Goal: Task Accomplishment & Management: Use online tool/utility

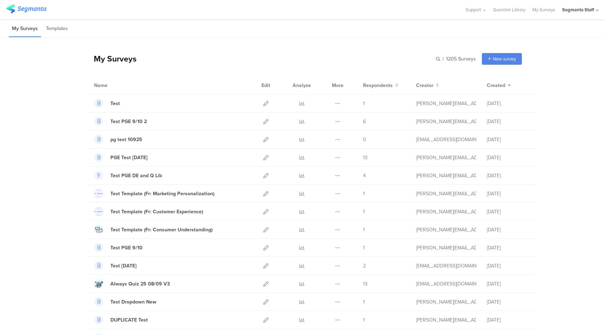
click at [582, 13] on div "Segmanta Staff" at bounding box center [580, 9] width 36 height 19
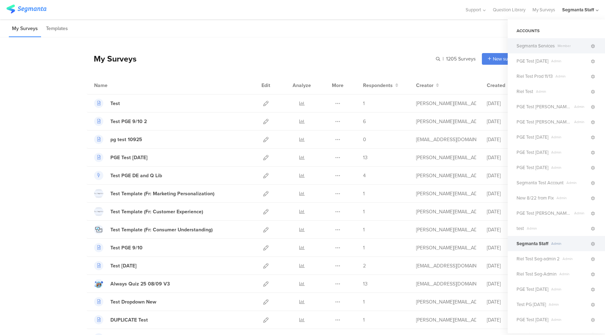
click at [568, 46] on span "Member" at bounding box center [572, 45] width 35 height 5
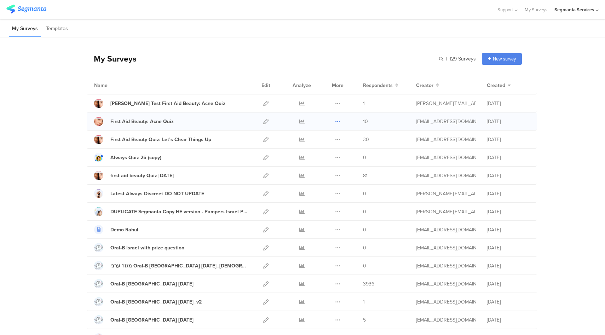
click at [335, 122] on icon at bounding box center [337, 121] width 5 height 5
click at [327, 141] on button "Duplicate" at bounding box center [323, 139] width 39 height 13
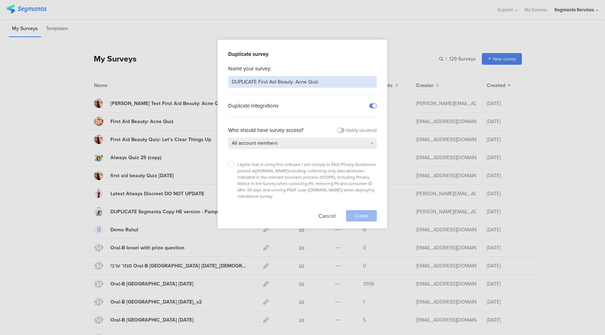
click at [328, 81] on input "DUPLICATE First Aid Beauty: Acne Quiz" at bounding box center [302, 82] width 149 height 12
type input "DUPLICATE First Aid Beauty: Acne Quiz V2"
click at [230, 165] on label at bounding box center [231, 164] width 6 height 6
click at [0, 0] on input "checkbox" at bounding box center [0, 0] width 0 height 0
click at [371, 210] on div "Create" at bounding box center [361, 215] width 31 height 11
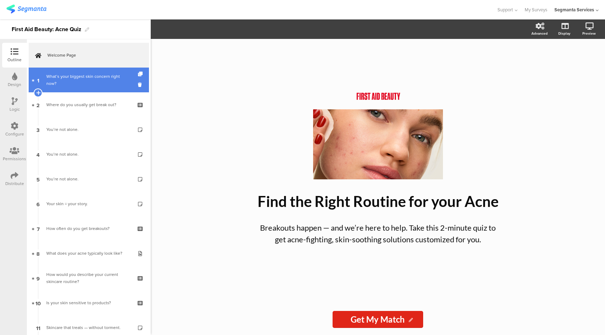
click at [102, 87] on div "What’s your biggest skin concern right now?" at bounding box center [88, 80] width 85 height 14
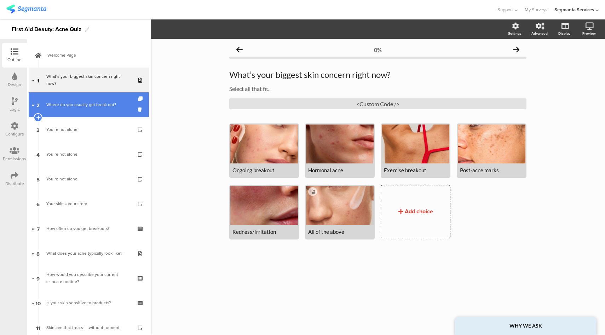
click at [95, 103] on div "Where do you usually get break out?" at bounding box center [88, 104] width 85 height 7
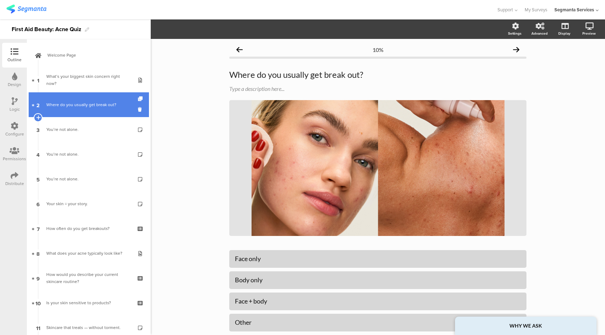
click at [97, 116] on link "2 Where do you usually get break out?" at bounding box center [89, 104] width 120 height 25
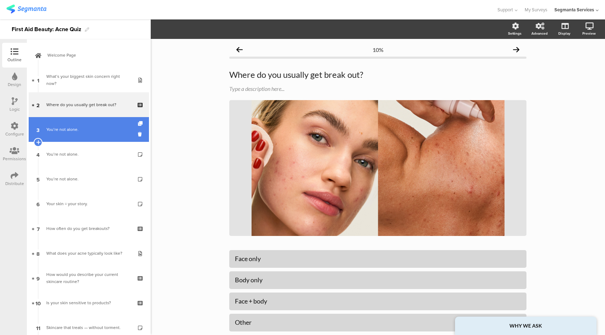
click at [93, 121] on link "3 You’re not alone." at bounding box center [89, 129] width 120 height 25
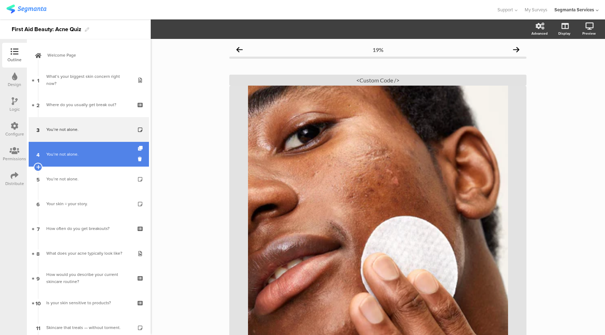
click at [95, 151] on div "You’re not alone." at bounding box center [88, 154] width 85 height 7
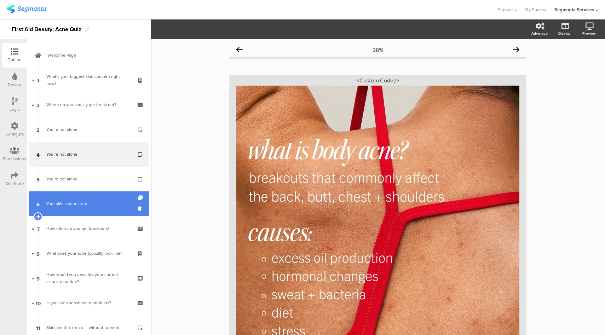
click at [90, 214] on link "6 Your skin = your story." at bounding box center [89, 203] width 120 height 25
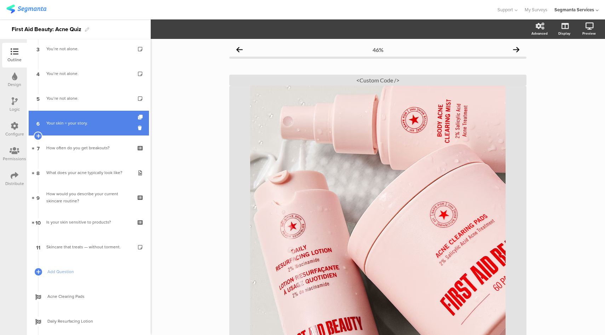
scroll to position [81, 0]
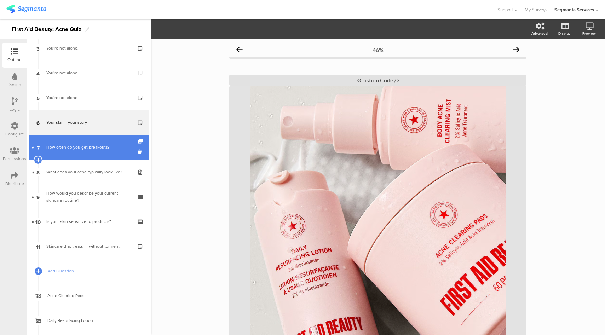
click at [93, 140] on link "7 How often do you get breakouts?" at bounding box center [89, 147] width 120 height 25
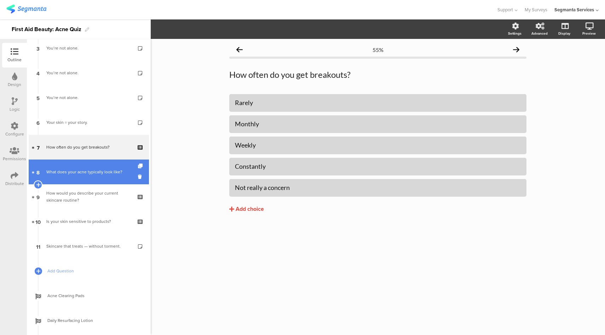
click at [92, 170] on div "What does your acne typically look like?" at bounding box center [88, 171] width 85 height 7
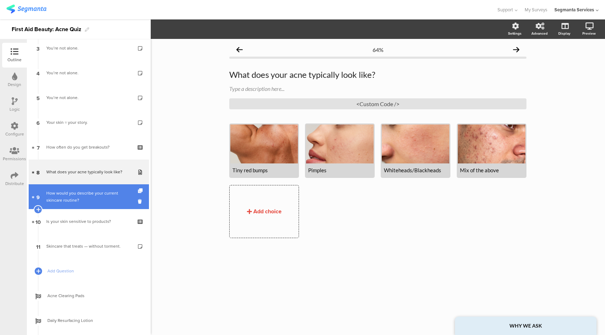
click at [94, 201] on div "How would you describe your current skincare routine?" at bounding box center [88, 197] width 85 height 14
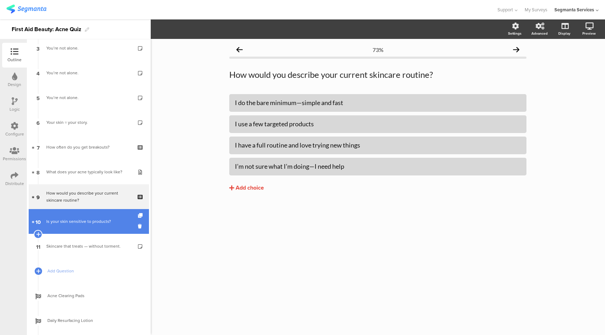
click at [92, 223] on div "Is your skin sensitive to products?" at bounding box center [88, 221] width 85 height 7
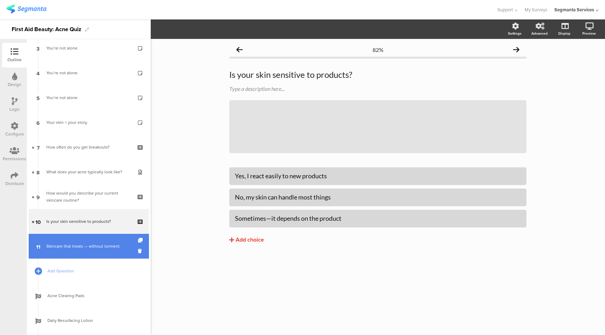
click at [92, 241] on link "11 Skincare that treats — without torment." at bounding box center [89, 246] width 120 height 25
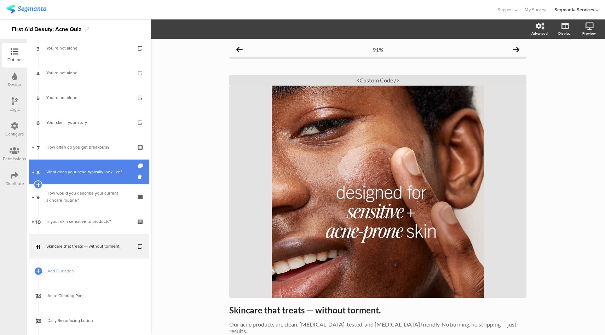
click at [62, 171] on div "What does your acne typically look like?" at bounding box center [88, 171] width 85 height 7
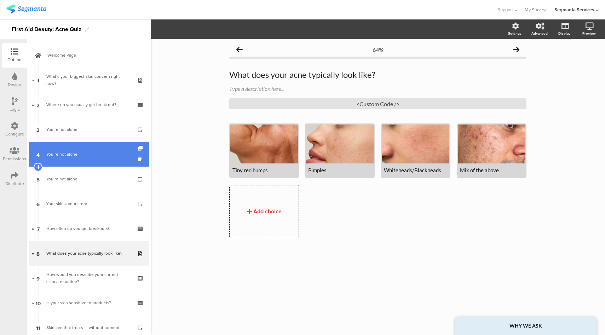
click at [58, 150] on link "4 You’re not alone." at bounding box center [89, 154] width 120 height 25
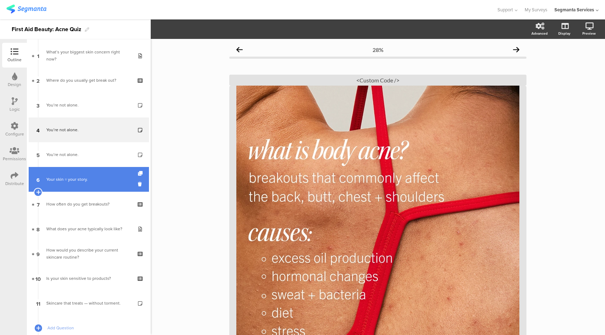
click at [84, 167] on link "6 Your skin = your story." at bounding box center [89, 179] width 120 height 25
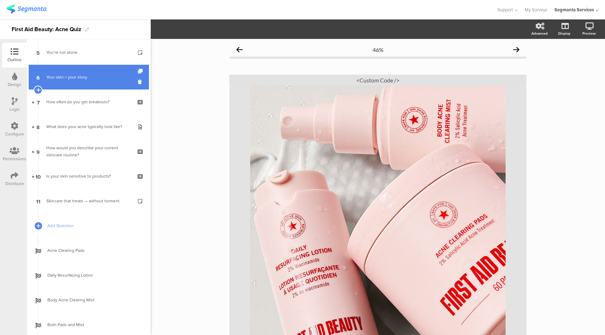
scroll to position [134, 0]
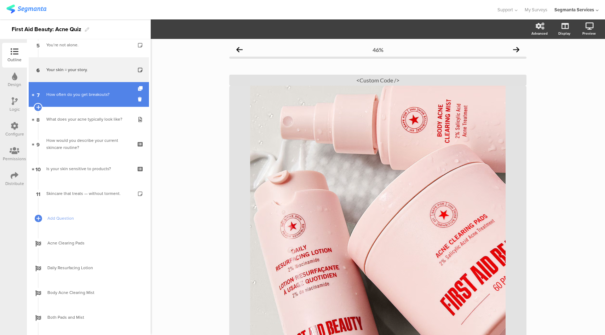
click at [90, 89] on link "7 How often do you get breakouts?" at bounding box center [89, 94] width 120 height 25
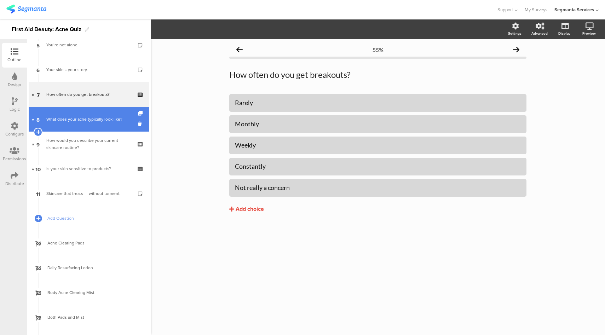
click at [93, 113] on link "8 What does your acne typically look like?" at bounding box center [89, 119] width 120 height 25
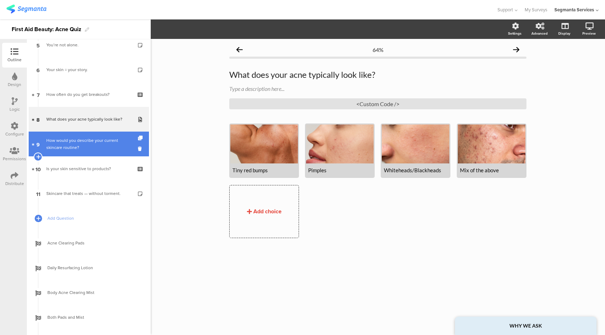
click at [83, 153] on link "9 How would you describe your current skincare routine?" at bounding box center [89, 144] width 120 height 25
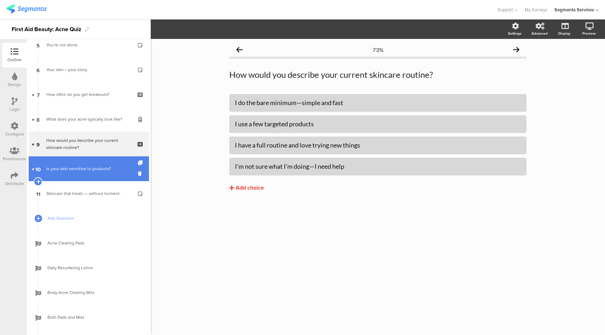
click at [79, 170] on div "Is your skin sensitive to products?" at bounding box center [88, 168] width 85 height 7
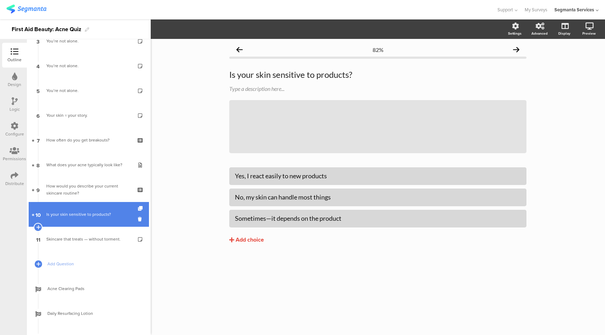
scroll to position [97, 0]
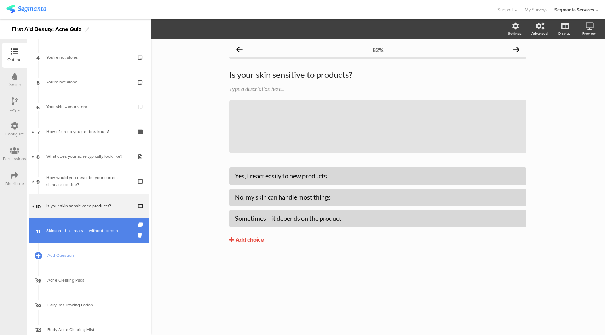
click at [84, 233] on div "Skincare that treats — without torment." at bounding box center [88, 230] width 85 height 7
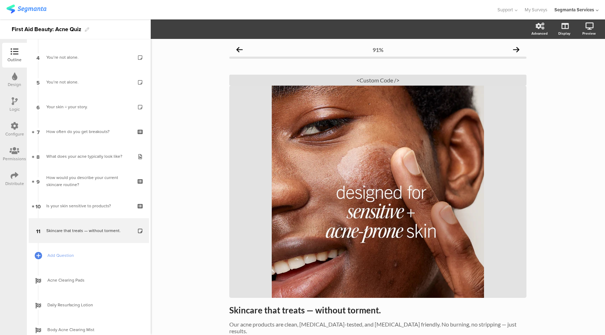
click at [13, 102] on icon at bounding box center [15, 101] width 6 height 8
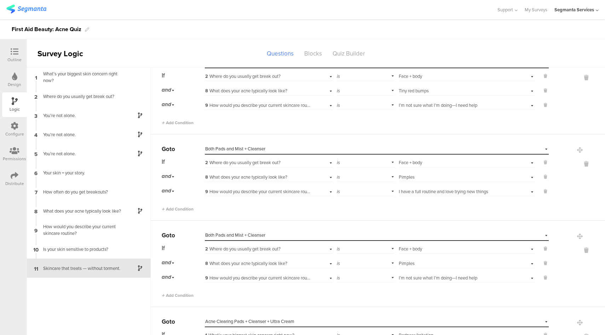
scroll to position [1483, 0]
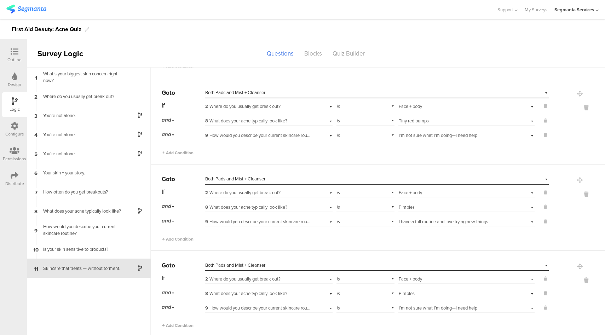
click at [15, 51] on icon at bounding box center [15, 52] width 8 height 8
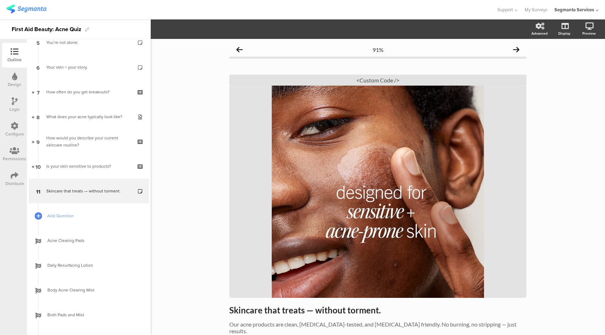
scroll to position [140, 0]
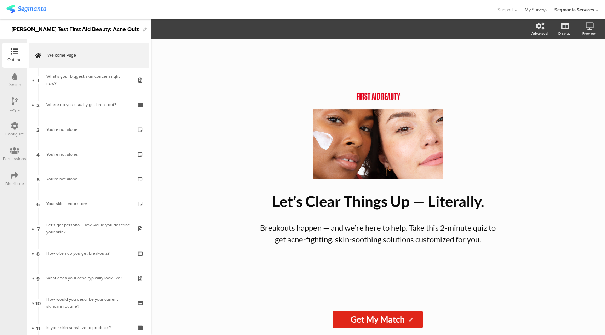
click at [537, 10] on link "My Surveys" at bounding box center [536, 9] width 23 height 19
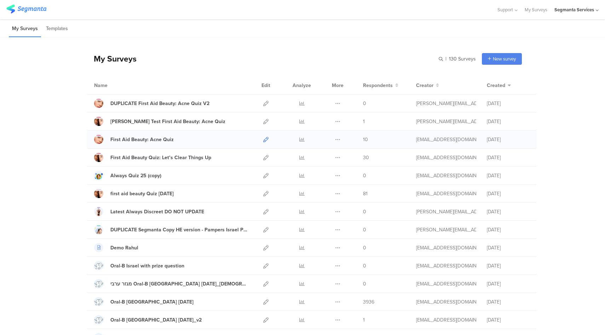
click at [264, 137] on icon at bounding box center [265, 139] width 5 height 5
click at [263, 102] on icon at bounding box center [265, 103] width 5 height 5
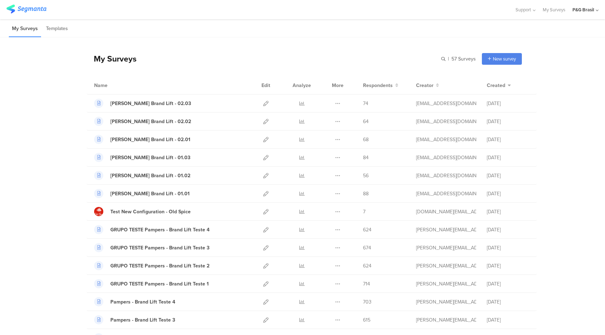
click at [581, 10] on div "P&G Brasil" at bounding box center [583, 9] width 22 height 7
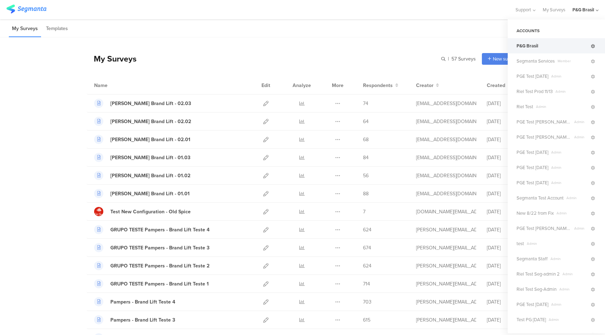
click at [591, 46] on icon at bounding box center [593, 46] width 4 height 4
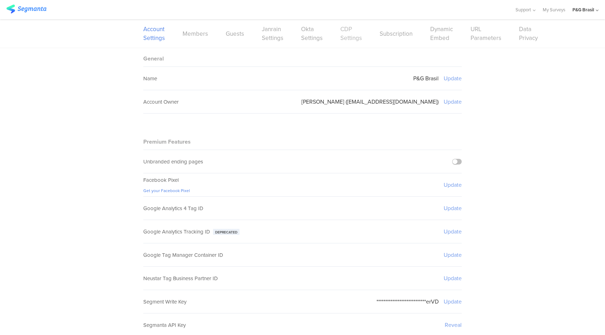
click at [342, 38] on link "CDP Settings" at bounding box center [351, 34] width 22 height 18
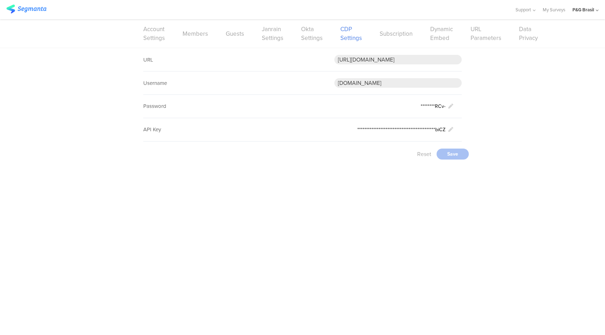
click at [529, 140] on div "**********" at bounding box center [302, 107] width 605 height 118
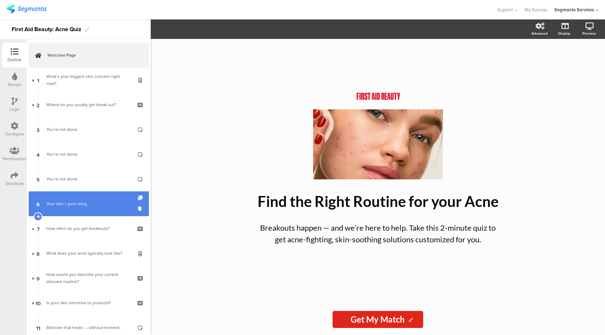
scroll to position [293, 0]
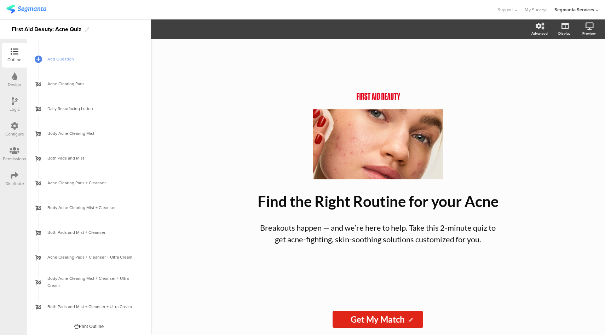
click at [91, 326] on div "Print Outline" at bounding box center [88, 326] width 29 height 7
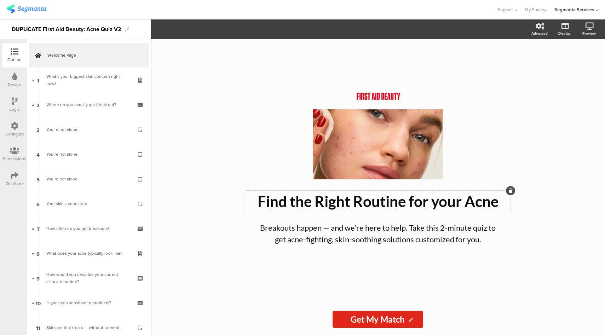
click at [335, 199] on p "Find the Right Routine for your Acne" at bounding box center [378, 201] width 262 height 18
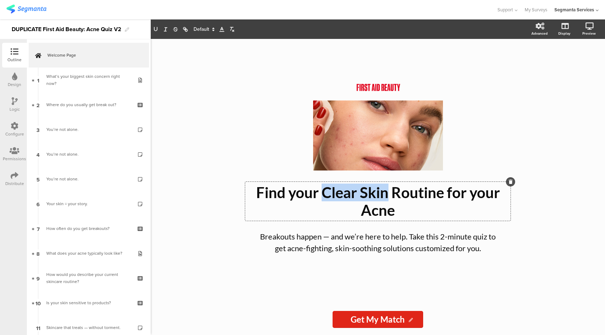
drag, startPoint x: 389, startPoint y: 195, endPoint x: 323, endPoint y: 193, distance: 65.5
click at [323, 193] on p "Find your Clear Skin Routine for your Acne" at bounding box center [378, 201] width 262 height 35
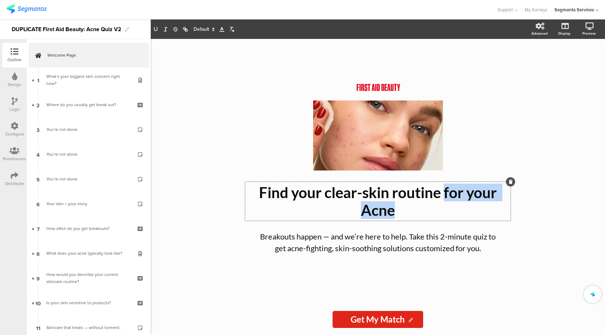
drag, startPoint x: 424, startPoint y: 211, endPoint x: 443, endPoint y: 193, distance: 26.3
click at [443, 193] on p "Find your clear-skin routine for your Acne" at bounding box center [378, 201] width 262 height 35
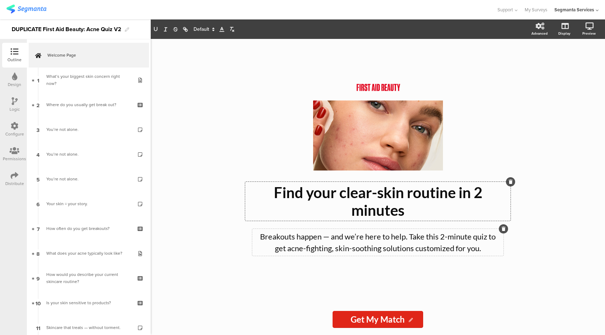
click at [456, 243] on div "Breakouts happen — and we’re here to help. Take this 2-minute quiz to get acne-…" at bounding box center [377, 242] width 251 height 27
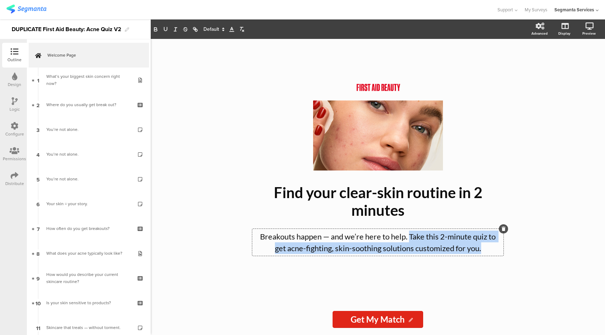
drag, startPoint x: 485, startPoint y: 248, endPoint x: 410, endPoint y: 238, distance: 75.9
click at [410, 238] on p "Breakouts happen — and we’re here to help. Take this 2-minute quiz to get acne-…" at bounding box center [378, 242] width 248 height 23
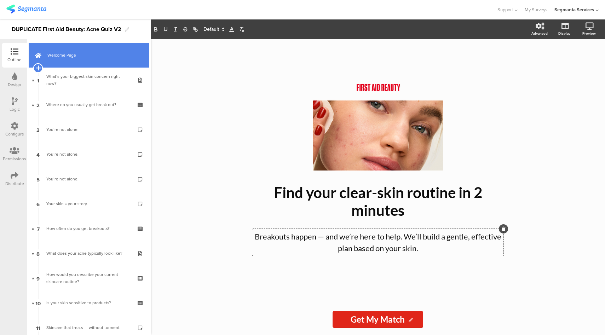
click at [37, 68] on icon at bounding box center [38, 68] width 5 height 6
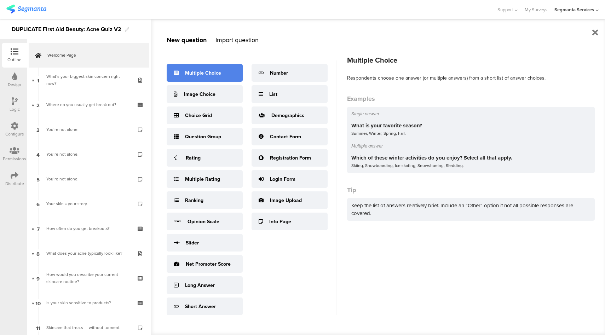
click at [204, 74] on div "Multiple Choice" at bounding box center [203, 72] width 36 height 7
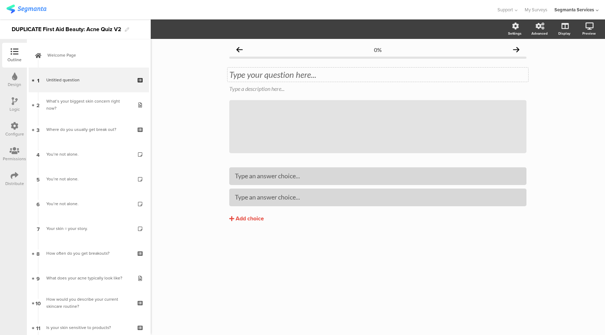
click at [270, 75] on div "Type your question here..." at bounding box center [377, 75] width 301 height 14
click at [255, 217] on div "Add choice" at bounding box center [250, 218] width 28 height 7
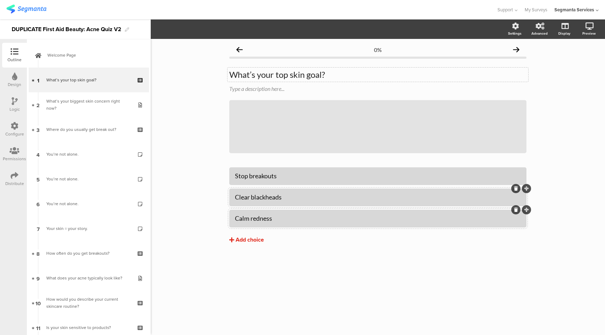
click at [257, 241] on div "Add choice" at bounding box center [250, 239] width 28 height 7
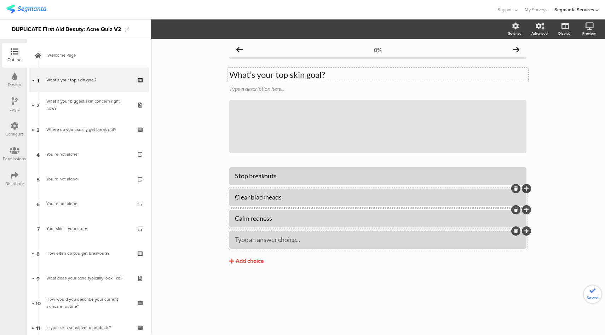
click at [272, 244] on div "Type an answer choice..." at bounding box center [378, 240] width 286 height 12
click at [237, 258] on div "Add choice" at bounding box center [250, 261] width 28 height 7
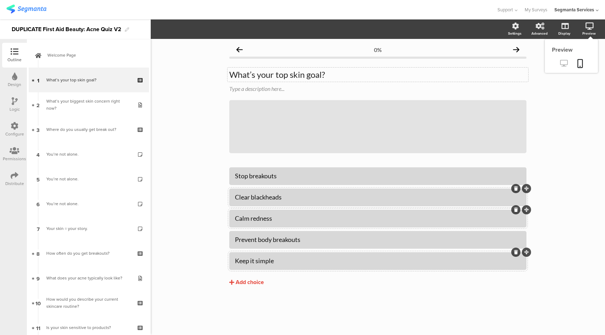
click at [565, 64] on icon at bounding box center [563, 63] width 7 height 7
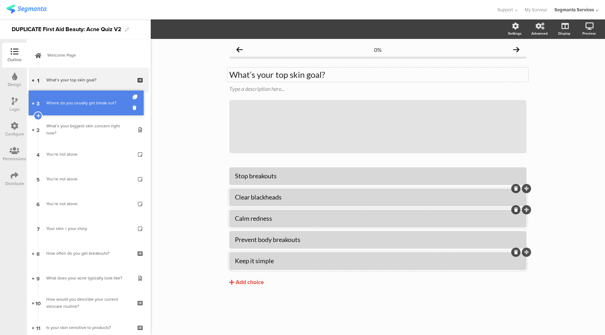
drag, startPoint x: 89, startPoint y: 135, endPoint x: 87, endPoint y: 108, distance: 27.0
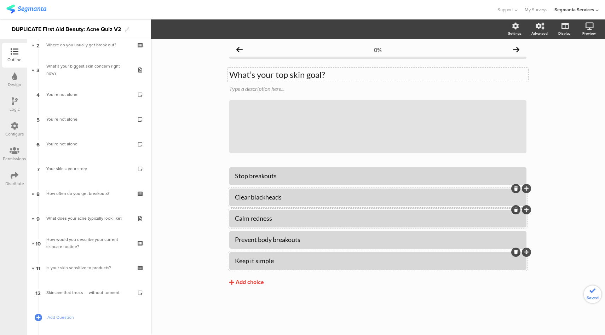
scroll to position [62, 0]
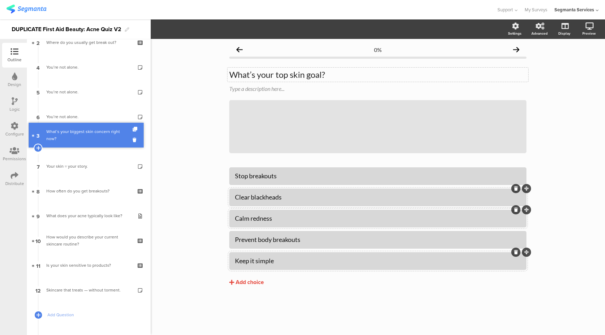
drag, startPoint x: 82, startPoint y: 63, endPoint x: 80, endPoint y: 131, distance: 67.9
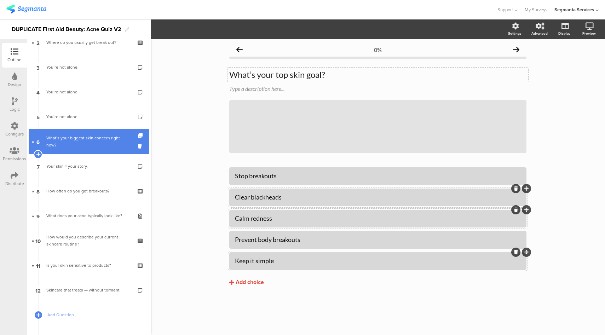
click at [86, 146] on div "What’s your biggest skin concern right now?" at bounding box center [88, 141] width 85 height 14
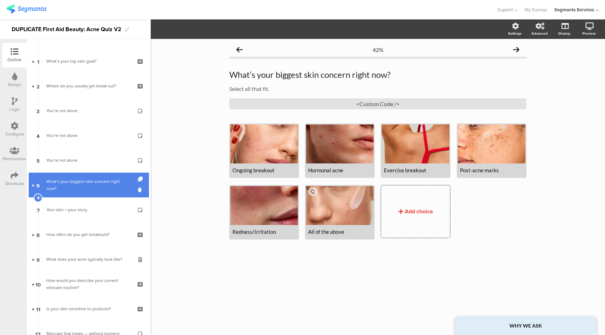
scroll to position [16, 0]
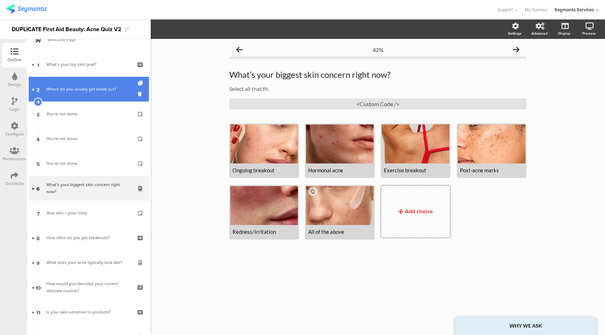
click at [91, 91] on div "Where do you usually get break out?" at bounding box center [88, 89] width 85 height 7
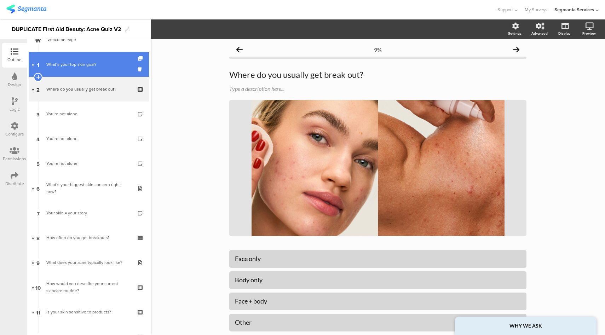
click at [98, 62] on div "What’s your top skin goal?" at bounding box center [88, 64] width 85 height 7
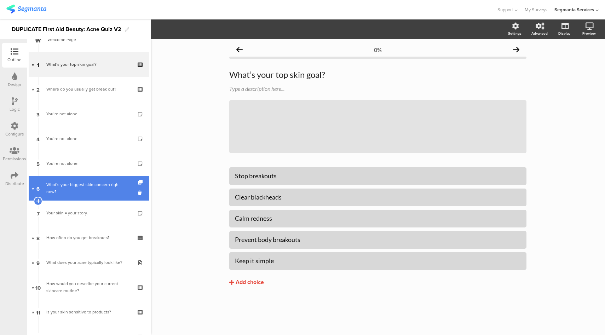
click at [70, 190] on div "What’s your biggest skin concern right now?" at bounding box center [88, 188] width 85 height 14
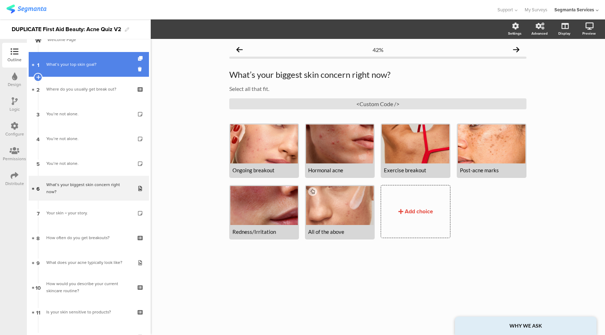
click at [90, 57] on link "1 What’s your top skin goal?" at bounding box center [89, 64] width 120 height 25
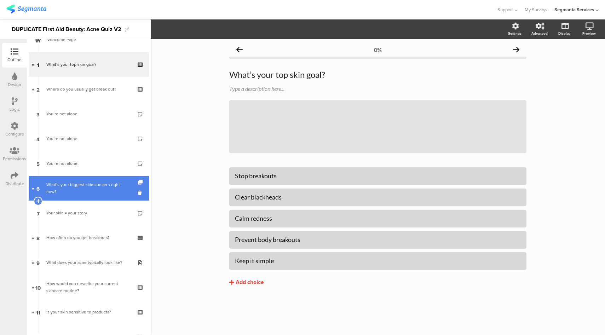
click at [59, 189] on div "What’s your biggest skin concern right now?" at bounding box center [88, 188] width 85 height 14
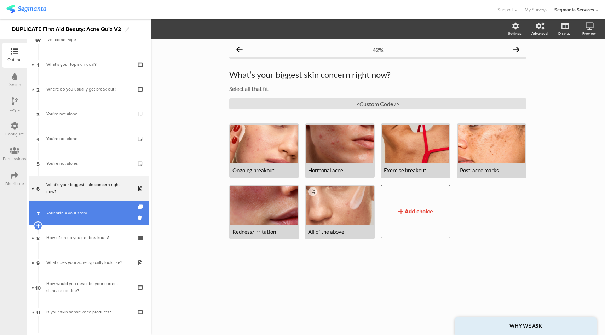
click at [63, 218] on link "7 Your skin = your story." at bounding box center [89, 213] width 120 height 25
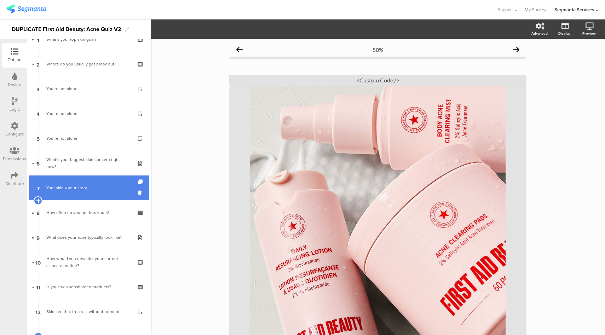
scroll to position [57, 0]
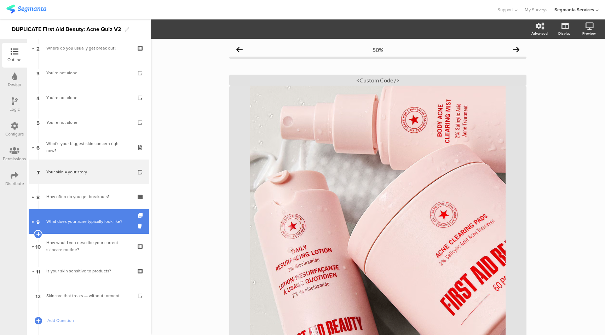
click at [65, 224] on div "What does your acne typically look like?" at bounding box center [88, 221] width 85 height 7
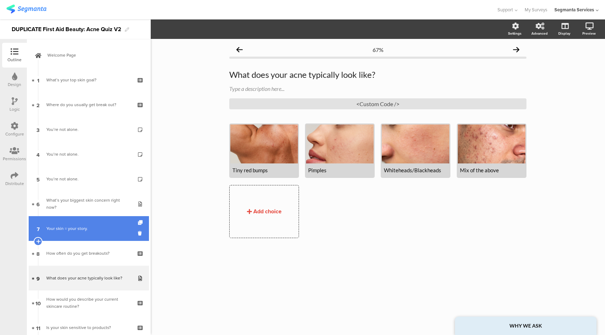
scroll to position [0, 0]
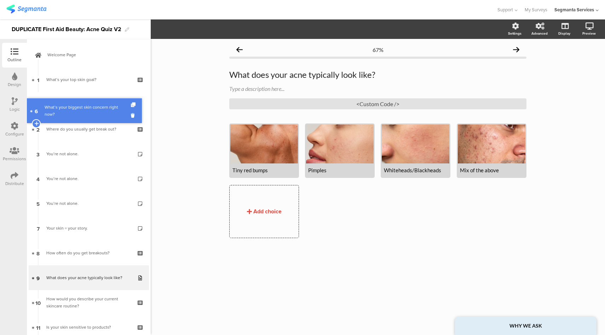
drag, startPoint x: 83, startPoint y: 202, endPoint x: 79, endPoint y: 110, distance: 91.7
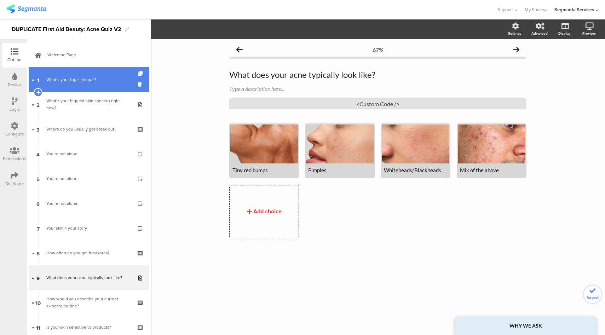
click at [83, 82] on div "What’s your top skin goal?" at bounding box center [88, 79] width 85 height 7
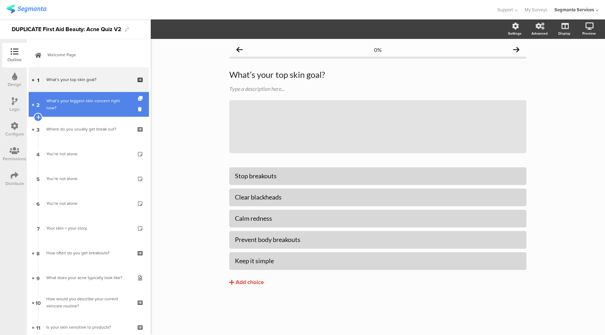
click at [76, 102] on div "What’s your biggest skin concern right now?" at bounding box center [88, 104] width 85 height 14
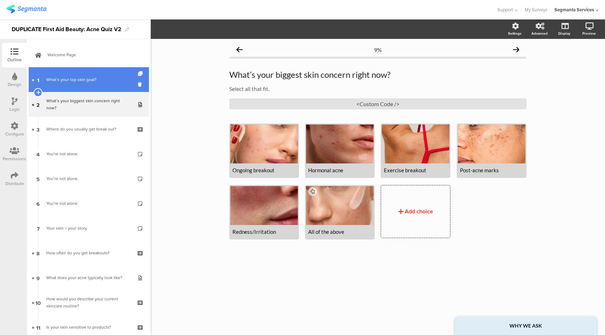
click at [88, 78] on div "What’s your top skin goal?" at bounding box center [88, 79] width 85 height 7
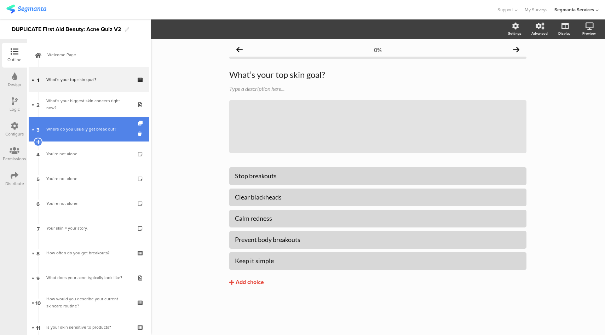
click at [103, 131] on div "Where do you usually get break out?" at bounding box center [88, 129] width 85 height 7
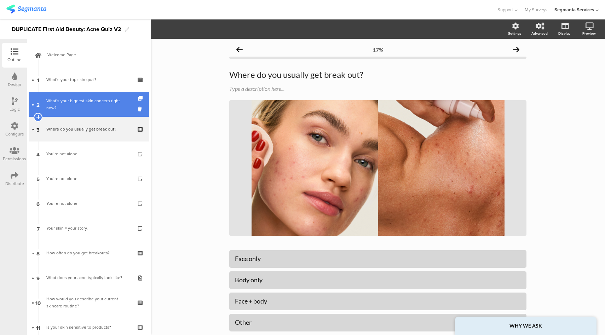
click at [93, 105] on div "What’s your biggest skin concern right now?" at bounding box center [88, 104] width 85 height 14
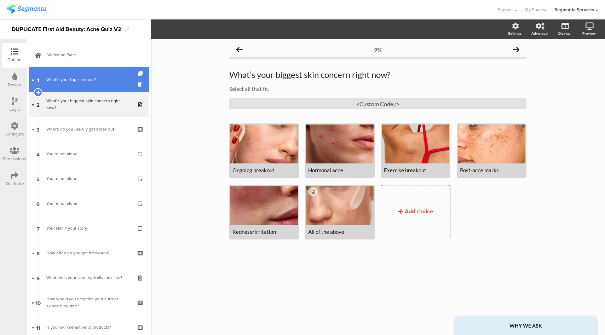
click at [98, 79] on div "What’s your top skin goal?" at bounding box center [88, 79] width 85 height 7
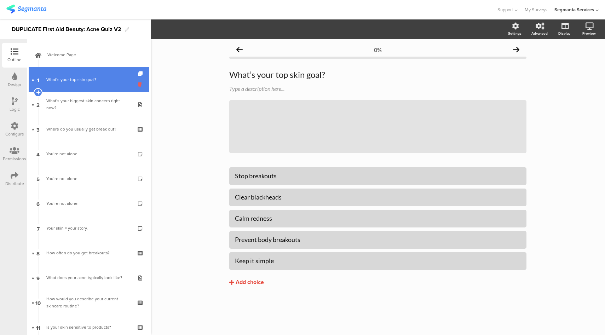
click at [138, 86] on icon at bounding box center [141, 84] width 6 height 7
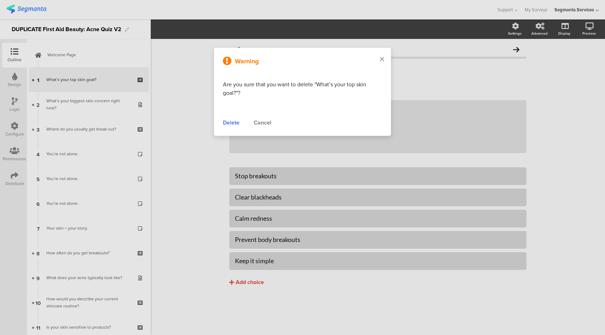
click at [382, 59] on icon at bounding box center [382, 59] width 4 height 6
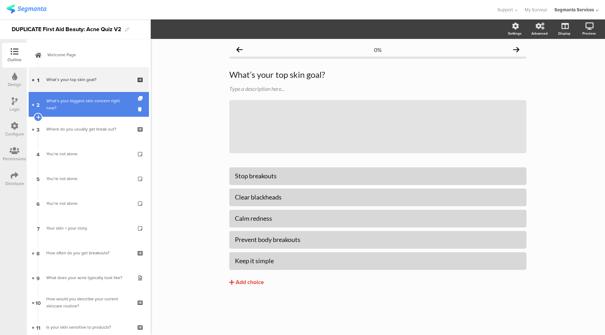
click at [95, 115] on link "2 What’s your biggest skin concern right now?" at bounding box center [89, 104] width 120 height 25
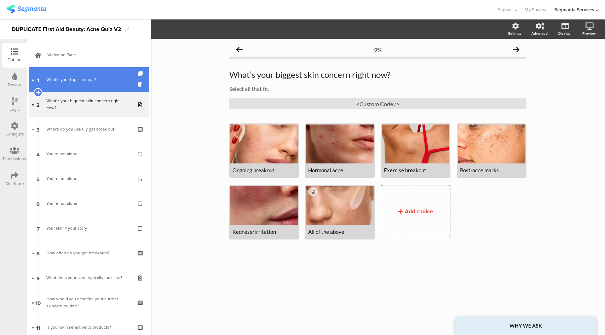
click at [99, 86] on link "1 What’s your top skin goal?" at bounding box center [89, 79] width 120 height 25
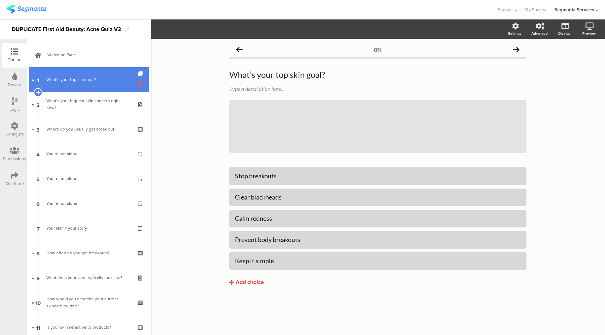
click at [138, 86] on icon at bounding box center [141, 84] width 6 height 7
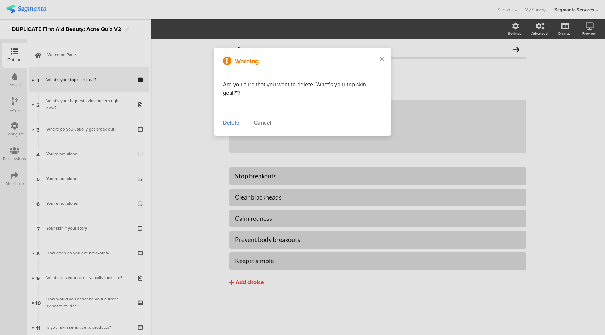
click at [227, 124] on div "Delete" at bounding box center [231, 122] width 17 height 8
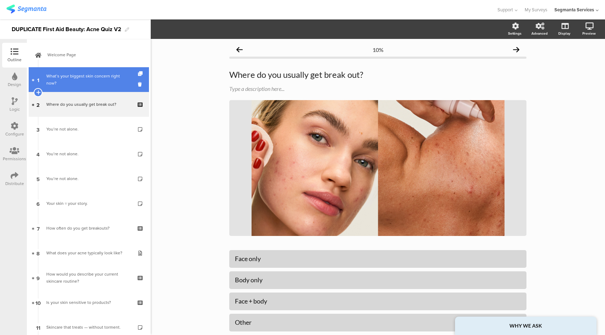
click at [98, 76] on div "What’s your biggest skin concern right now?" at bounding box center [88, 80] width 85 height 14
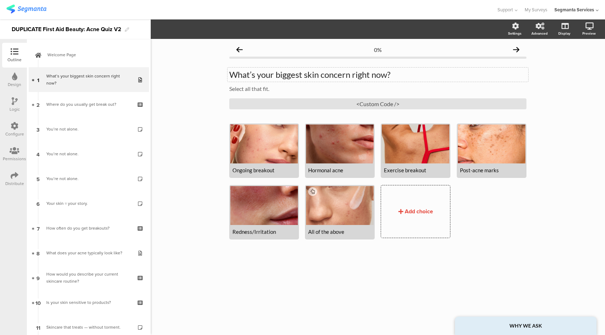
click at [278, 75] on div "What’s your biggest skin concern right now? What’s your biggest skin concern ri…" at bounding box center [377, 75] width 301 height 14
click at [278, 75] on p "What’s your biggest skin concern right now?" at bounding box center [377, 74] width 297 height 11
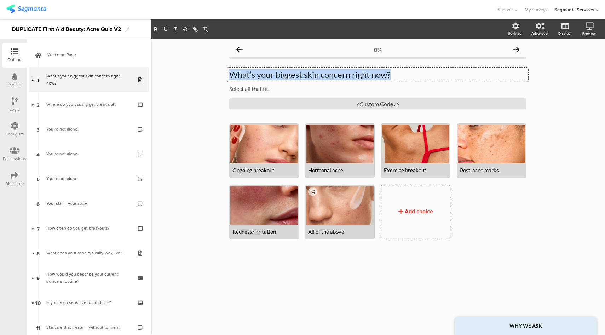
click at [278, 75] on p "What’s your biggest skin concern right now?" at bounding box center [377, 74] width 297 height 11
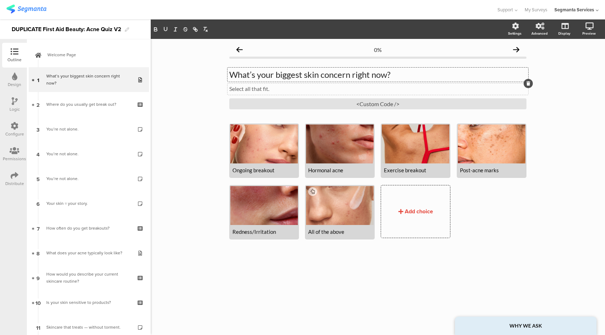
click at [255, 87] on p "Select all that fit." at bounding box center [377, 88] width 297 height 7
drag, startPoint x: 280, startPoint y: 89, endPoint x: 222, endPoint y: 89, distance: 58.7
click at [222, 89] on div "0% What’s your biggest skin concern right now? What’s your biggest skin concern…" at bounding box center [378, 187] width 454 height 296
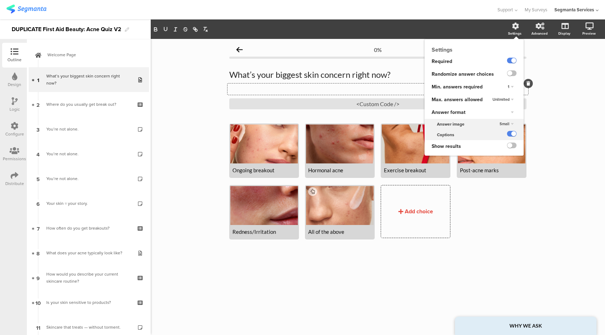
click at [508, 100] on span "Unlimited" at bounding box center [500, 100] width 17 height 6
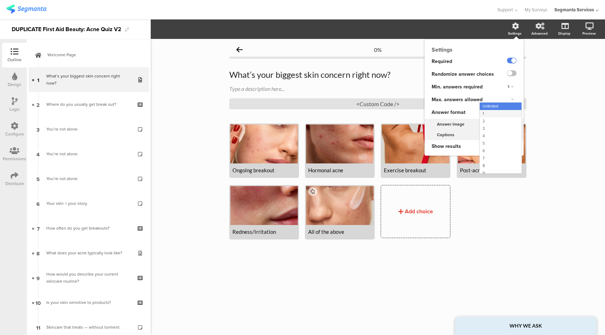
click at [498, 117] on div "1" at bounding box center [501, 113] width 42 height 7
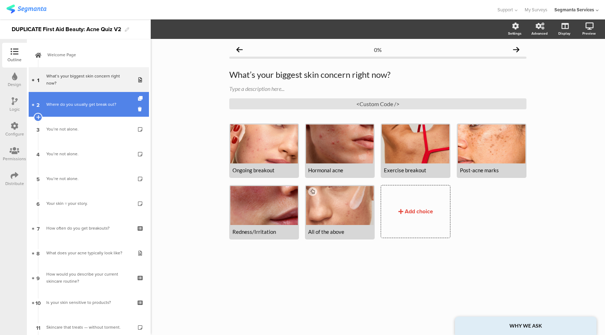
click at [93, 104] on div "Where do you usually get break out?" at bounding box center [88, 104] width 85 height 7
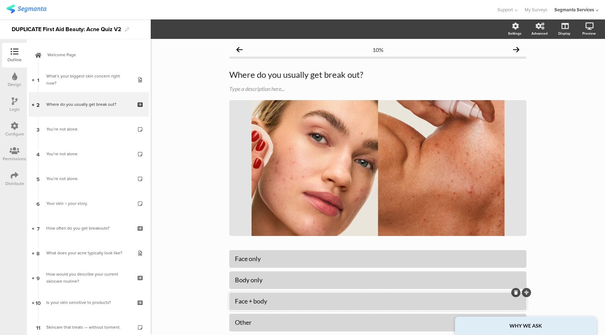
scroll to position [46, 0]
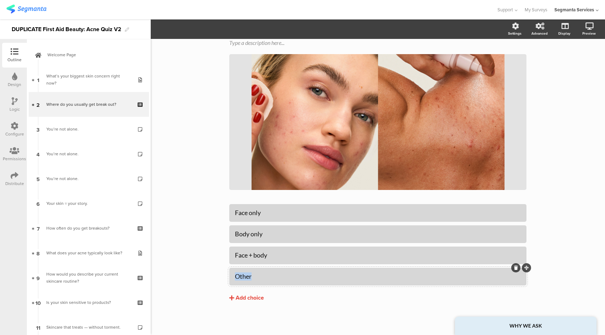
drag, startPoint x: 251, startPoint y: 279, endPoint x: 230, endPoint y: 278, distance: 21.6
click at [230, 278] on div "Other" at bounding box center [377, 277] width 297 height 18
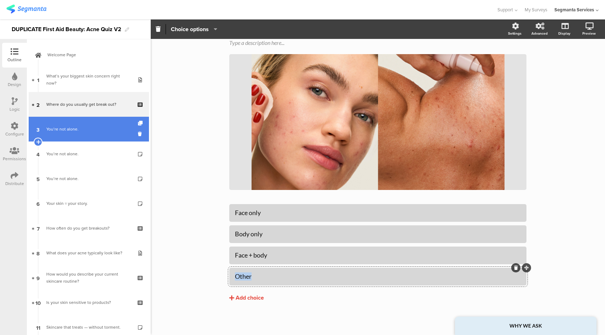
click at [90, 135] on link "3 You’re not alone." at bounding box center [89, 129] width 120 height 25
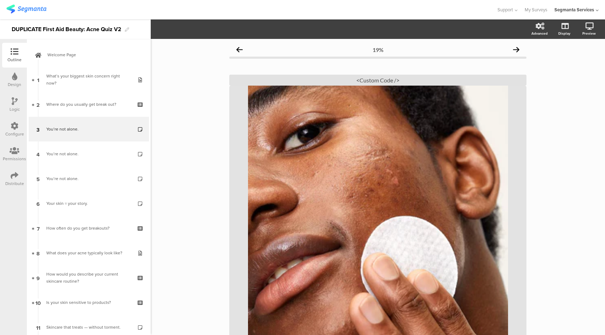
scroll to position [90, 0]
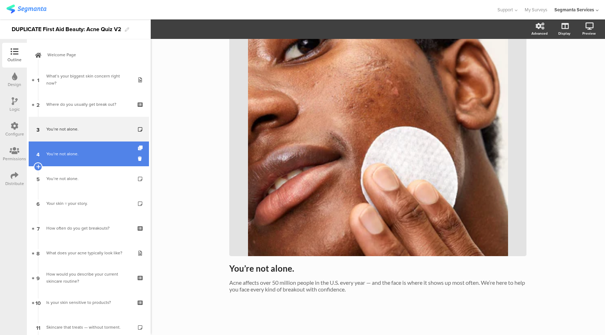
click at [103, 151] on div "You’re not alone." at bounding box center [88, 153] width 85 height 7
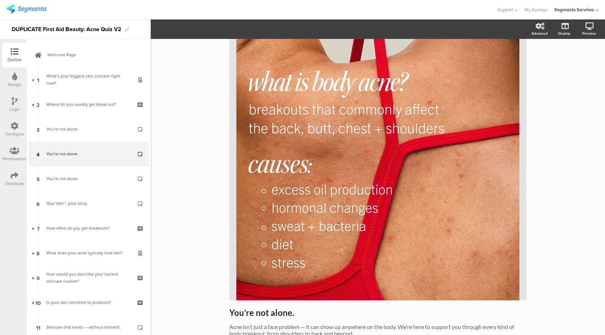
scroll to position [113, 0]
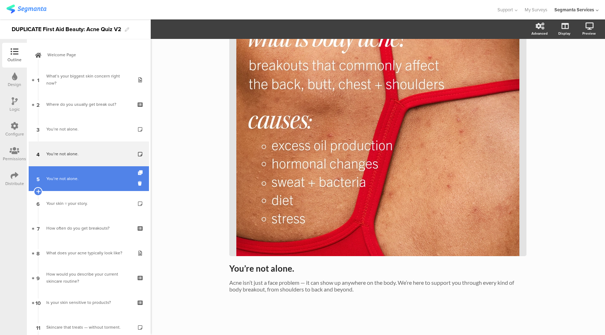
click at [98, 180] on div "You’re not alone." at bounding box center [88, 178] width 85 height 7
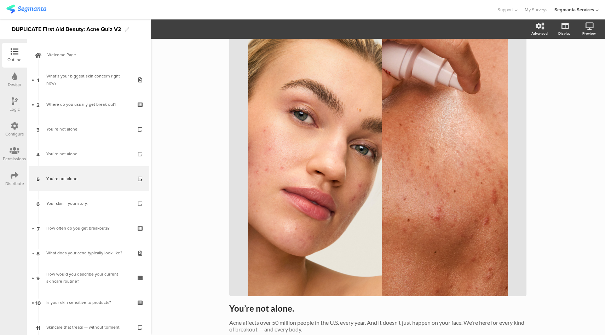
scroll to position [90, 0]
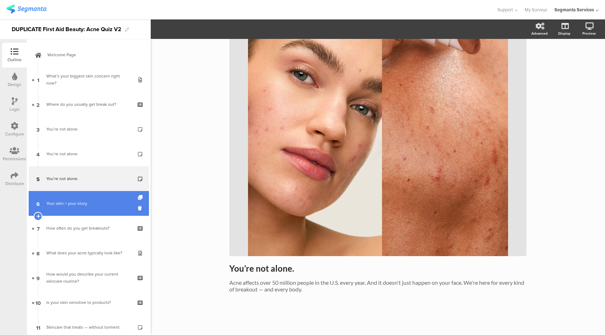
click at [89, 208] on link "6 Your skin = your story." at bounding box center [89, 203] width 120 height 25
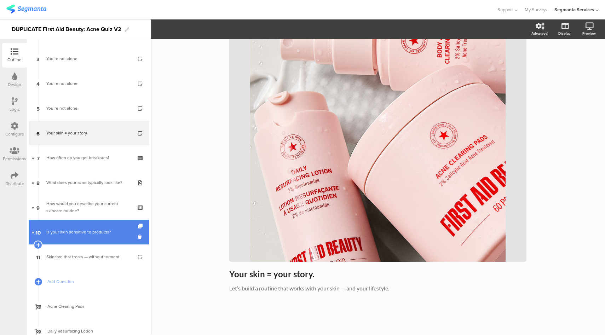
scroll to position [70, 0]
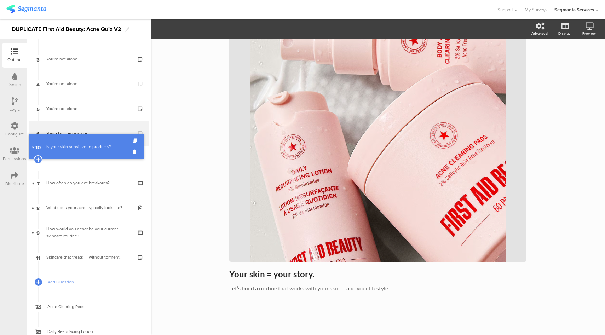
drag, startPoint x: 88, startPoint y: 232, endPoint x: 86, endPoint y: 157, distance: 75.0
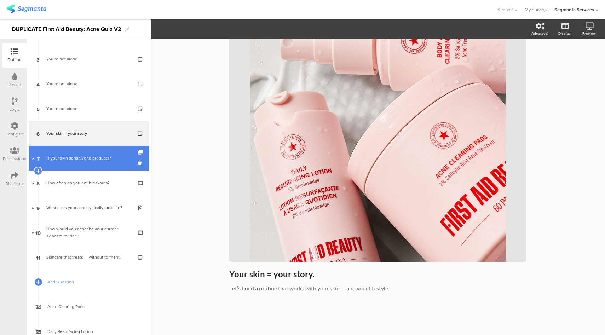
click at [68, 157] on div "Is your skin sensitive to products?" at bounding box center [88, 158] width 85 height 7
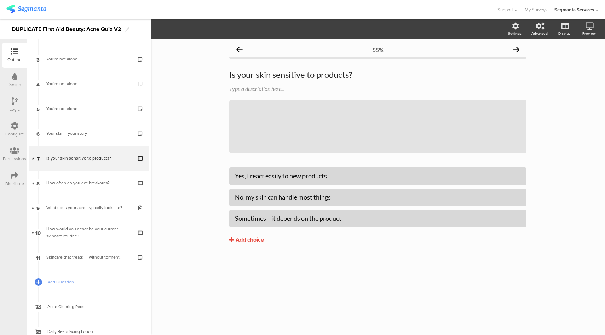
click at [17, 128] on icon at bounding box center [15, 126] width 8 height 8
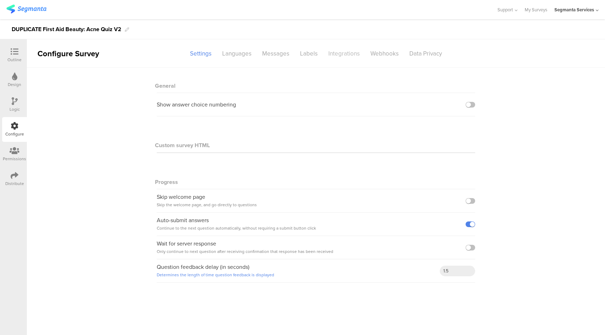
click at [337, 57] on div "Integrations" at bounding box center [344, 53] width 42 height 12
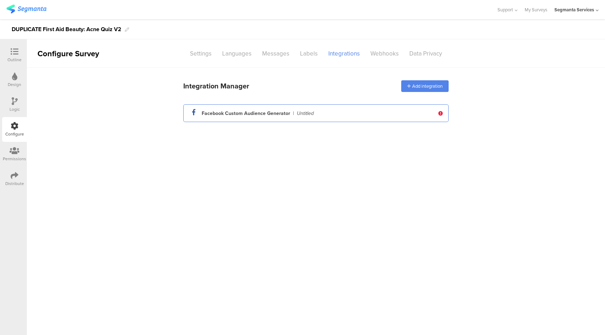
click at [308, 112] on div "Untitled" at bounding box center [305, 113] width 17 height 7
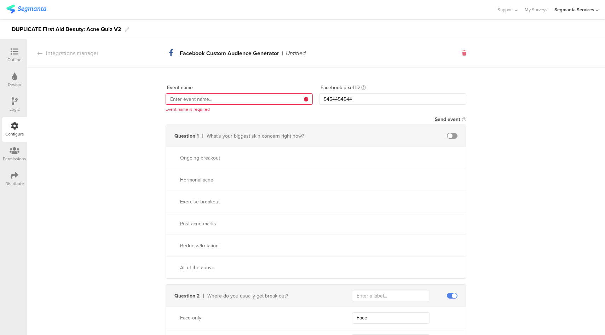
click at [462, 54] on icon at bounding box center [464, 53] width 4 height 5
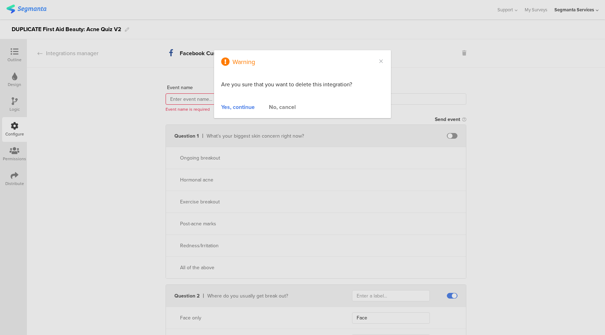
click at [242, 107] on div "Yes, continue" at bounding box center [238, 107] width 34 height 8
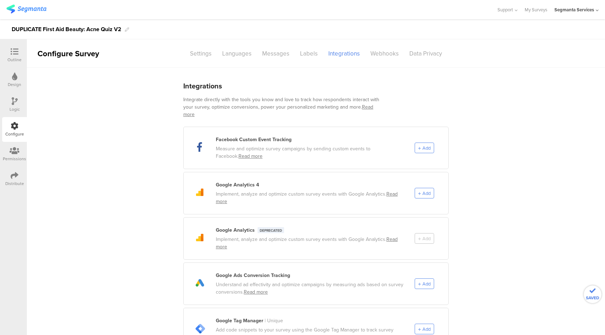
click at [9, 52] on div at bounding box center [14, 52] width 14 height 9
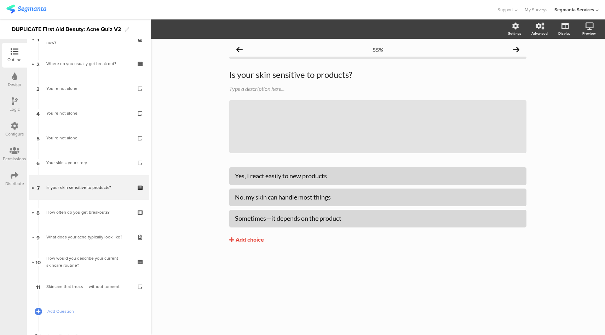
scroll to position [41, 0]
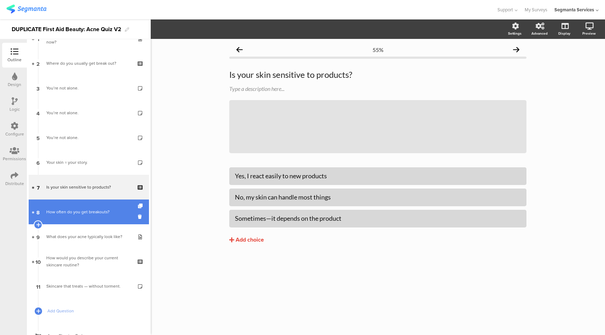
click at [102, 214] on div "How often do you get breakouts?" at bounding box center [88, 211] width 85 height 7
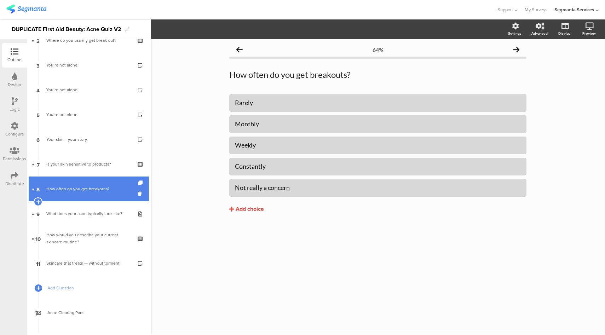
scroll to position [66, 0]
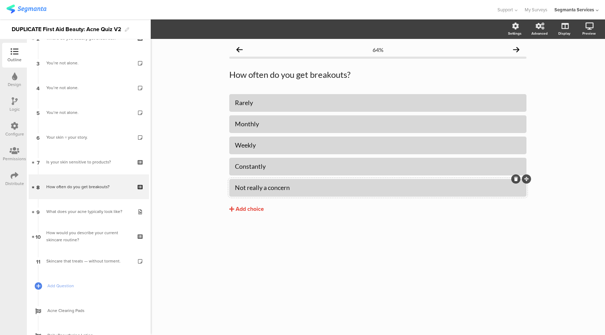
click at [516, 179] on icon at bounding box center [516, 179] width 4 height 4
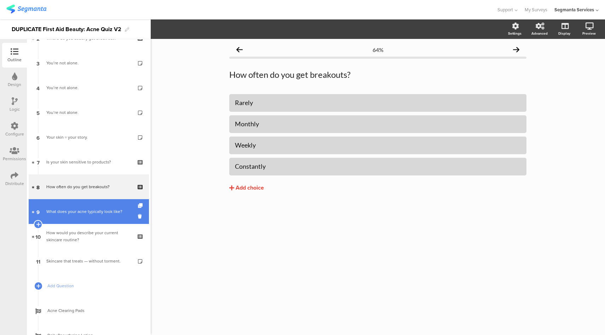
click at [85, 221] on link "9 What does your acne typically look like?" at bounding box center [89, 211] width 120 height 25
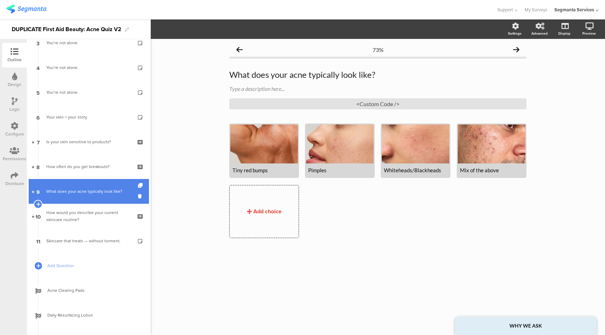
scroll to position [88, 0]
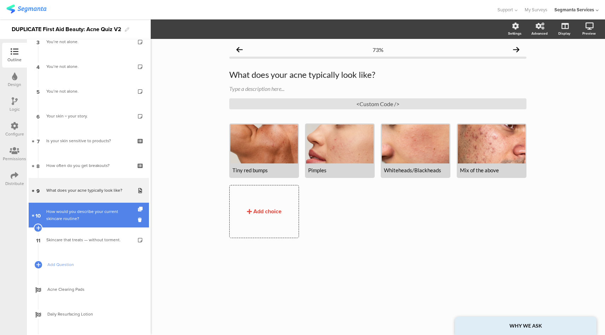
click at [83, 215] on div "How would you describe your current skincare routine?" at bounding box center [88, 215] width 85 height 14
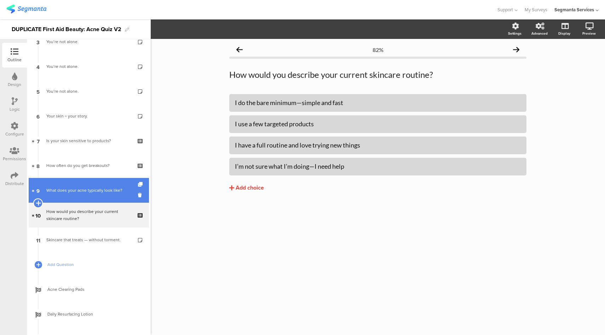
click at [37, 203] on icon at bounding box center [38, 203] width 5 height 6
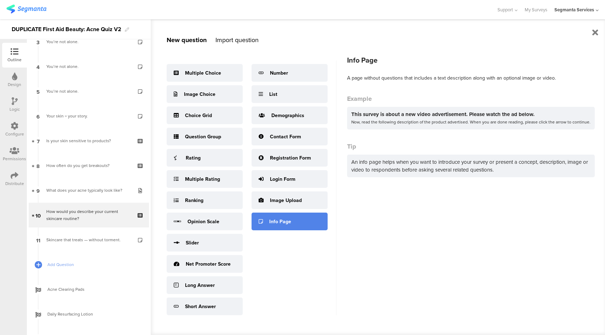
click at [282, 221] on div "Info Page" at bounding box center [280, 221] width 22 height 7
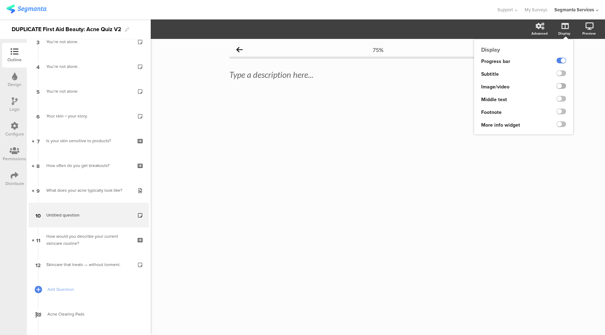
click at [563, 86] on label at bounding box center [561, 86] width 10 height 6
click at [0, 0] on input "checkbox" at bounding box center [0, 0] width 0 height 0
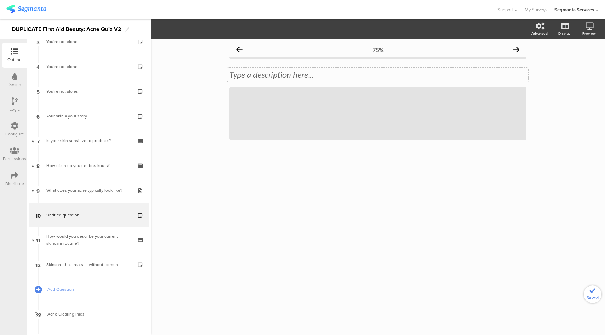
click at [281, 77] on div "Type a description here..." at bounding box center [377, 75] width 301 height 14
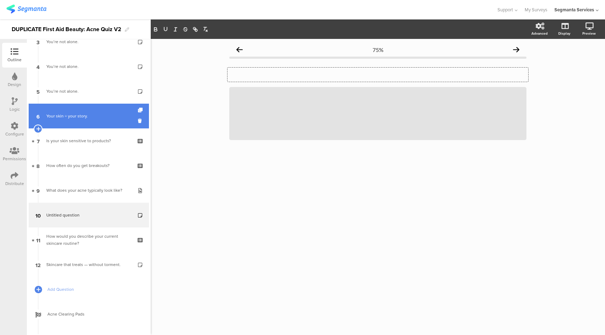
click at [52, 117] on div "Your skin = your story." at bounding box center [88, 115] width 85 height 7
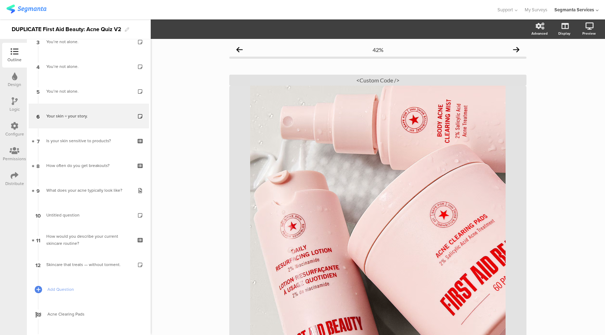
scroll to position [79, 0]
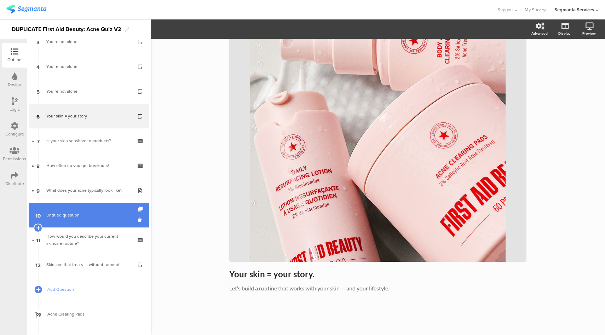
click at [63, 218] on span "Untitled question" at bounding box center [62, 215] width 33 height 6
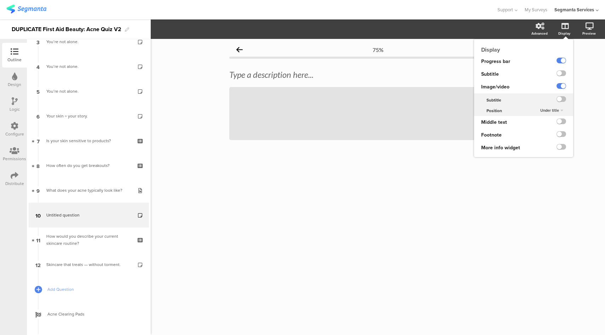
click at [548, 109] on span "Under title" at bounding box center [549, 111] width 19 height 6
click at [546, 123] on span "Above title" at bounding box center [540, 125] width 17 height 6
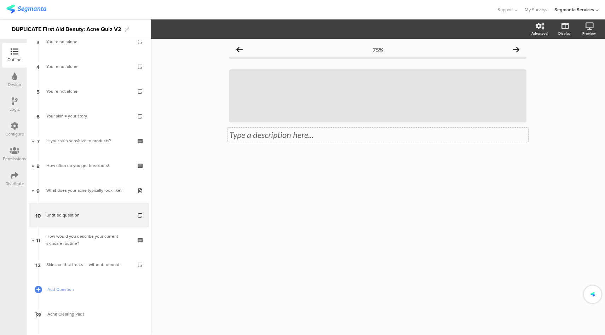
click at [267, 136] on div "Type a description here..." at bounding box center [377, 135] width 301 height 14
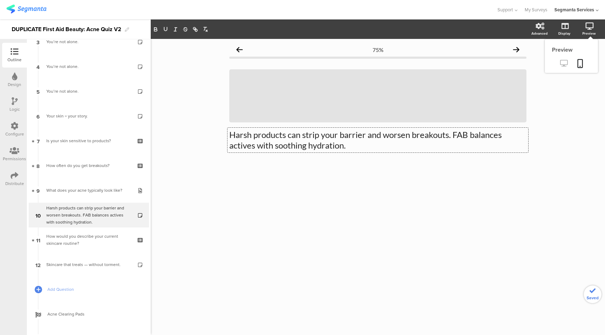
click at [565, 63] on icon at bounding box center [563, 63] width 7 height 7
click at [463, 134] on div "Harsh products can strip your barrier and worsen breakouts. FAB balances active…" at bounding box center [377, 140] width 301 height 25
click at [463, 134] on p "Harsh products can strip your barrier and worsen breakouts. FAB balances active…" at bounding box center [377, 139] width 297 height 21
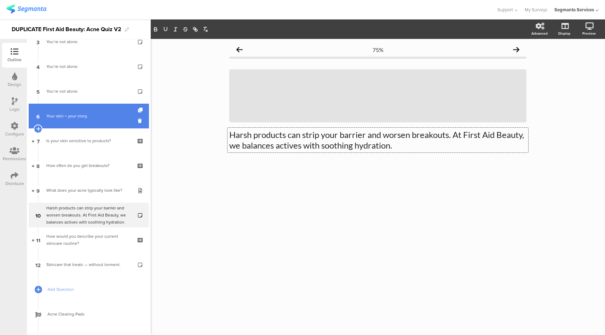
click at [80, 119] on div "Your skin = your story." at bounding box center [88, 115] width 85 height 7
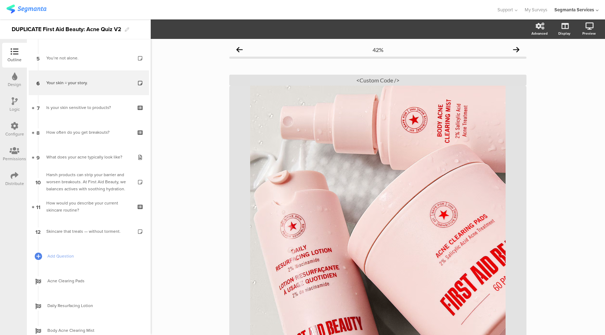
scroll to position [79, 0]
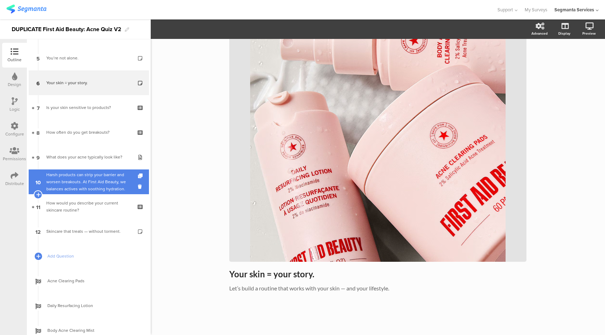
click at [85, 190] on div "Harsh products can strip your barrier and worsen breakouts. At First Aid Beauty…" at bounding box center [88, 181] width 85 height 21
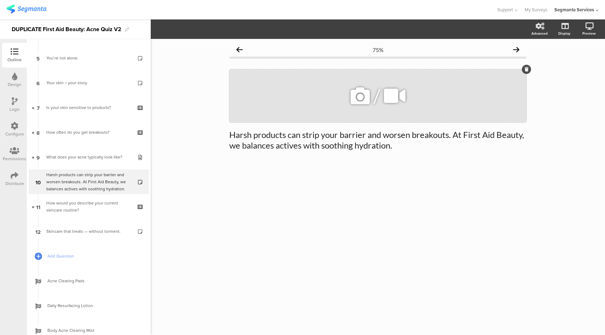
click at [360, 96] on icon at bounding box center [360, 96] width 24 height 24
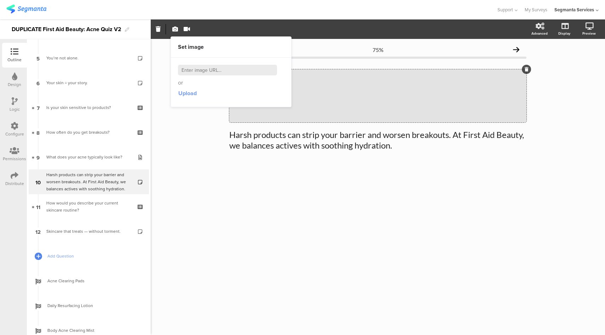
click at [186, 96] on span "Upload" at bounding box center [187, 93] width 18 height 8
click at [186, 94] on span "Upload" at bounding box center [187, 93] width 18 height 8
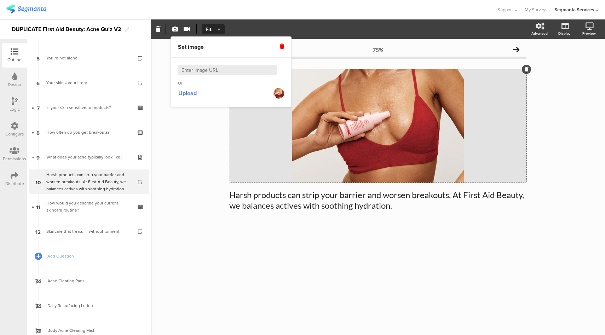
click at [327, 9] on div at bounding box center [248, 10] width 484 height 12
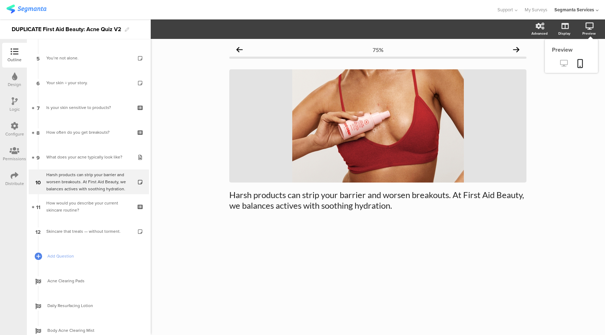
click at [560, 65] on icon at bounding box center [563, 63] width 7 height 7
click at [203, 33] on section "Advanced Display Preview" at bounding box center [378, 28] width 454 height 19
click at [258, 129] on div "/" at bounding box center [377, 125] width 297 height 113
click at [214, 31] on span "Fit" at bounding box center [212, 29] width 13 height 7
click at [206, 62] on div "Fill" at bounding box center [213, 64] width 35 height 18
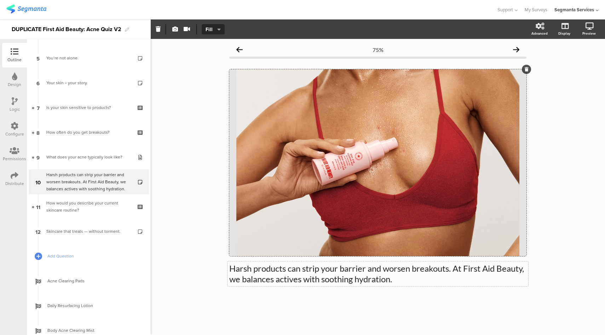
click at [345, 272] on div "Harsh products can strip your barrier and worsen breakouts. At First Aid Beauty…" at bounding box center [377, 273] width 301 height 25
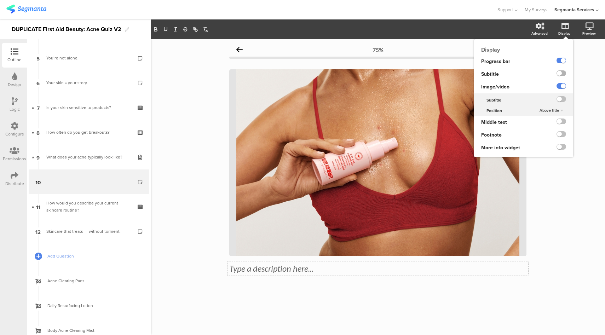
click at [560, 75] on label at bounding box center [561, 73] width 10 height 6
click at [0, 0] on input "checkbox" at bounding box center [0, 0] width 0 height 0
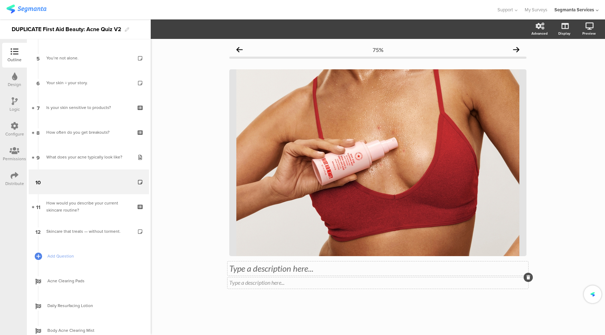
click at [317, 282] on div "Type a description here..." at bounding box center [377, 282] width 301 height 11
click at [523, 264] on div "Type a description here..." at bounding box center [377, 268] width 301 height 14
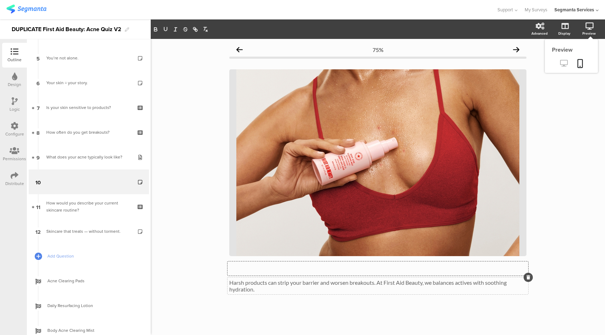
click at [561, 62] on icon at bounding box center [563, 63] width 7 height 7
click at [392, 266] on div "Type a description here..." at bounding box center [377, 268] width 301 height 14
click at [191, 235] on div "75% Type a description here... Harsh products can strip your barrier and worsen…" at bounding box center [378, 187] width 454 height 296
click at [246, 292] on div "Harsh products can strip your barrier and worsen breakouts. At First Aid Beauty…" at bounding box center [377, 285] width 301 height 17
click at [289, 268] on div "Type a description here..." at bounding box center [377, 268] width 301 height 14
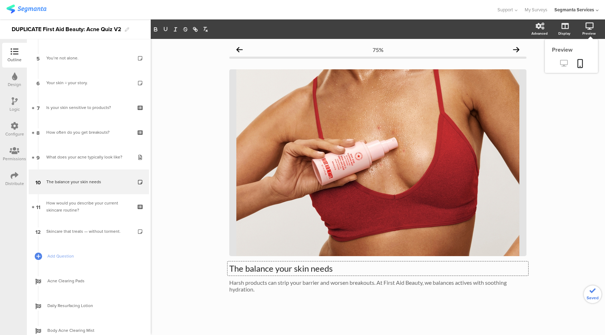
click at [560, 62] on icon at bounding box center [563, 63] width 7 height 7
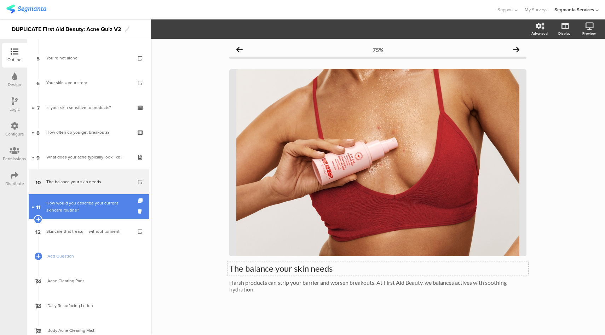
click at [92, 206] on div "How would you describe your current skincare routine?" at bounding box center [88, 206] width 85 height 14
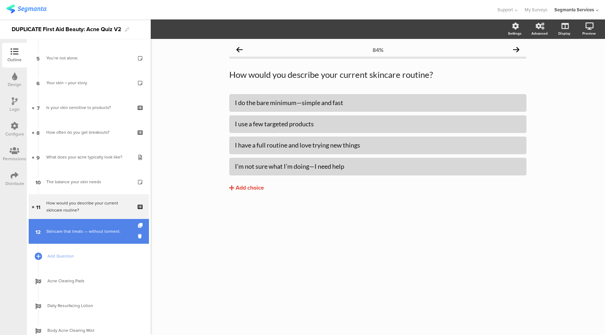
click at [96, 241] on link "12 Skincare that treats — without torment." at bounding box center [89, 231] width 120 height 25
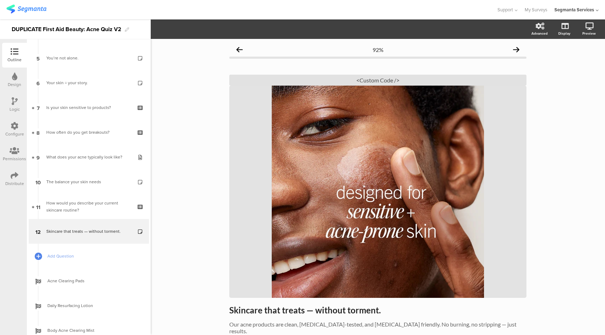
scroll to position [36, 0]
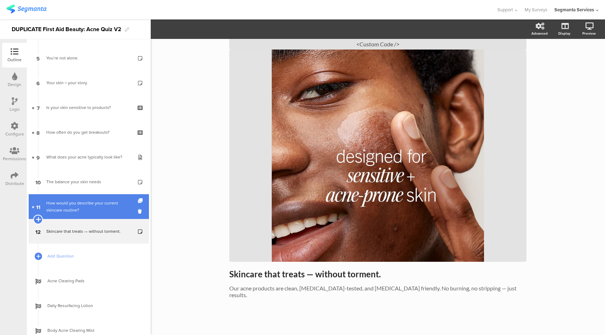
click at [39, 219] on icon at bounding box center [38, 219] width 5 height 6
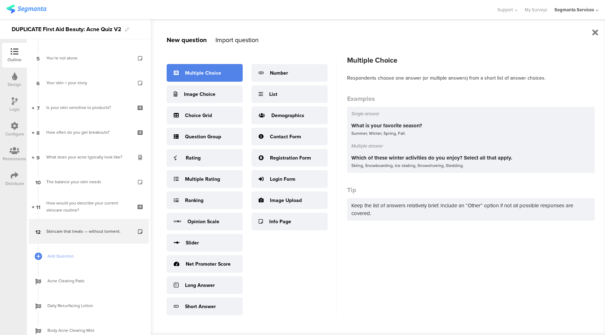
click at [199, 73] on div "Multiple Choice" at bounding box center [203, 72] width 36 height 7
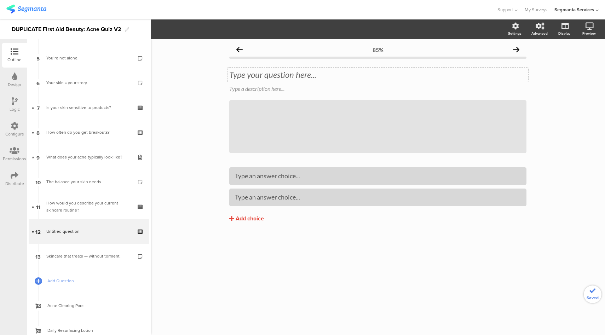
click at [288, 73] on div "Type your question here..." at bounding box center [377, 74] width 297 height 11
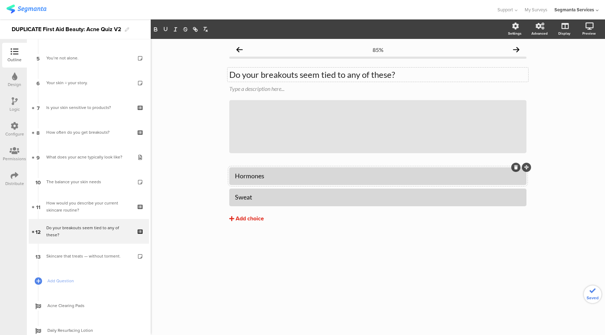
click at [253, 219] on div "Add choice" at bounding box center [250, 218] width 28 height 7
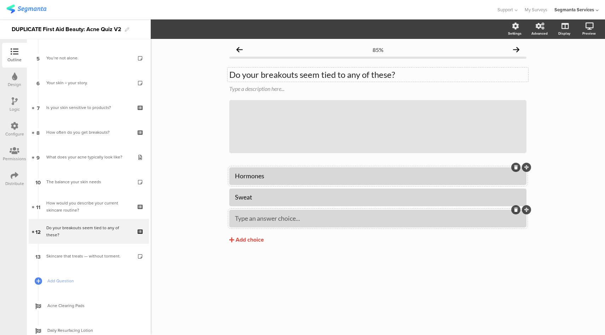
click at [262, 222] on div "Type an answer choice..." at bounding box center [378, 219] width 286 height 12
click at [256, 236] on div "Add choice" at bounding box center [250, 239] width 28 height 7
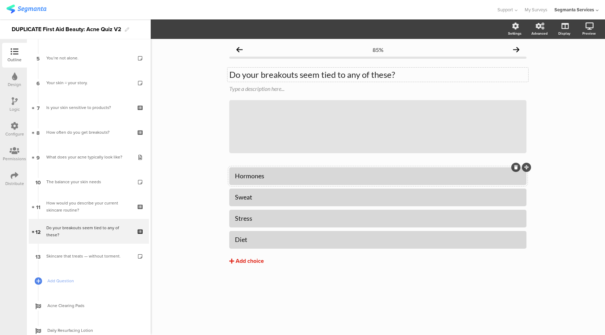
click at [256, 261] on div "Add choice" at bounding box center [250, 261] width 28 height 7
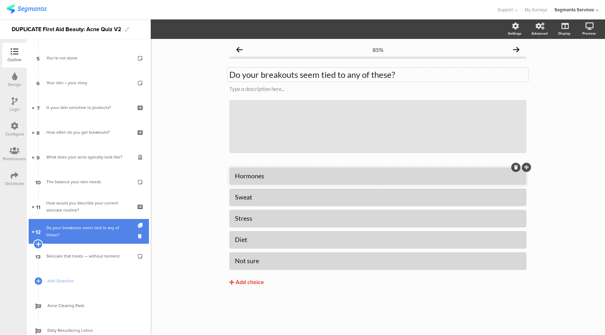
click at [38, 244] on icon at bounding box center [38, 244] width 5 height 6
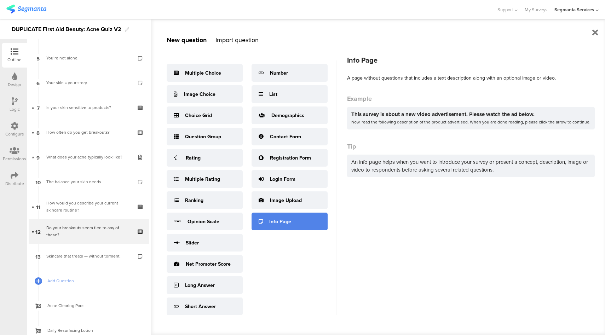
click at [276, 217] on div "Info Page" at bounding box center [289, 222] width 76 height 18
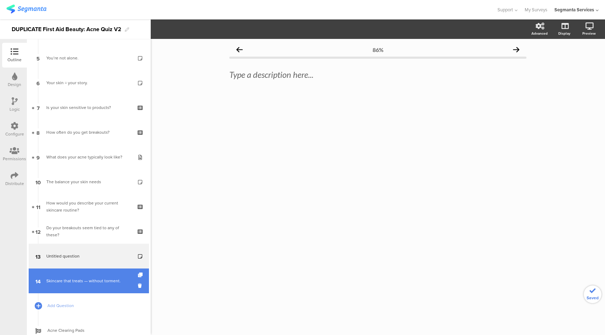
click at [86, 283] on div "Skincare that treats — without torment." at bounding box center [88, 280] width 85 height 7
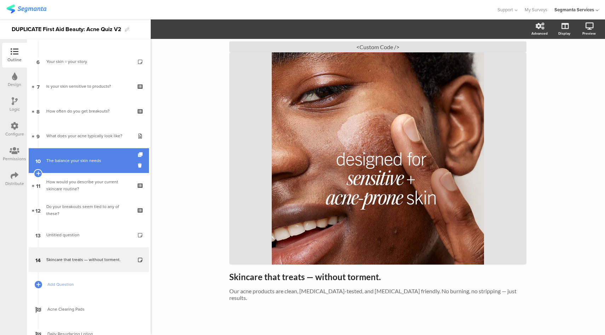
scroll to position [144, 0]
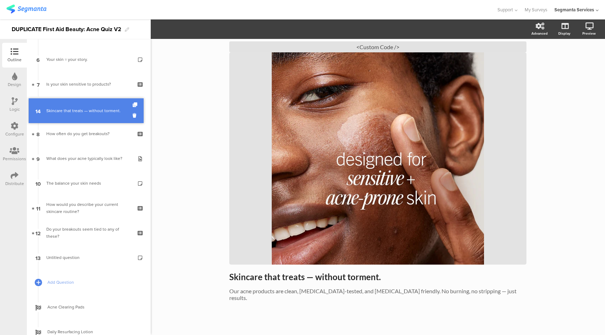
drag, startPoint x: 72, startPoint y: 262, endPoint x: 79, endPoint y: 116, distance: 146.9
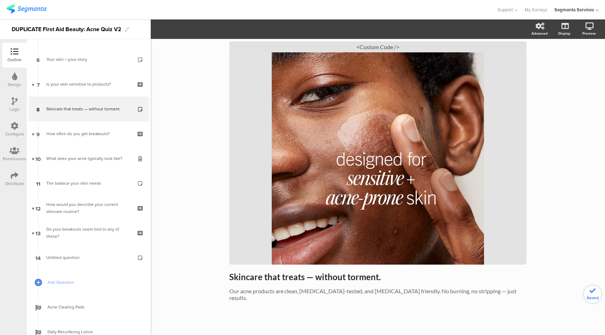
click at [14, 104] on icon at bounding box center [15, 101] width 6 height 8
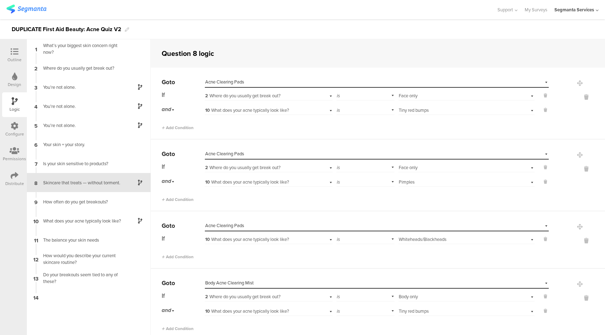
scroll to position [24, 0]
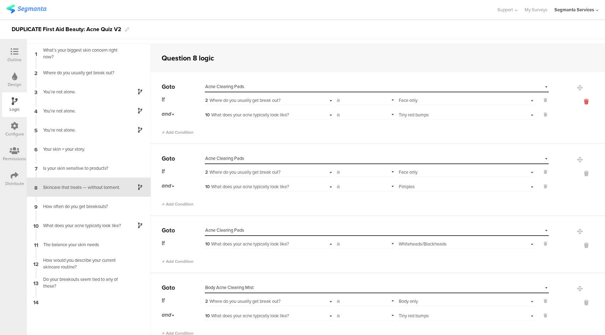
click at [578, 100] on icon at bounding box center [586, 102] width 17 height 8
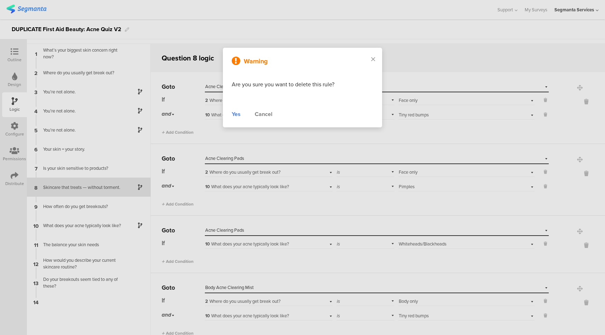
click at [235, 112] on div "Yes" at bounding box center [236, 114] width 9 height 8
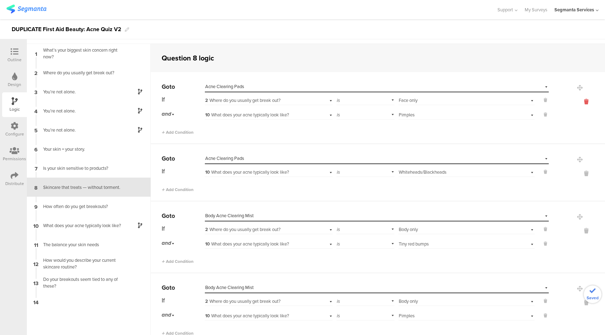
click at [578, 100] on icon at bounding box center [586, 102] width 17 height 8
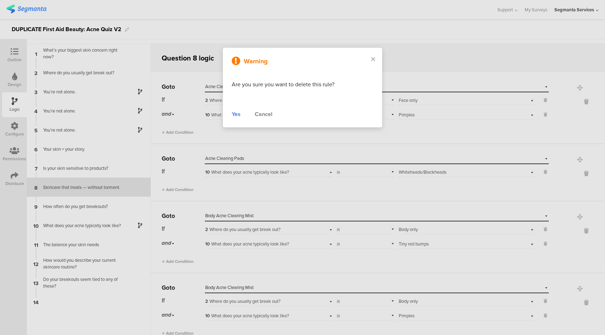
click at [233, 114] on div "Yes" at bounding box center [236, 114] width 9 height 8
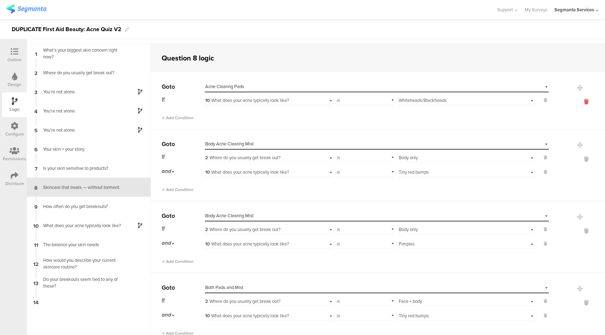
click at [578, 103] on icon at bounding box center [586, 102] width 17 height 8
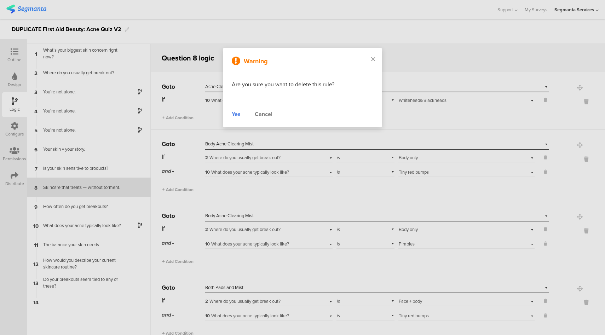
click at [235, 114] on div "Yes" at bounding box center [236, 114] width 9 height 8
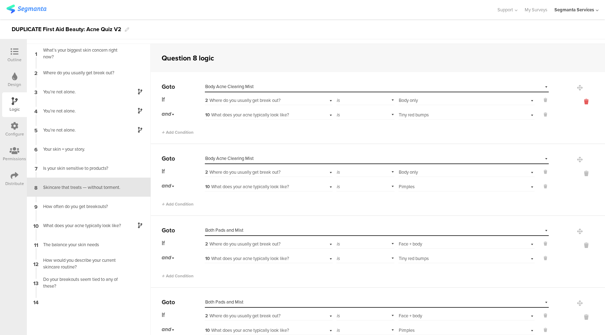
click at [578, 103] on icon at bounding box center [586, 102] width 17 height 8
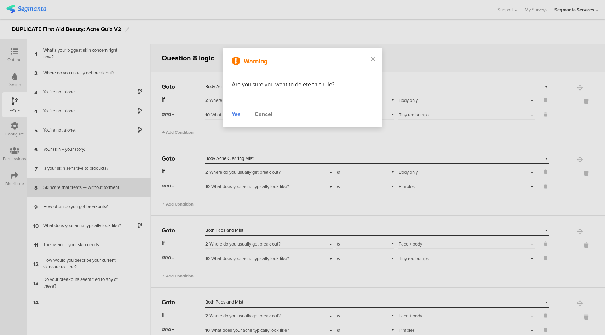
click at [235, 113] on div "Yes" at bounding box center [236, 114] width 9 height 8
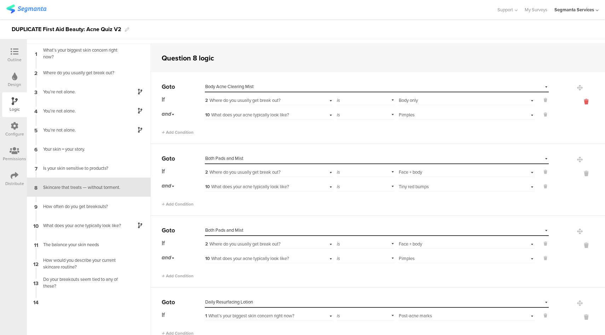
click at [578, 103] on icon at bounding box center [586, 102] width 17 height 8
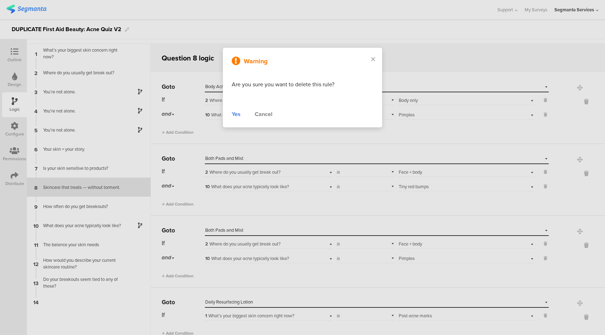
click at [235, 114] on div "Yes" at bounding box center [236, 114] width 9 height 8
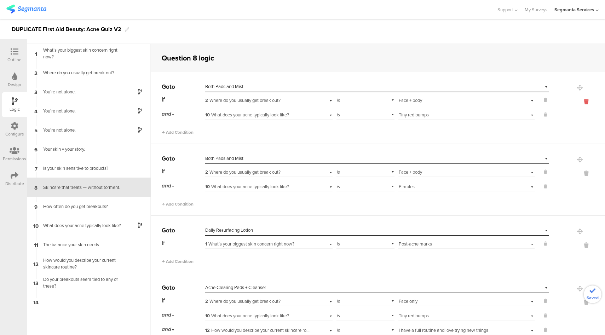
click at [578, 102] on icon at bounding box center [586, 102] width 17 height 8
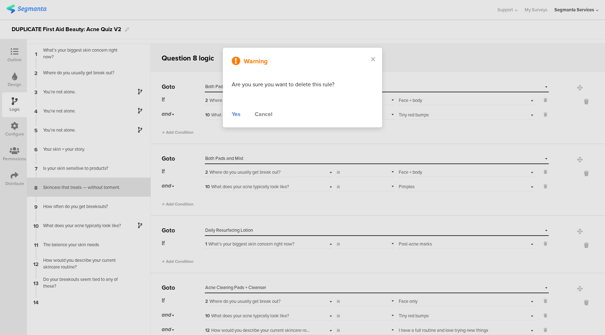
click at [233, 113] on div "Yes" at bounding box center [236, 114] width 9 height 8
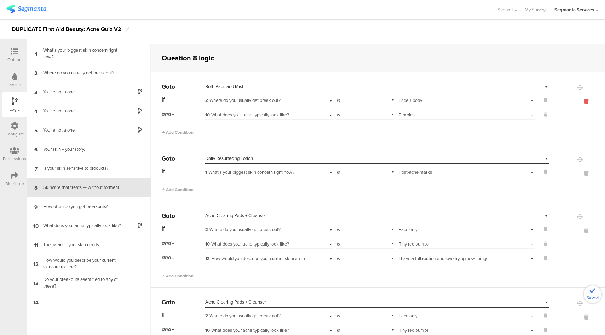
click at [578, 101] on icon at bounding box center [586, 102] width 17 height 8
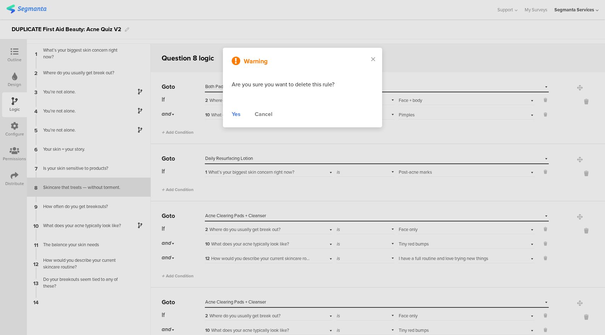
click at [238, 114] on div "Yes" at bounding box center [236, 114] width 9 height 8
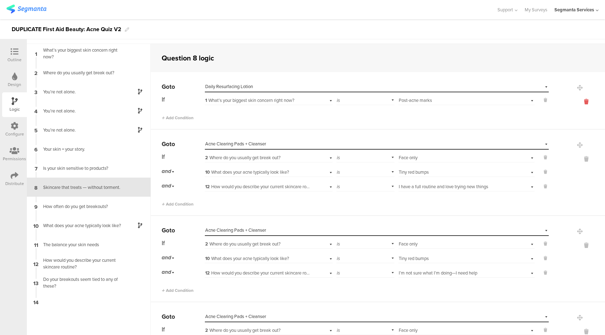
click at [578, 102] on icon at bounding box center [586, 102] width 17 height 8
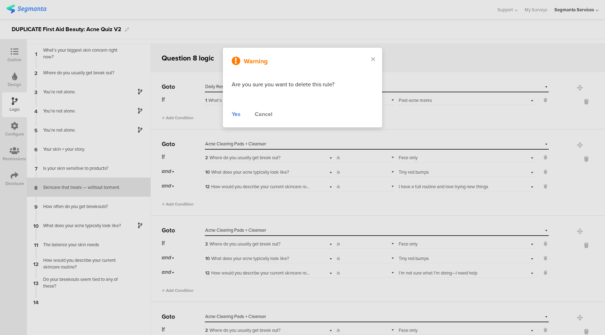
click at [236, 113] on div "Yes" at bounding box center [236, 114] width 9 height 8
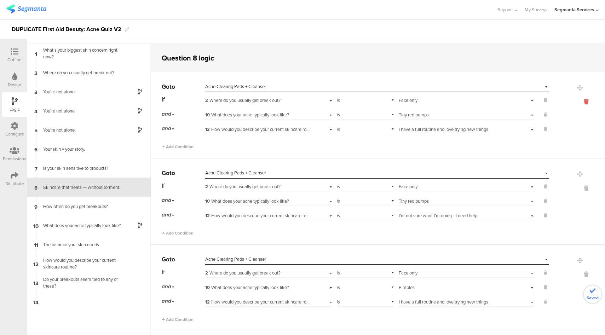
click at [578, 100] on icon at bounding box center [586, 102] width 17 height 8
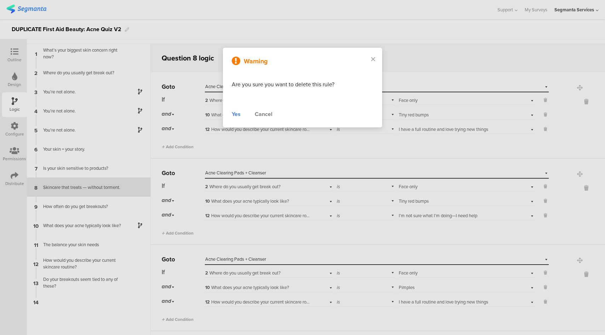
click at [235, 113] on div "Yes" at bounding box center [236, 114] width 9 height 8
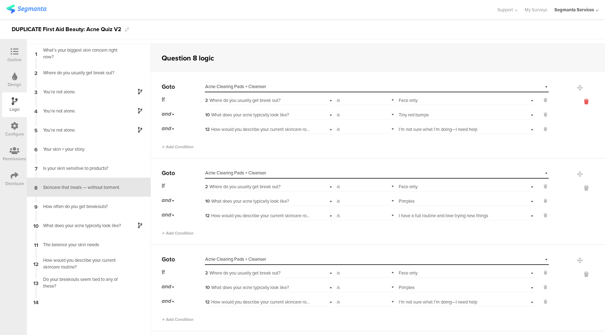
click at [578, 101] on icon at bounding box center [586, 102] width 17 height 8
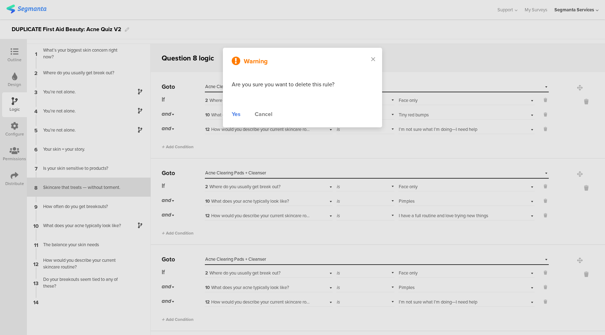
click at [235, 113] on div "Yes" at bounding box center [236, 114] width 9 height 8
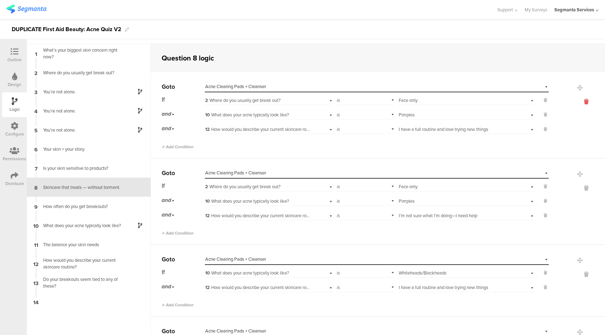
click at [578, 101] on icon at bounding box center [586, 102] width 17 height 8
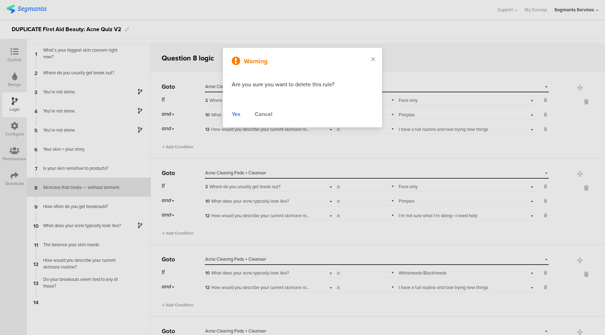
click at [237, 113] on div "Yes" at bounding box center [236, 114] width 9 height 8
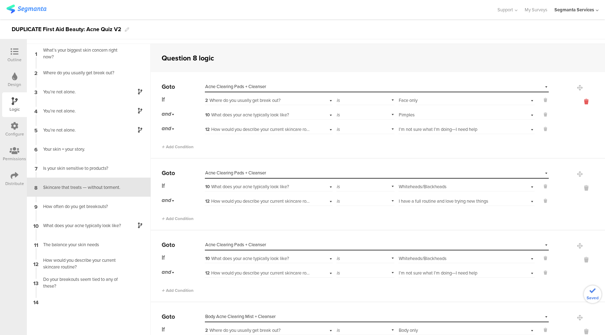
click at [578, 100] on icon at bounding box center [586, 102] width 17 height 8
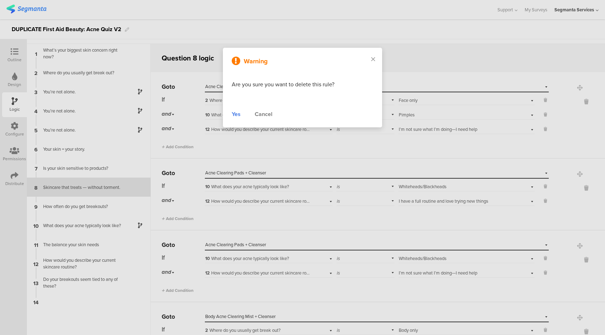
click at [232, 111] on div "Yes" at bounding box center [236, 114] width 9 height 8
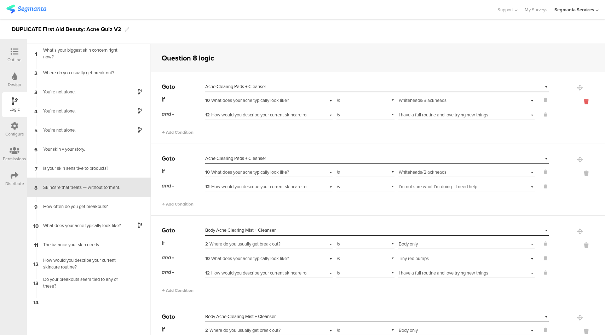
click at [578, 101] on icon at bounding box center [586, 102] width 17 height 8
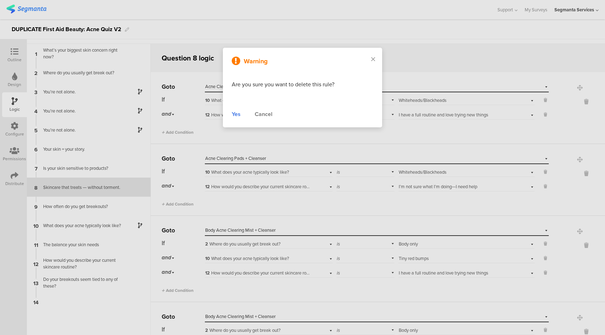
click at [236, 112] on div "Yes" at bounding box center [236, 114] width 9 height 8
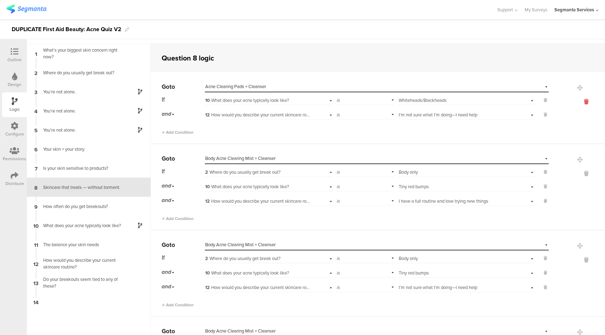
click at [578, 103] on icon at bounding box center [586, 102] width 17 height 8
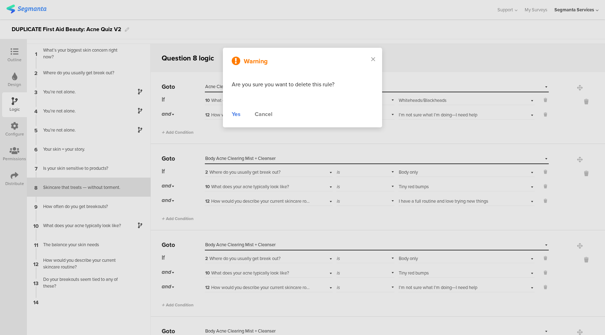
click at [237, 113] on div "Yes" at bounding box center [236, 114] width 9 height 8
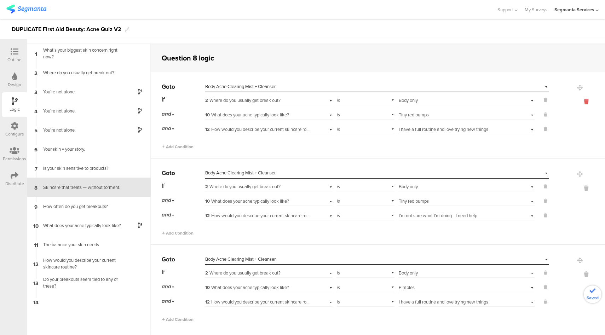
click at [578, 101] on icon at bounding box center [586, 102] width 17 height 8
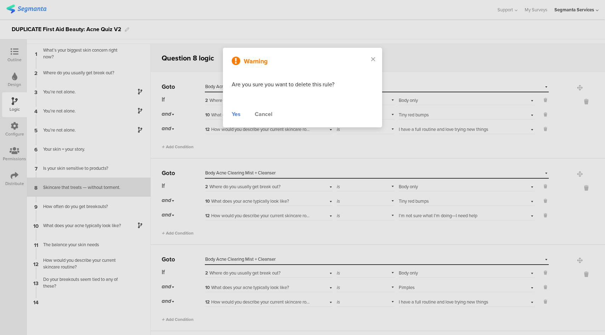
click at [236, 114] on div "Yes" at bounding box center [236, 114] width 9 height 8
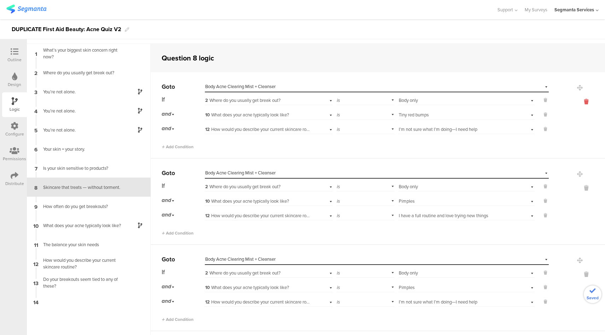
click at [578, 102] on icon at bounding box center [586, 102] width 17 height 8
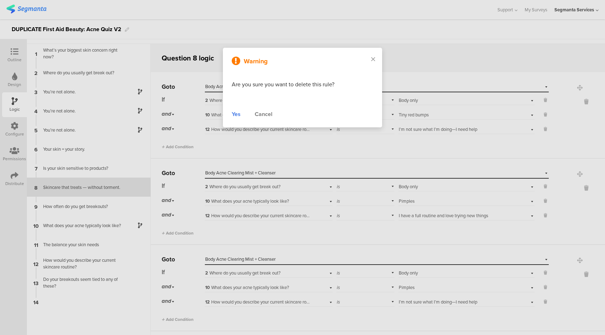
click at [238, 114] on div "Yes" at bounding box center [236, 114] width 9 height 8
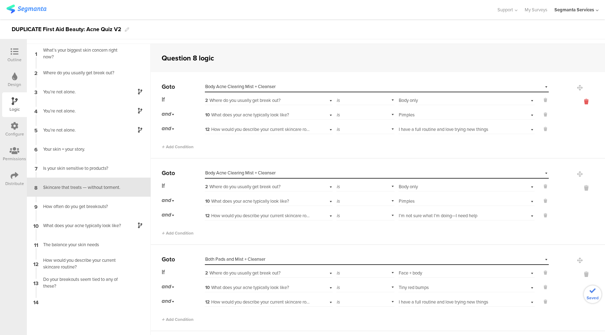
click at [578, 98] on icon at bounding box center [586, 102] width 17 height 8
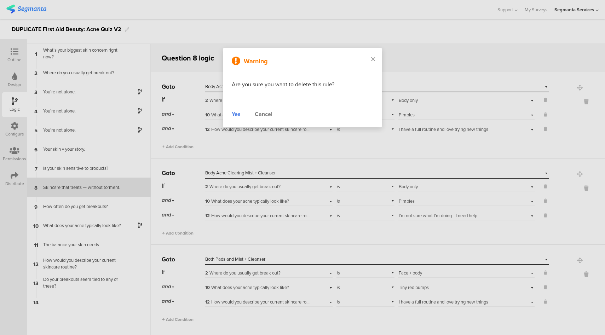
click at [235, 112] on div "Yes" at bounding box center [236, 114] width 9 height 8
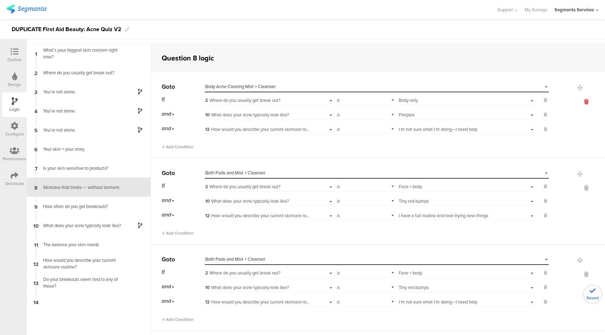
click at [578, 100] on icon at bounding box center [586, 102] width 17 height 8
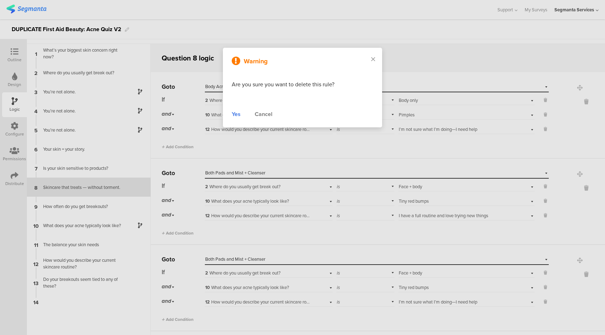
click at [237, 113] on div "Yes" at bounding box center [236, 114] width 9 height 8
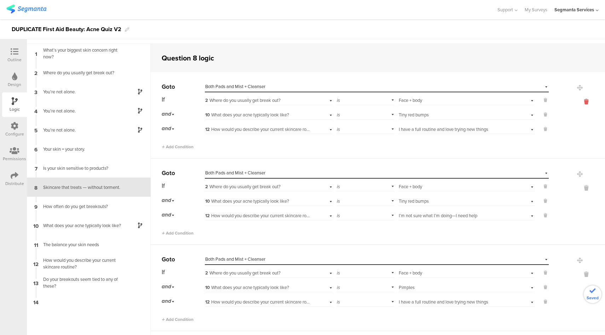
click at [578, 103] on icon at bounding box center [586, 102] width 17 height 8
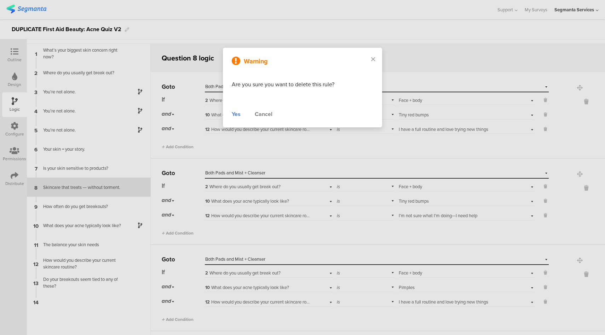
click at [236, 115] on div "Yes" at bounding box center [236, 114] width 9 height 8
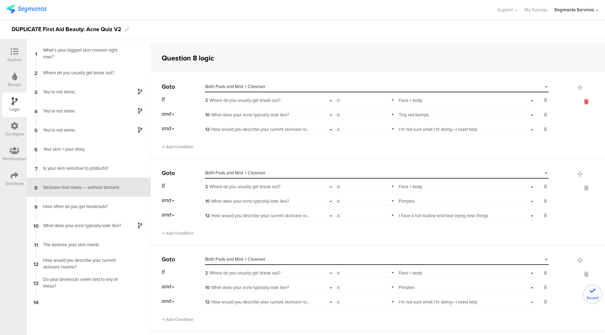
click at [578, 103] on icon at bounding box center [586, 102] width 17 height 8
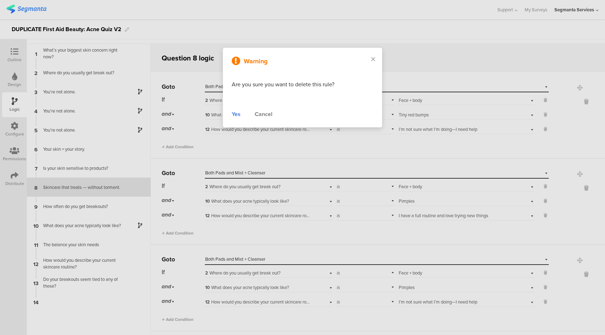
click at [238, 112] on div "Yes" at bounding box center [236, 114] width 9 height 8
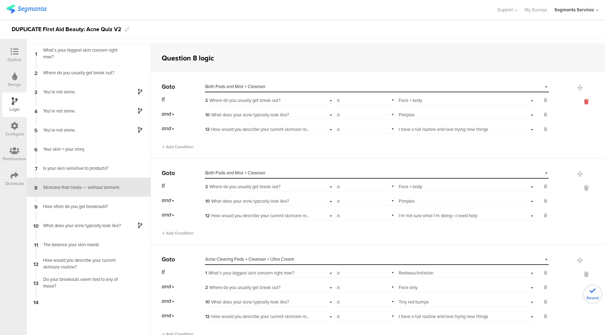
click at [578, 101] on icon at bounding box center [586, 102] width 17 height 8
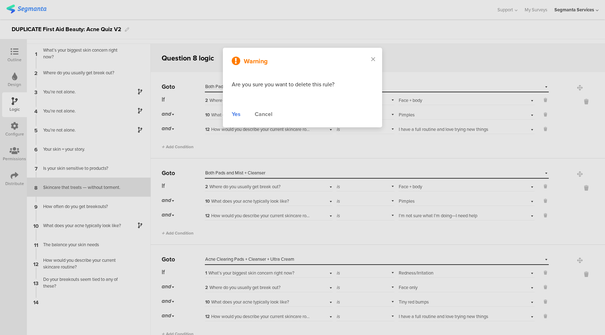
click at [230, 113] on div "Warning Are you sure you want to delete this rule? Yes Cancel" at bounding box center [302, 88] width 159 height 80
click at [236, 114] on div "Yes" at bounding box center [236, 114] width 9 height 8
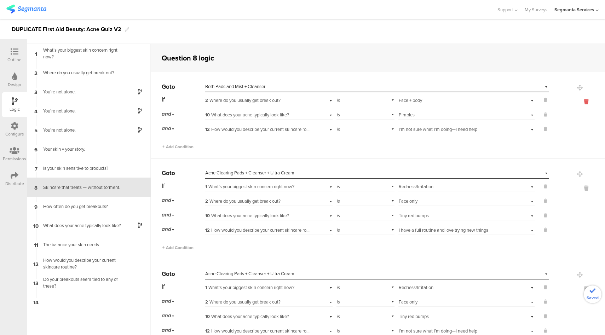
click at [578, 102] on icon at bounding box center [586, 102] width 17 height 8
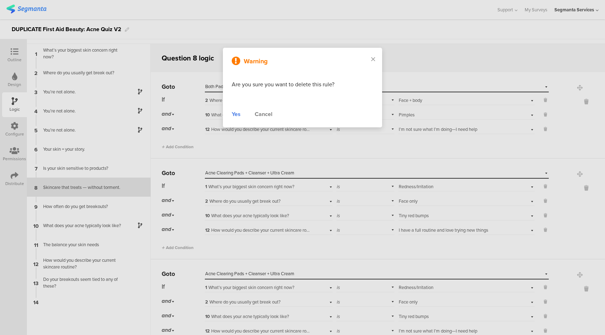
click at [236, 111] on div "Yes" at bounding box center [236, 114] width 9 height 8
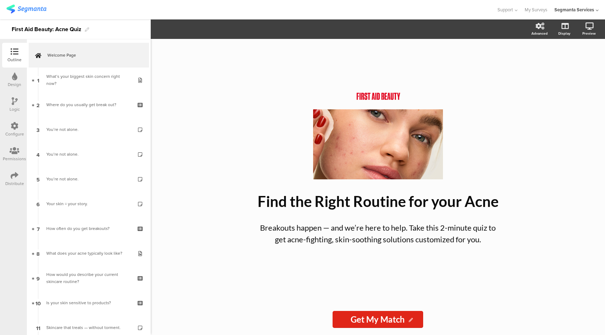
scroll to position [293, 0]
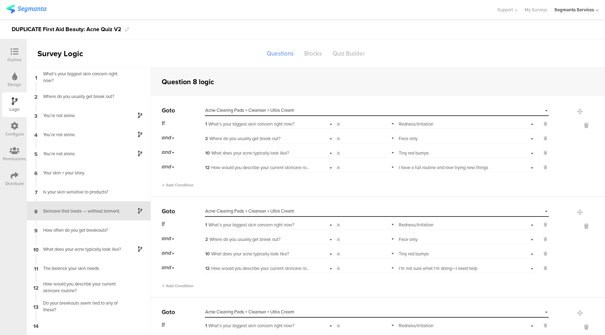
scroll to position [24, 0]
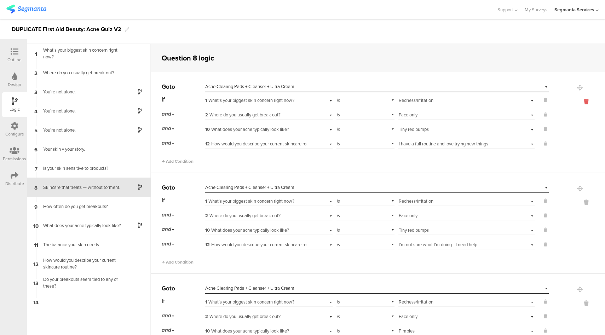
click at [578, 103] on icon at bounding box center [586, 102] width 17 height 8
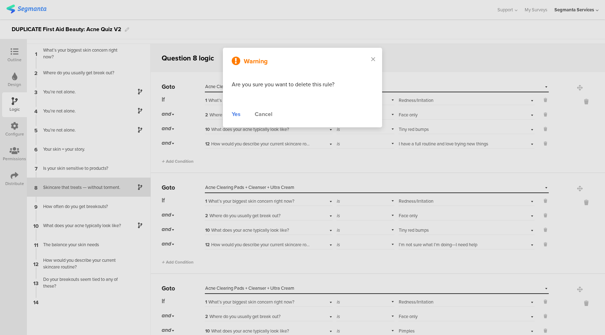
click at [236, 112] on div "Yes" at bounding box center [236, 114] width 9 height 8
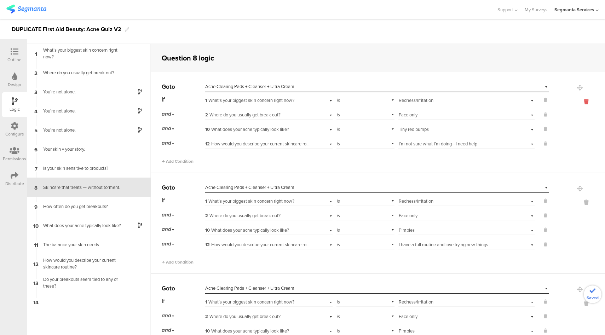
click at [578, 102] on icon at bounding box center [586, 102] width 17 height 8
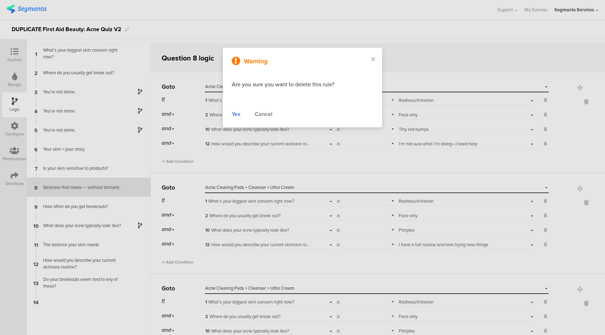
click at [236, 115] on div "Yes" at bounding box center [236, 114] width 9 height 8
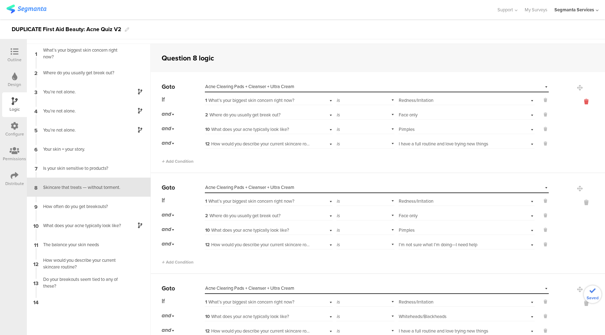
click at [578, 102] on icon at bounding box center [586, 102] width 17 height 8
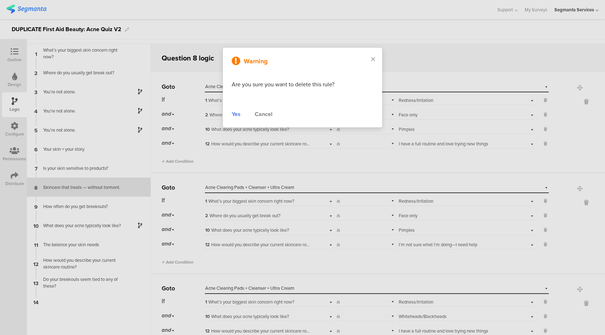
click at [236, 114] on div "Yes" at bounding box center [236, 114] width 9 height 8
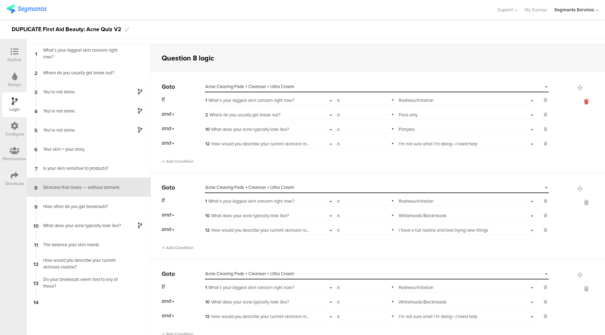
click at [578, 100] on icon at bounding box center [586, 102] width 17 height 8
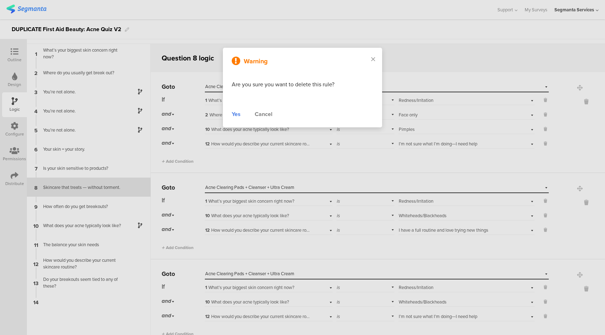
click at [239, 114] on div "Yes" at bounding box center [236, 114] width 9 height 8
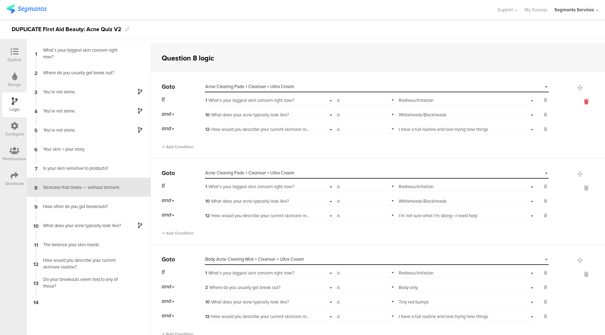
click at [578, 103] on icon at bounding box center [586, 102] width 17 height 8
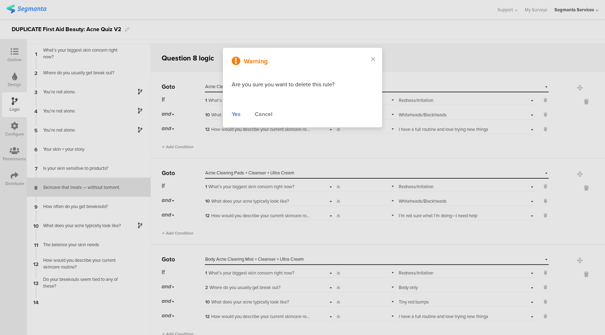
click at [233, 111] on div "Yes" at bounding box center [236, 114] width 9 height 8
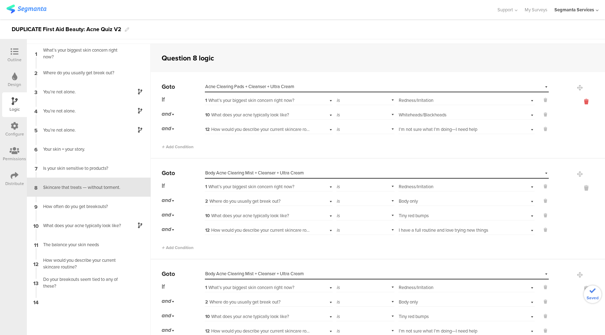
click at [578, 100] on icon at bounding box center [586, 102] width 17 height 8
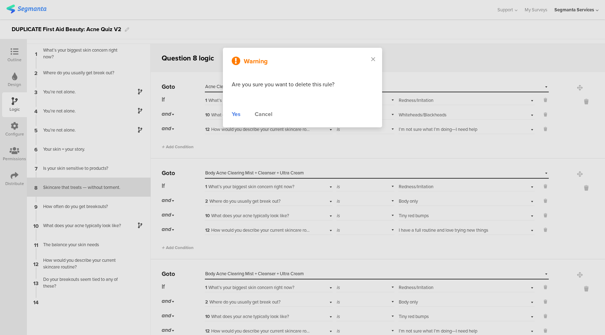
click at [235, 115] on div "Yes" at bounding box center [236, 114] width 9 height 8
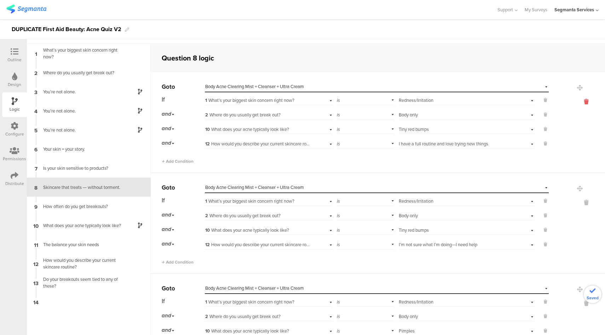
click at [578, 103] on icon at bounding box center [586, 102] width 17 height 8
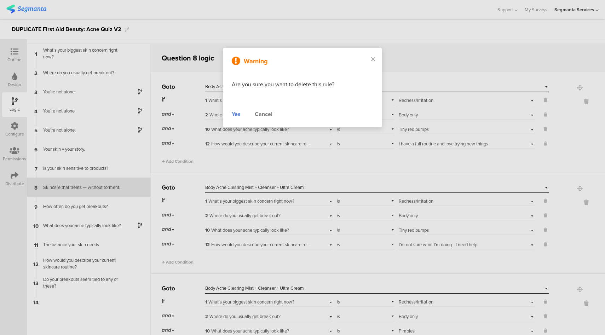
click at [236, 111] on div "Yes" at bounding box center [236, 114] width 9 height 8
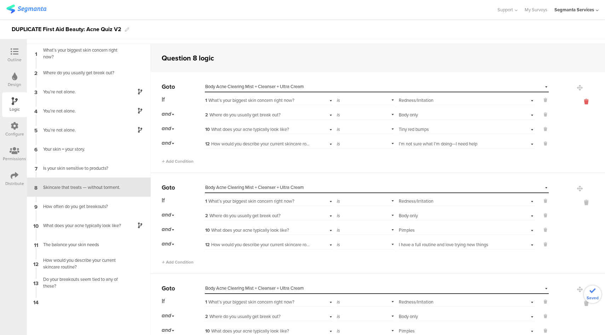
click at [578, 104] on icon at bounding box center [586, 102] width 17 height 8
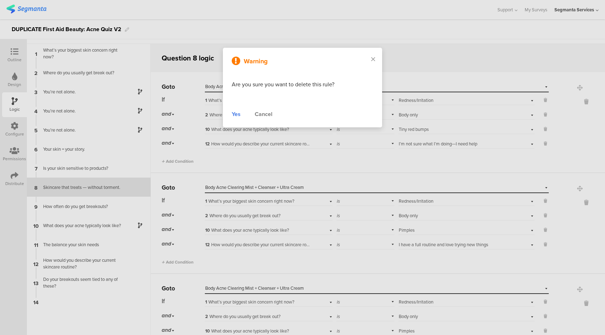
click at [238, 115] on div "Yes" at bounding box center [236, 114] width 9 height 8
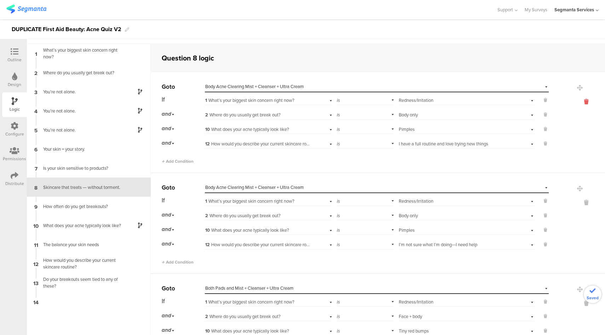
click at [578, 104] on icon at bounding box center [586, 102] width 17 height 8
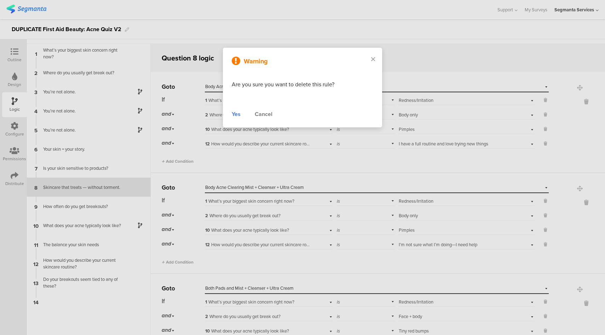
click at [236, 116] on div "Yes" at bounding box center [236, 114] width 9 height 8
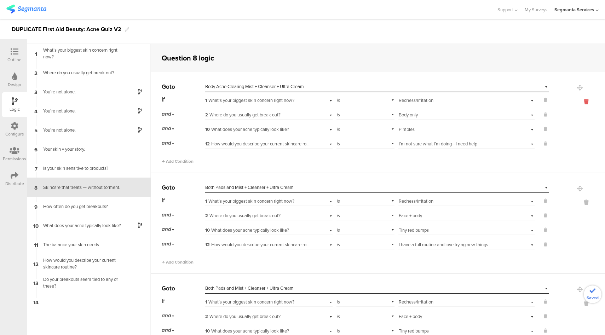
click at [578, 104] on icon at bounding box center [586, 102] width 17 height 8
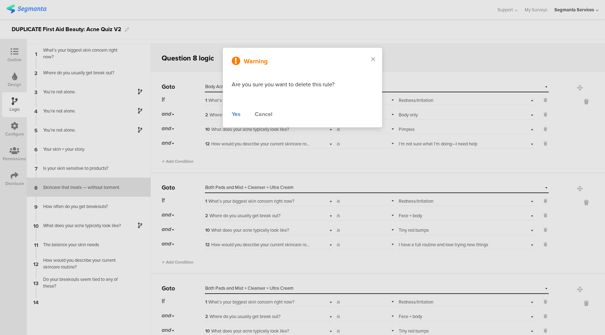
click at [236, 114] on div "Yes" at bounding box center [236, 114] width 9 height 8
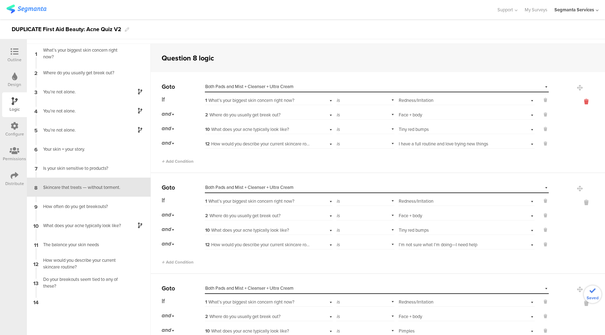
click at [579, 102] on icon at bounding box center [586, 102] width 17 height 8
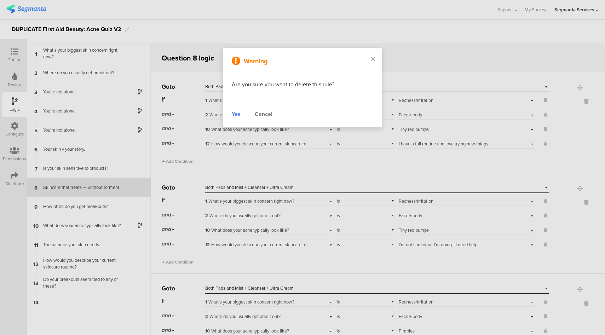
click at [237, 114] on div "Yes" at bounding box center [236, 114] width 9 height 8
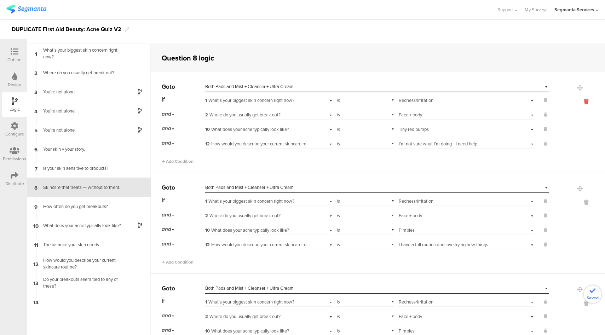
click at [578, 100] on icon at bounding box center [586, 102] width 17 height 8
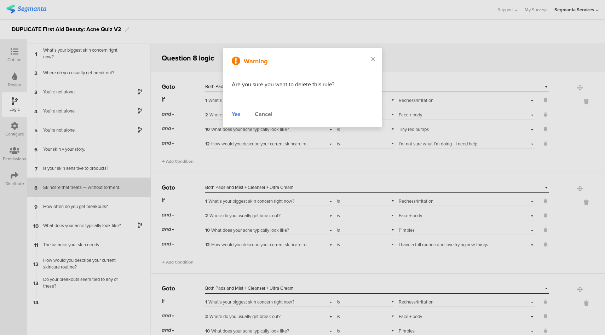
click at [233, 115] on div "Yes" at bounding box center [236, 114] width 9 height 8
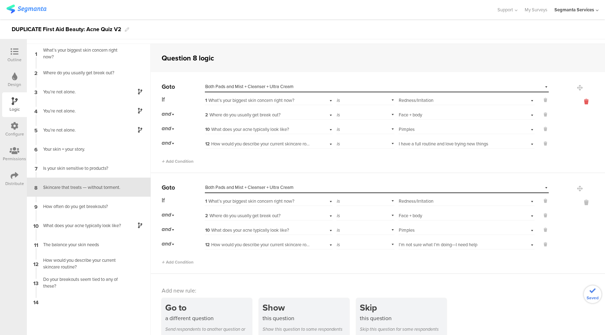
click at [578, 102] on icon at bounding box center [586, 102] width 17 height 8
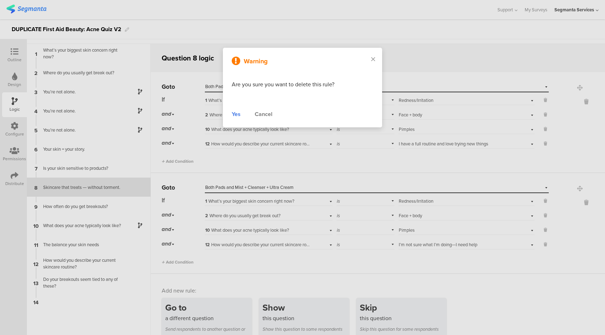
click at [237, 115] on div "Yes" at bounding box center [236, 114] width 9 height 8
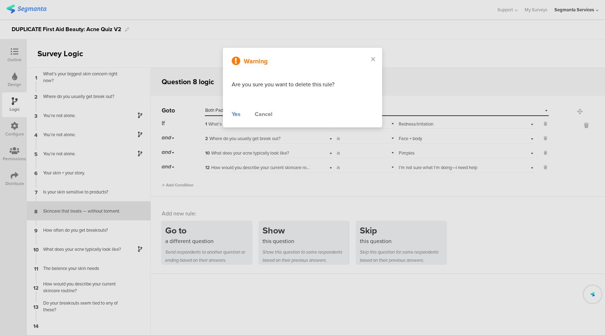
scroll to position [0, 0]
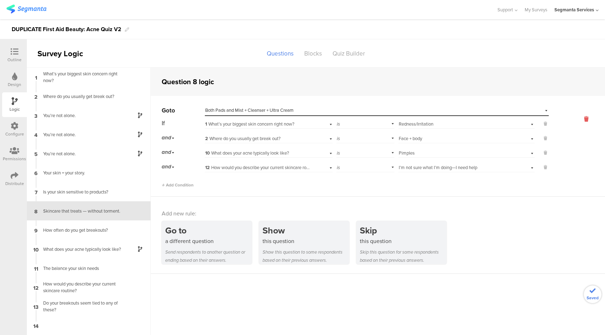
click at [585, 120] on icon at bounding box center [586, 119] width 17 height 8
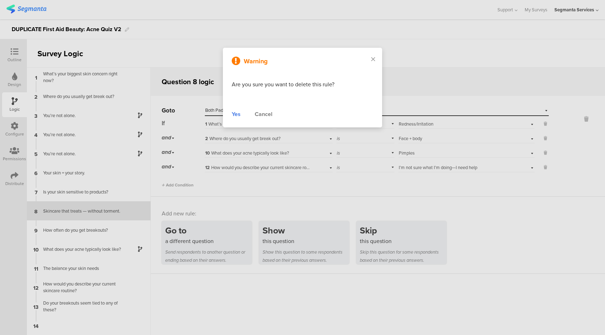
click at [238, 118] on div "Yes" at bounding box center [236, 114] width 9 height 8
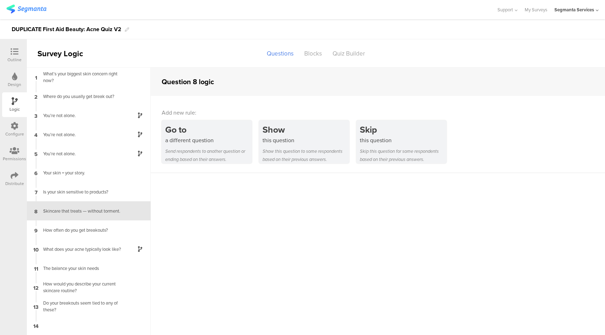
click at [10, 47] on div "Outline" at bounding box center [14, 55] width 25 height 25
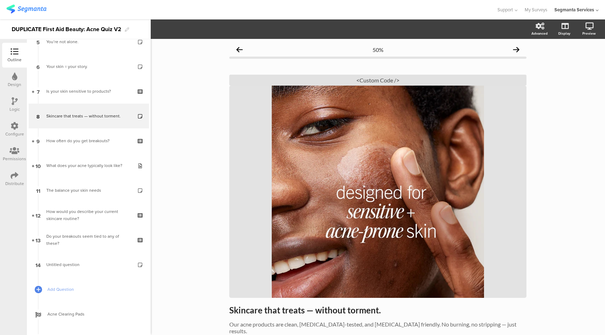
scroll to position [36, 0]
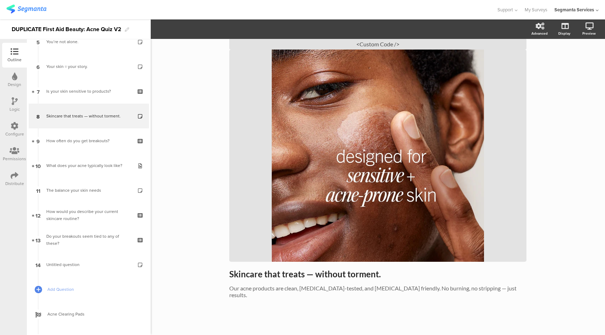
click at [10, 104] on div "Logic" at bounding box center [14, 104] width 25 height 25
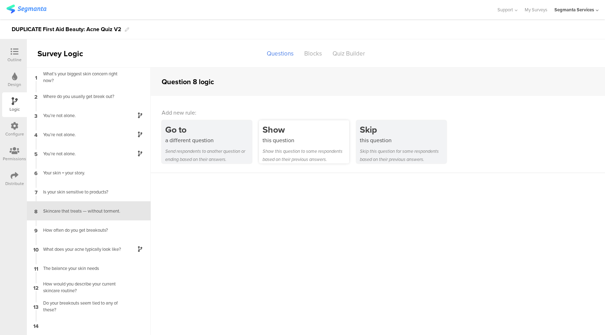
click at [282, 132] on div "Show" at bounding box center [305, 129] width 87 height 13
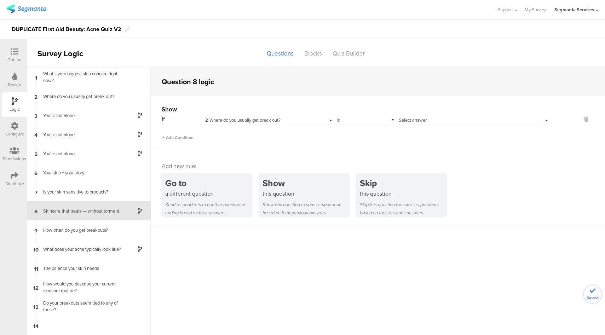
click at [250, 119] on span "2 Where do you usually get break out?" at bounding box center [242, 120] width 75 height 7
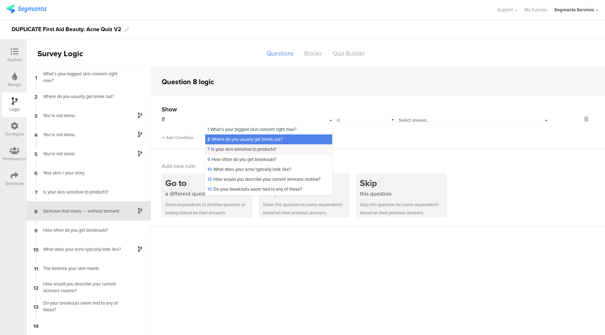
click at [242, 154] on div "7 Is your skin sensitive to products?" at bounding box center [268, 149] width 127 height 10
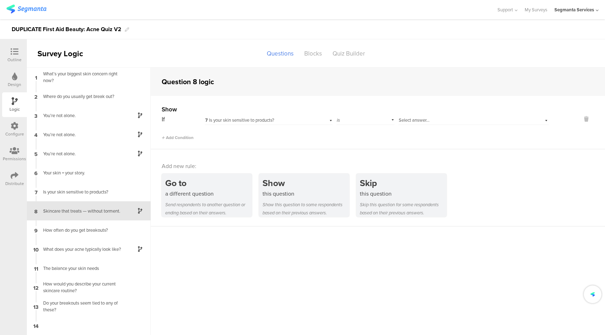
click at [419, 118] on span "Select answer..." at bounding box center [414, 120] width 31 height 7
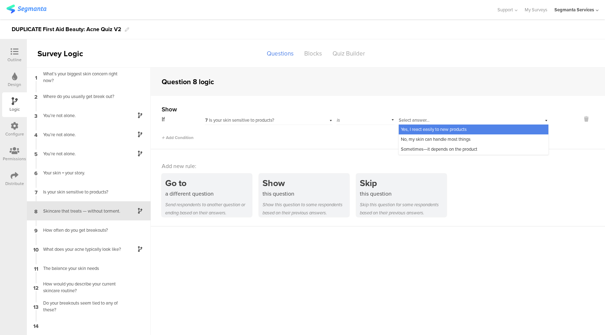
click at [420, 129] on span "Yes, I react easily to new products" at bounding box center [434, 129] width 66 height 7
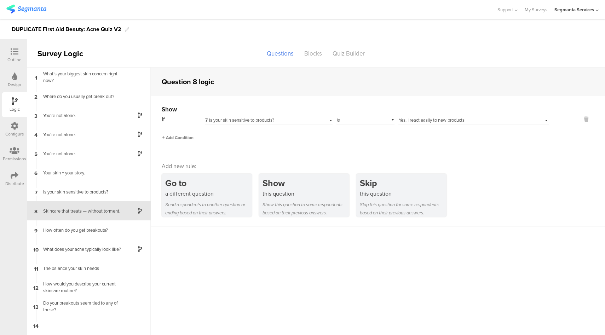
click at [172, 136] on span "Add Condition" at bounding box center [178, 137] width 32 height 6
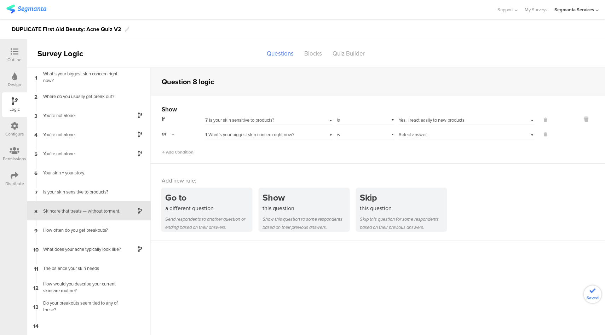
click at [316, 135] on div "1 What’s your biggest skin concern right now?" at bounding box center [269, 133] width 128 height 11
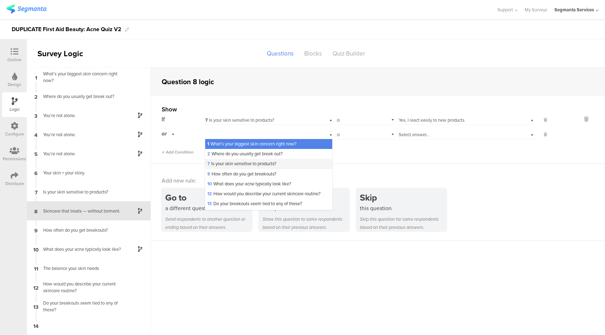
click at [246, 166] on span "7 Is your skin sensitive to products?" at bounding box center [241, 163] width 69 height 7
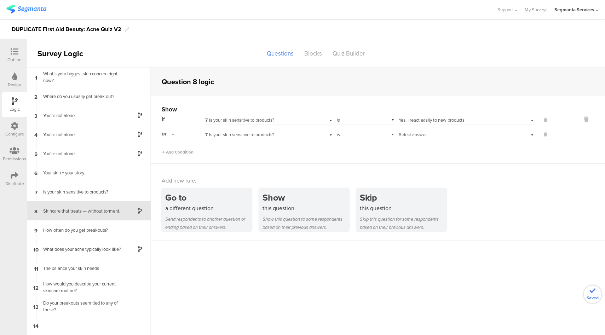
click at [442, 134] on div "Select answer..." at bounding box center [456, 135] width 114 height 6
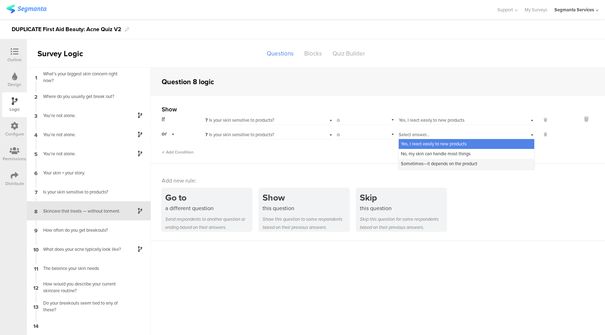
click at [421, 160] on div "Sometimes—it depends on the product" at bounding box center [466, 164] width 135 height 10
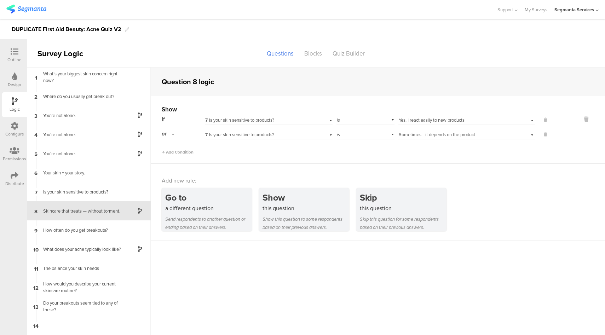
click at [12, 50] on icon at bounding box center [15, 52] width 8 height 8
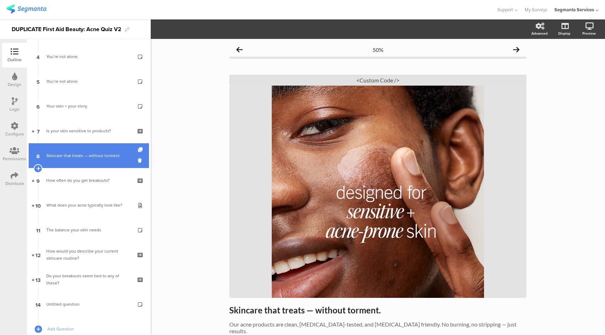
scroll to position [99, 0]
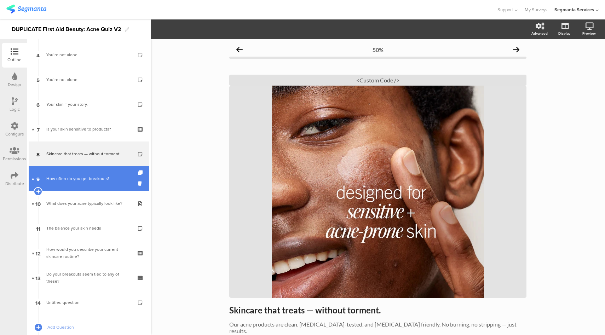
click at [74, 176] on div "How often do you get breakouts?" at bounding box center [88, 178] width 85 height 7
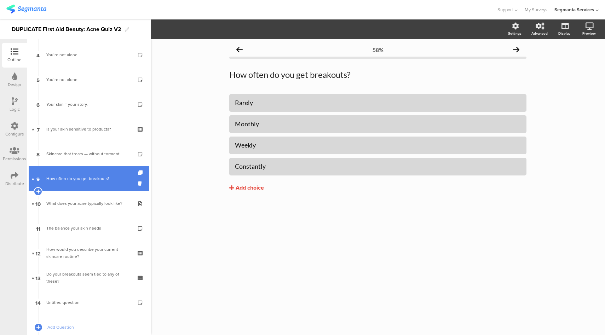
scroll to position [133, 0]
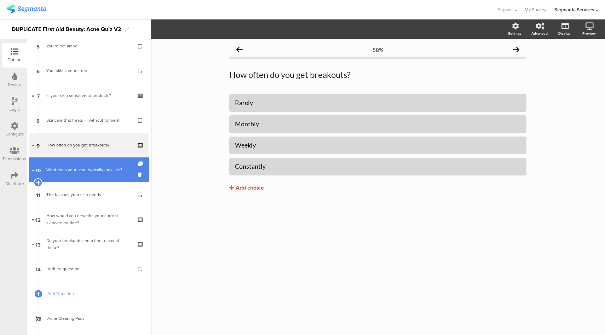
click at [73, 175] on link "10 What does your acne typically look like?" at bounding box center [89, 169] width 120 height 25
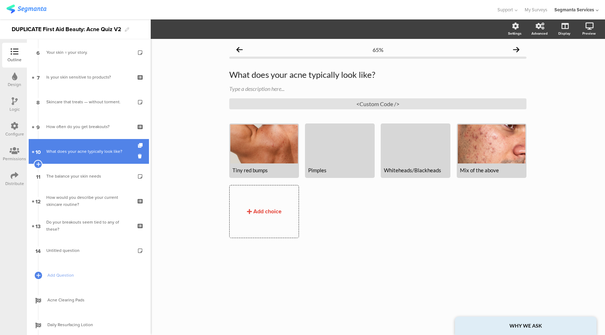
scroll to position [160, 0]
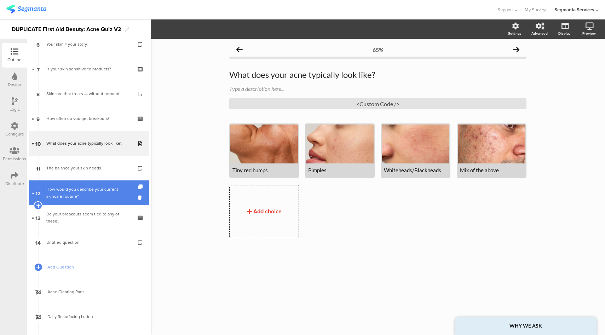
click at [70, 195] on div "How would you describe your current skincare routine?" at bounding box center [88, 193] width 85 height 14
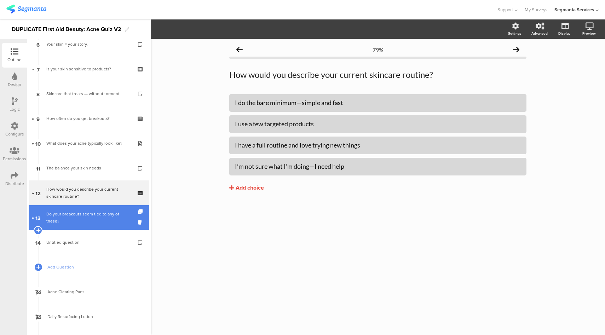
click at [74, 224] on div "Do your breakouts seem tied to any of these?" at bounding box center [88, 217] width 85 height 14
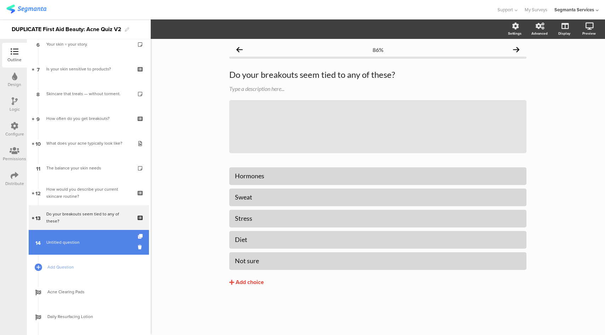
click at [74, 238] on link "14 Untitled question" at bounding box center [89, 242] width 120 height 25
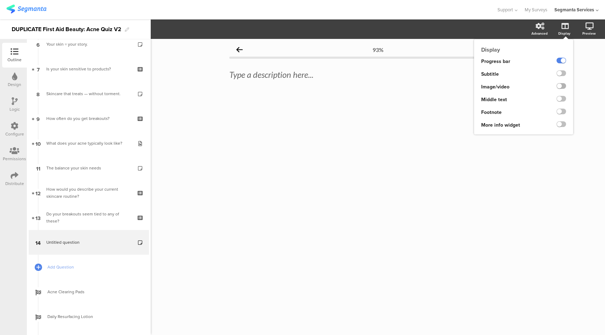
click at [559, 86] on label at bounding box center [561, 86] width 10 height 6
click at [0, 0] on input "checkbox" at bounding box center [0, 0] width 0 height 0
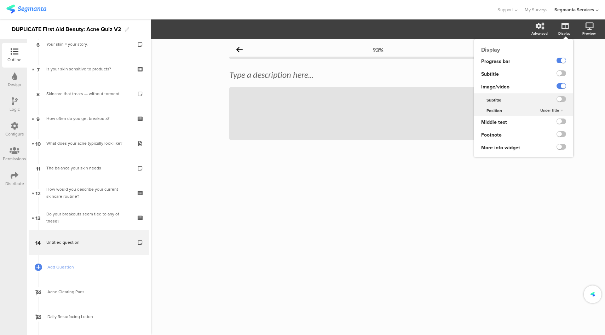
click at [553, 110] on span "Under title" at bounding box center [549, 111] width 19 height 6
click at [541, 125] on span "Above title" at bounding box center [540, 125] width 17 height 6
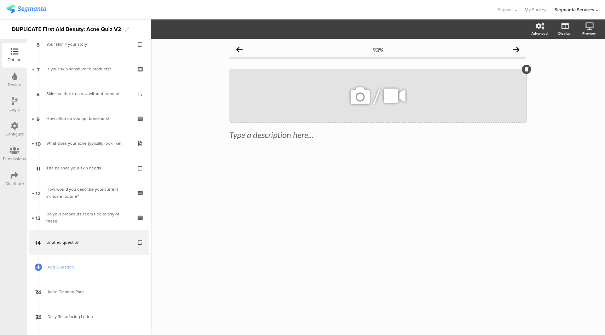
click at [378, 90] on span "/" at bounding box center [376, 95] width 7 height 23
click at [363, 89] on icon at bounding box center [360, 96] width 24 height 24
click at [356, 93] on icon at bounding box center [360, 96] width 24 height 24
click at [177, 30] on icon "button" at bounding box center [175, 29] width 6 height 6
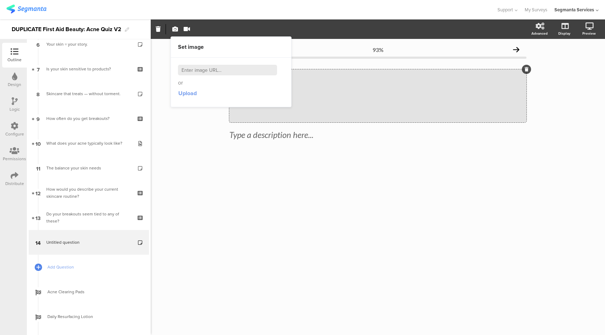
click at [185, 93] on span "Upload" at bounding box center [187, 93] width 18 height 8
click at [210, 31] on span "Fit" at bounding box center [212, 29] width 13 height 7
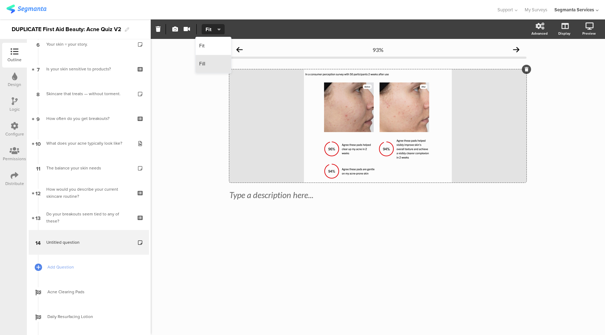
click at [206, 63] on div "Fill" at bounding box center [213, 64] width 35 height 18
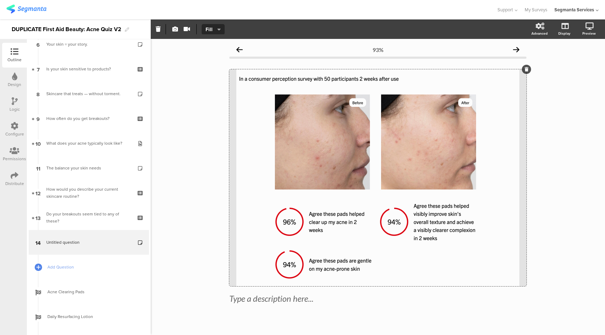
scroll to position [11, 0]
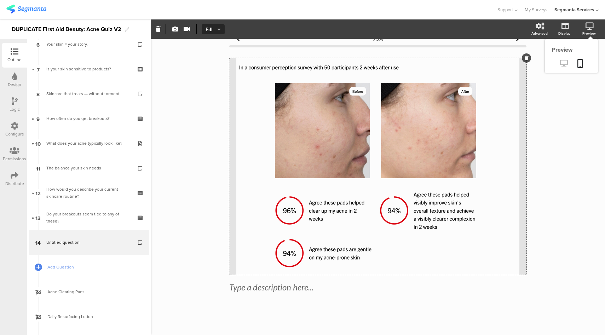
click at [560, 65] on icon at bounding box center [563, 63] width 7 height 7
click at [259, 289] on div "Type a description here... /" at bounding box center [377, 175] width 297 height 249
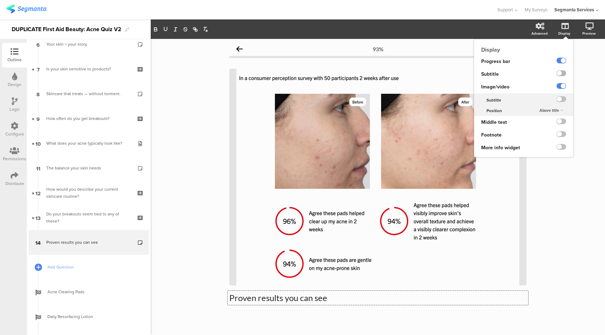
click at [557, 72] on label at bounding box center [561, 73] width 10 height 6
click at [0, 0] on input "checkbox" at bounding box center [0, 0] width 0 height 0
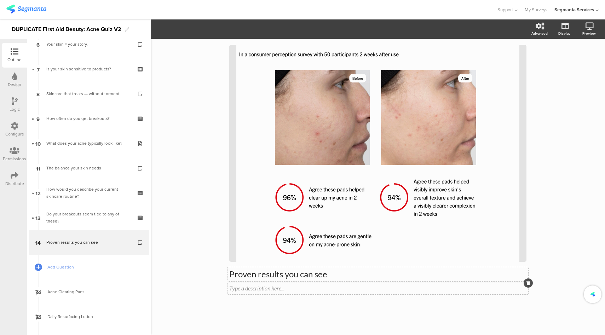
click at [277, 291] on div "Type a description here..." at bounding box center [377, 288] width 301 height 11
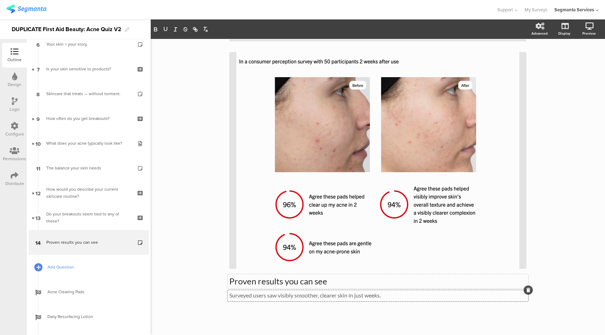
click at [38, 267] on icon at bounding box center [38, 267] width 4 height 6
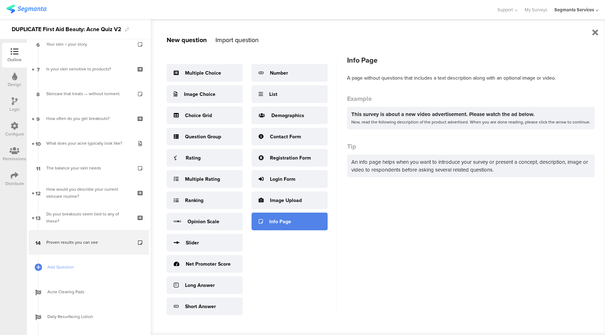
click at [281, 218] on div "Info Page" at bounding box center [280, 221] width 22 height 7
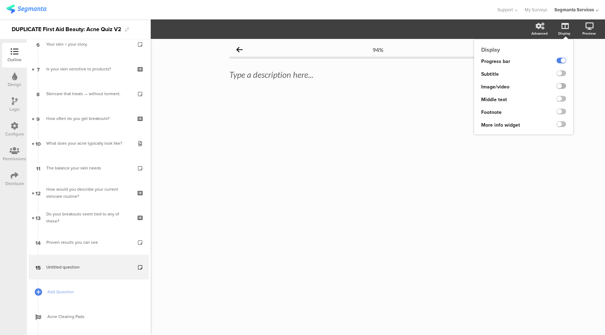
click at [560, 86] on label at bounding box center [561, 86] width 10 height 6
click at [0, 0] on input "checkbox" at bounding box center [0, 0] width 0 height 0
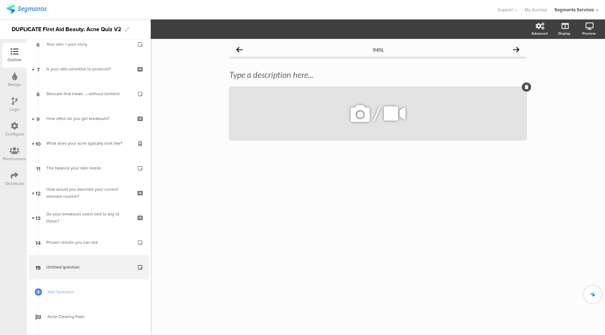
click at [355, 111] on icon at bounding box center [360, 114] width 24 height 24
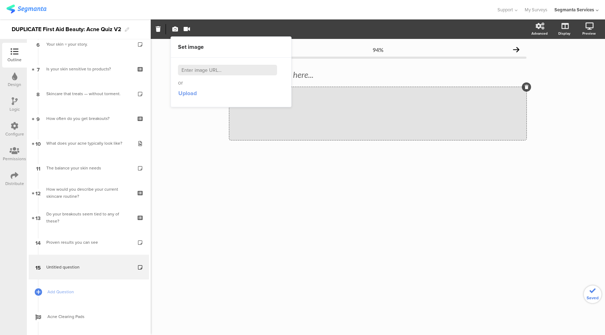
click at [190, 95] on span "Upload" at bounding box center [187, 93] width 18 height 8
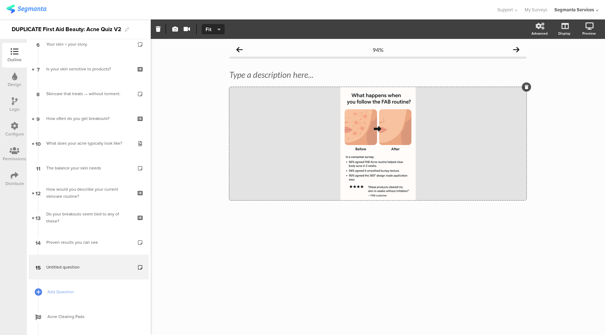
click at [216, 30] on span "Fit" at bounding box center [212, 29] width 13 height 7
click at [211, 65] on div "Fill" at bounding box center [213, 64] width 35 height 18
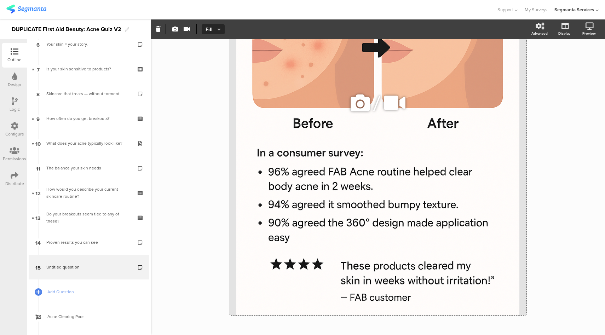
scroll to position [219, 0]
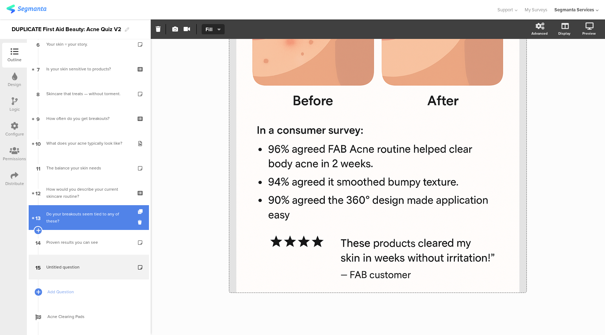
click at [89, 225] on link "13 Do your breakouts seem tied to any of these?" at bounding box center [89, 217] width 120 height 25
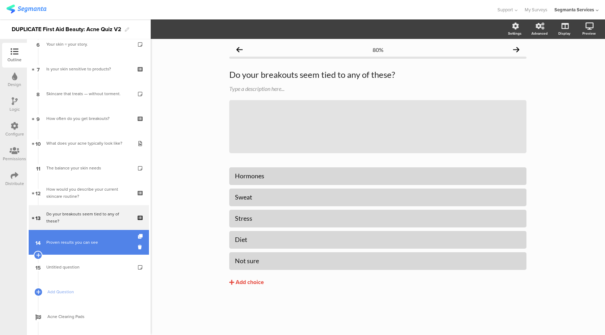
click at [84, 241] on div "Proven results you can see" at bounding box center [88, 242] width 85 height 7
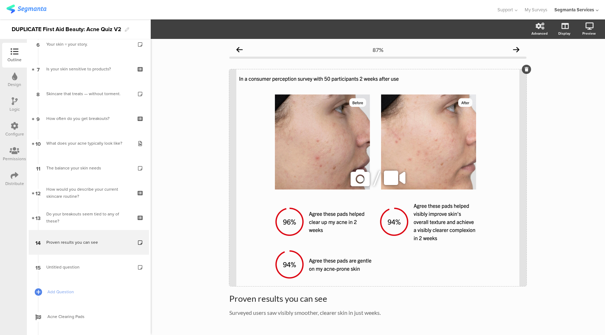
click at [360, 177] on icon at bounding box center [360, 178] width 24 height 24
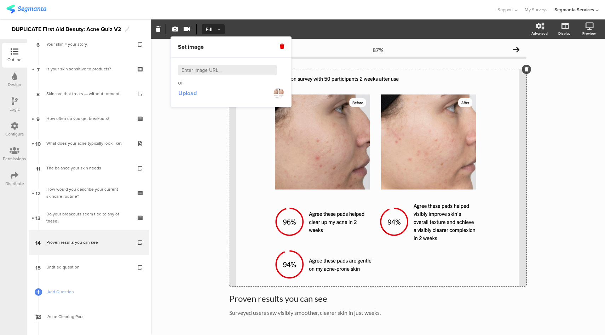
click at [188, 96] on span "Upload" at bounding box center [187, 93] width 18 height 8
click at [191, 92] on span "Upload" at bounding box center [187, 93] width 18 height 8
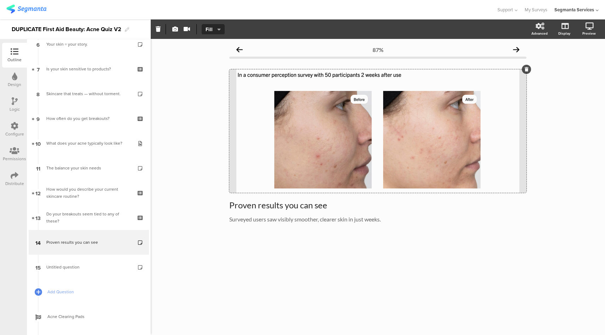
click at [183, 205] on div "87% Proven results you can see Proven results you can see Surveyed users saw vi…" at bounding box center [378, 187] width 454 height 296
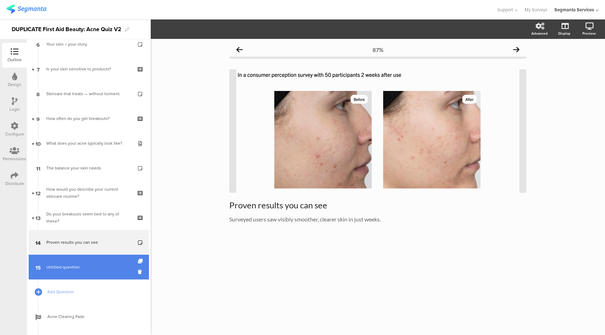
click at [100, 266] on span "Untitled question" at bounding box center [88, 267] width 85 height 7
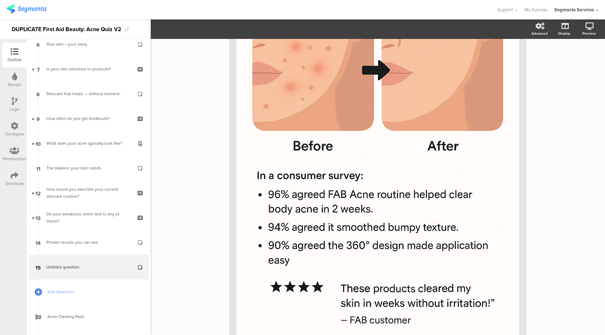
scroll to position [219, 0]
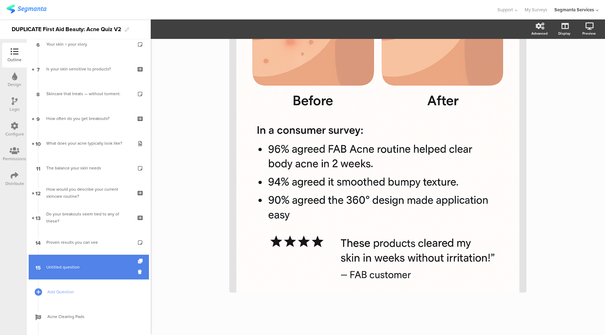
click at [82, 255] on link "15 Untitled question" at bounding box center [89, 267] width 120 height 25
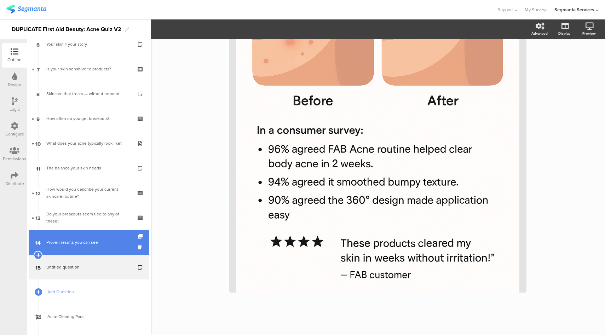
click at [83, 237] on link "14 Proven results you can see" at bounding box center [89, 242] width 120 height 25
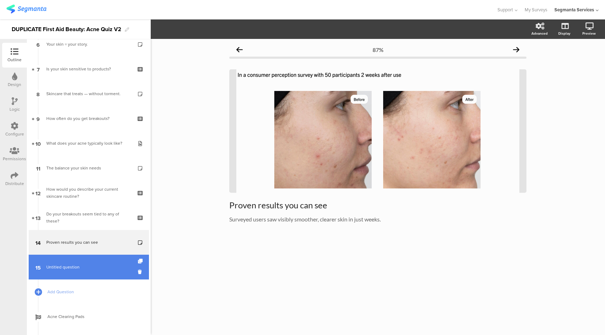
click at [80, 264] on span "Untitled question" at bounding box center [88, 267] width 85 height 7
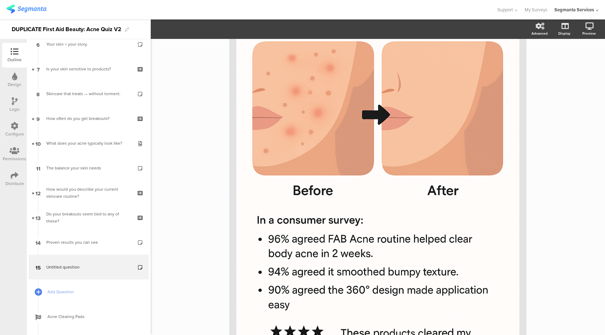
scroll to position [132, 0]
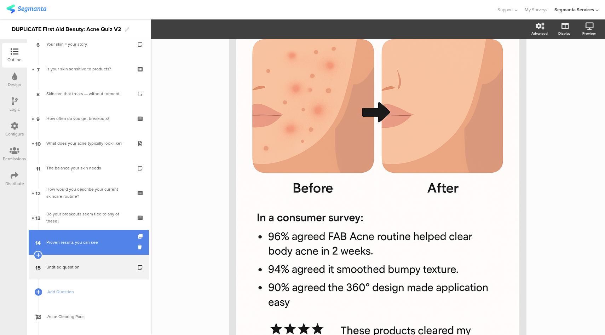
click at [71, 243] on div "Proven results you can see" at bounding box center [88, 242] width 85 height 7
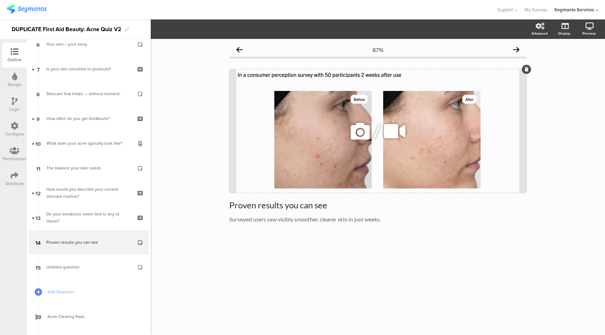
click at [355, 129] on icon at bounding box center [360, 131] width 24 height 24
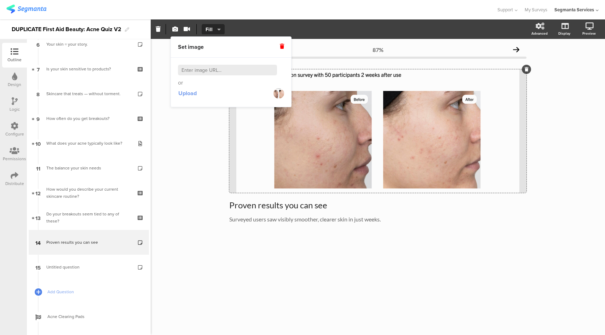
click at [182, 94] on span "Upload" at bounding box center [187, 93] width 18 height 8
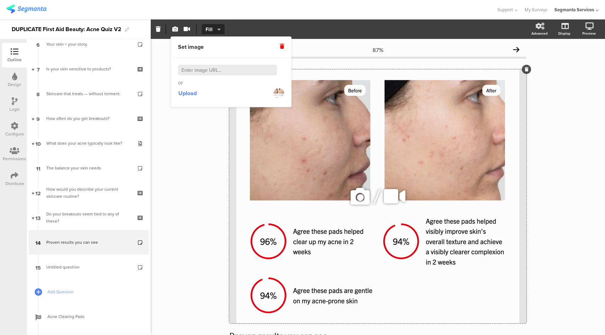
scroll to position [62, 0]
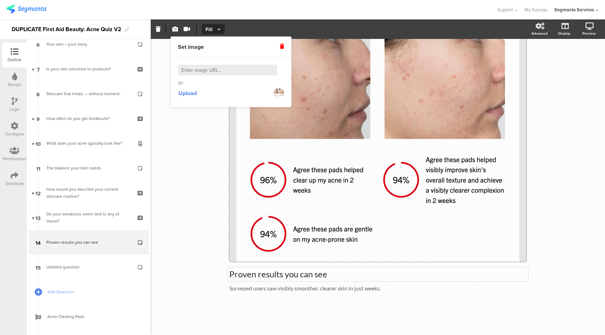
click at [269, 273] on div "Proven results you can see Proven results you can see" at bounding box center [377, 274] width 301 height 14
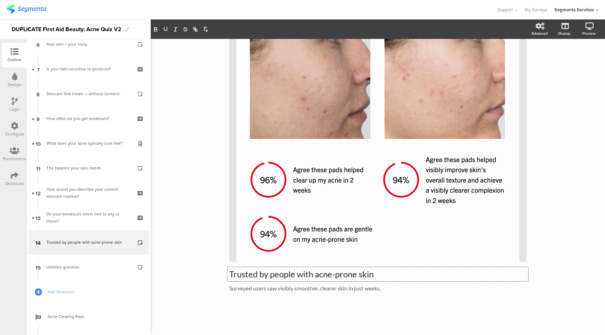
click at [198, 208] on div "87% Trusted by people with acne-prone skin Trusted by people with acne-prone sk…" at bounding box center [378, 156] width 454 height 358
click at [266, 289] on span "Trusted by people with acne-prone skin Trusted by people with acne-prone skin S…" at bounding box center [377, 281] width 297 height 24
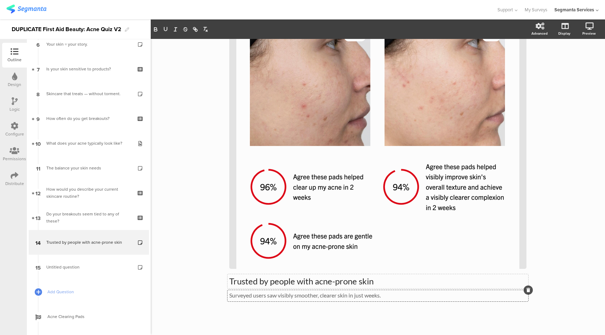
click at [274, 281] on div "Trusted by people with acne-prone skin Trusted by people with acne-prone skin" at bounding box center [377, 281] width 301 height 14
click at [274, 281] on p "Trusted by people with acne-prone skin" at bounding box center [377, 281] width 297 height 11
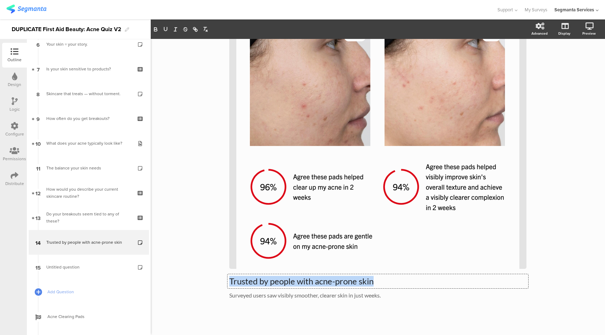
copy p "Trusted by people with acne-prone skin"
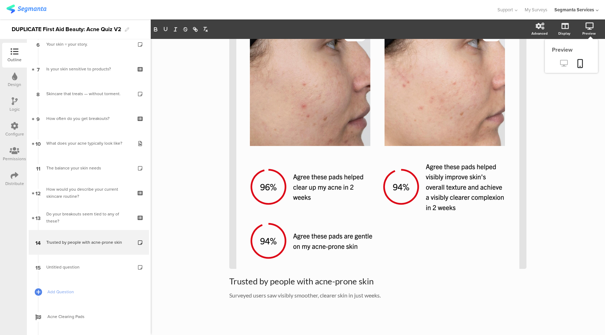
click at [560, 63] on icon at bounding box center [563, 63] width 7 height 7
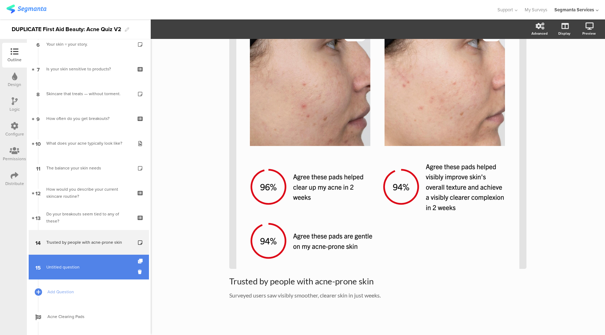
click at [90, 272] on link "15 Untitled question" at bounding box center [89, 267] width 120 height 25
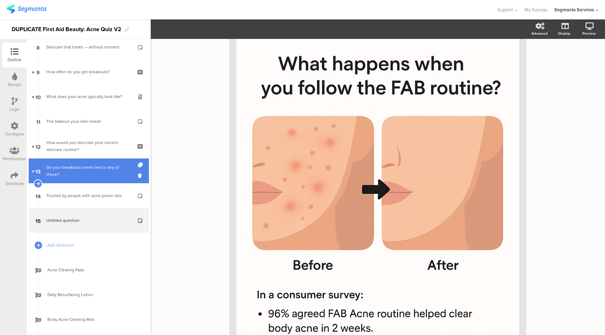
scroll to position [214, 0]
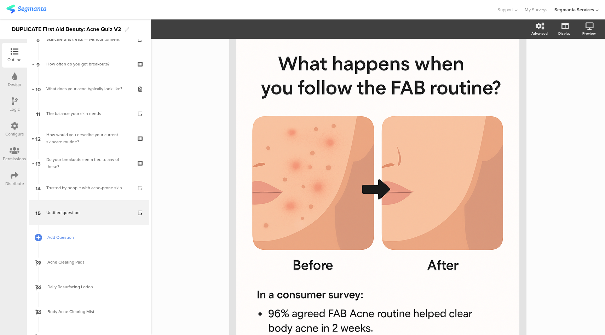
click at [68, 239] on span "Add Question" at bounding box center [92, 237] width 91 height 7
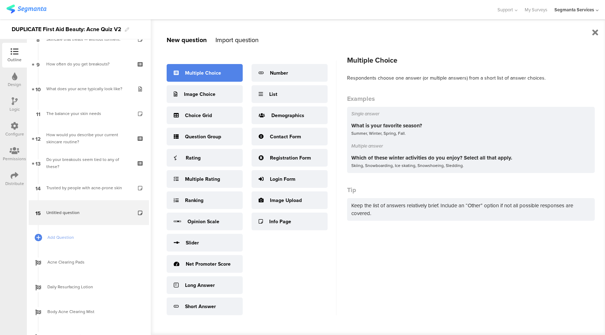
click at [216, 74] on div "Multiple Choice" at bounding box center [203, 72] width 36 height 7
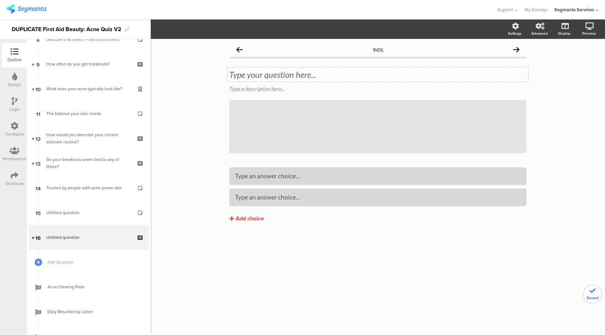
click at [281, 77] on div "Type your question here..." at bounding box center [377, 75] width 301 height 14
click at [260, 181] on div "Type an answer choice..." at bounding box center [378, 176] width 286 height 12
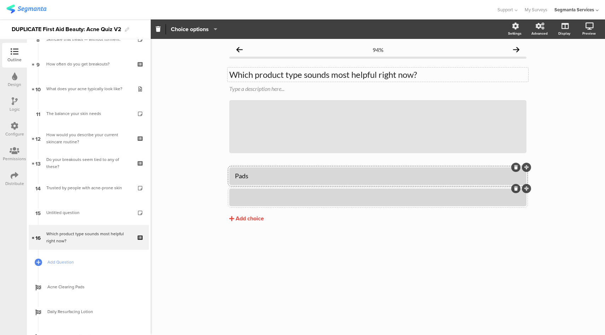
click at [258, 192] on div at bounding box center [378, 197] width 286 height 12
click at [257, 219] on div "Add choice" at bounding box center [250, 218] width 28 height 7
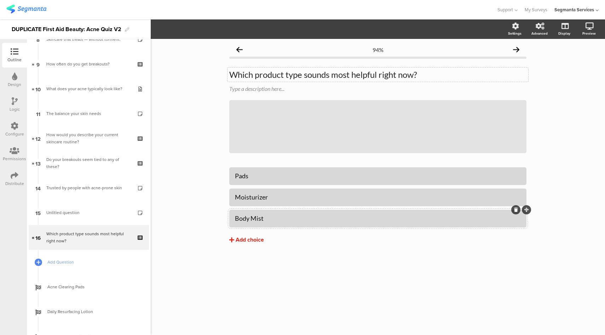
click at [246, 236] on div "Add choice" at bounding box center [250, 239] width 28 height 7
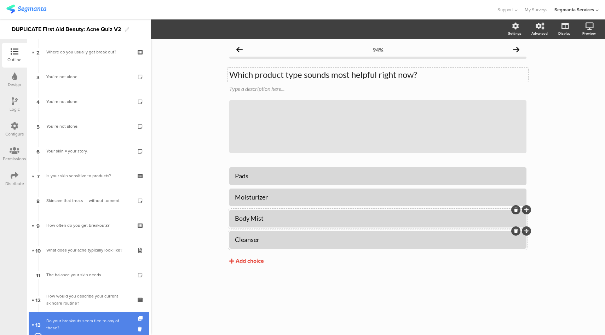
scroll to position [27, 0]
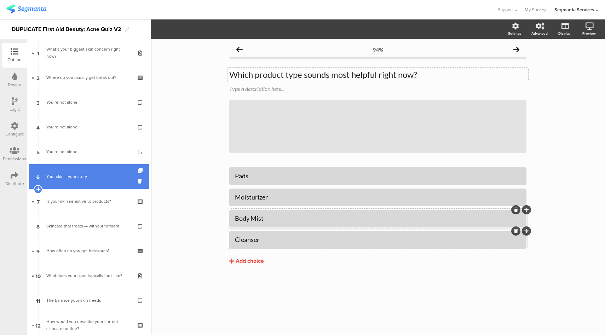
click at [79, 177] on div "Your skin = your story." at bounding box center [88, 176] width 85 height 7
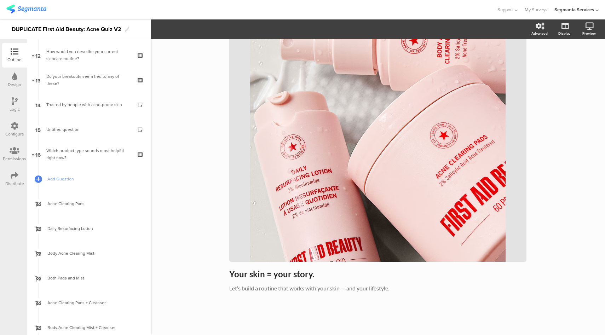
scroll to position [294, 0]
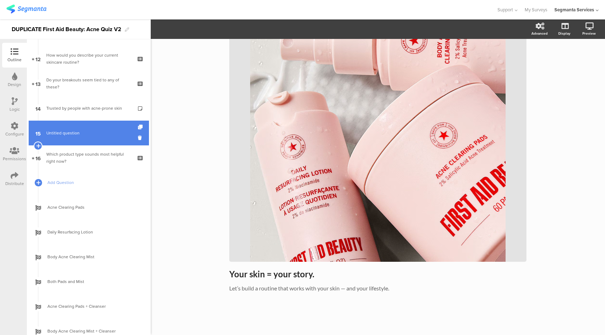
click at [91, 131] on span "Untitled question" at bounding box center [88, 132] width 85 height 7
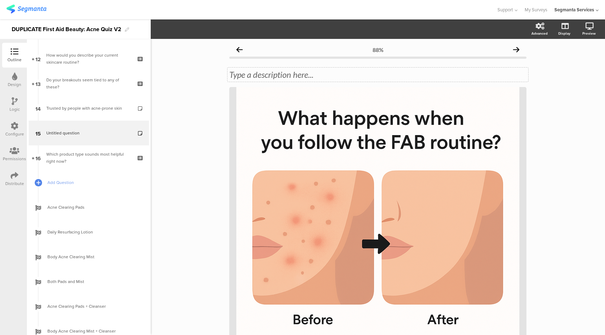
click at [303, 74] on div "Type a description here..." at bounding box center [377, 75] width 301 height 14
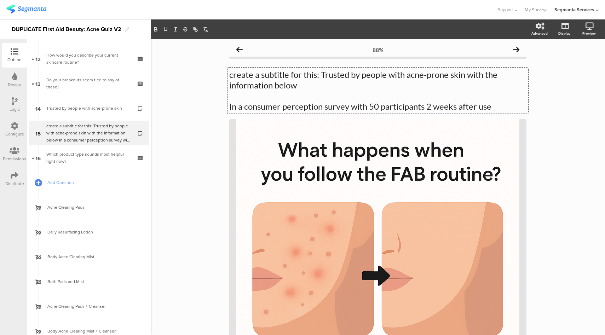
click at [14, 98] on icon at bounding box center [15, 101] width 6 height 8
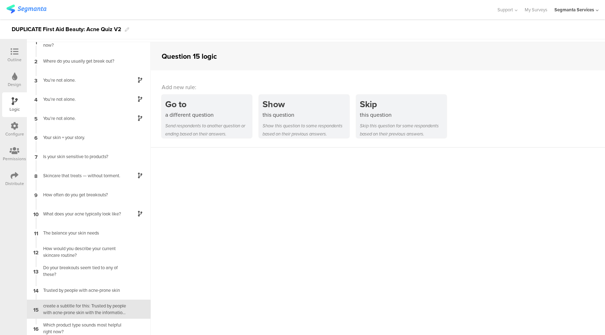
scroll to position [28, 0]
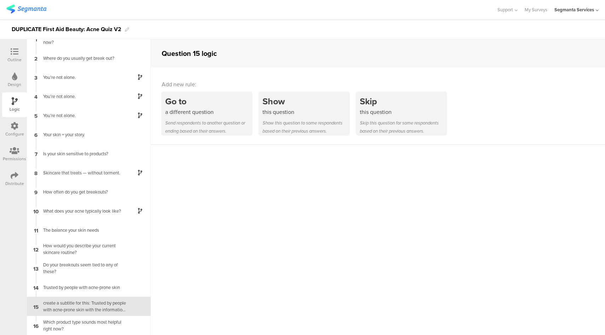
click at [14, 57] on div "Outline" at bounding box center [14, 60] width 14 height 6
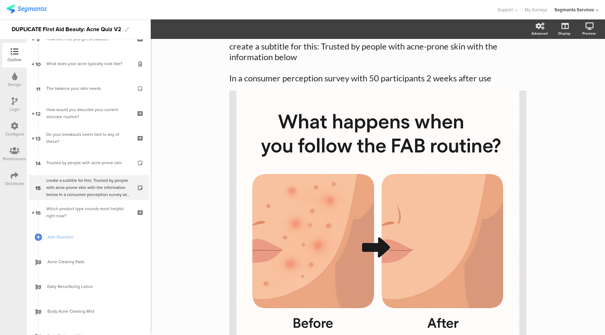
scroll to position [239, 0]
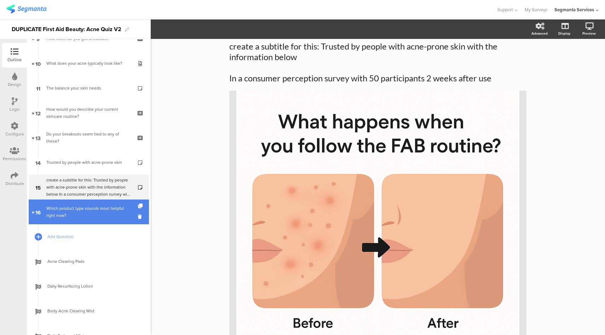
click at [68, 214] on div "Which product type sounds most helpful right now?" at bounding box center [88, 212] width 85 height 14
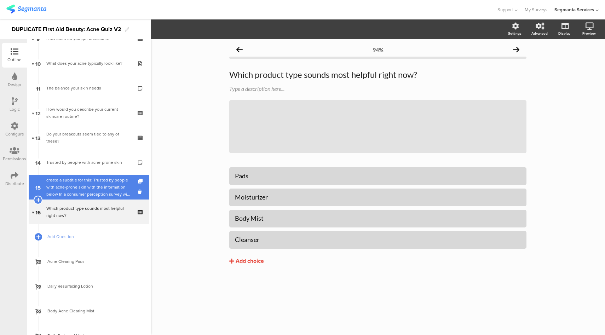
click at [85, 183] on div "create a subtitle for this: Trusted by people with acne-prone skin with the inf…" at bounding box center [88, 187] width 85 height 21
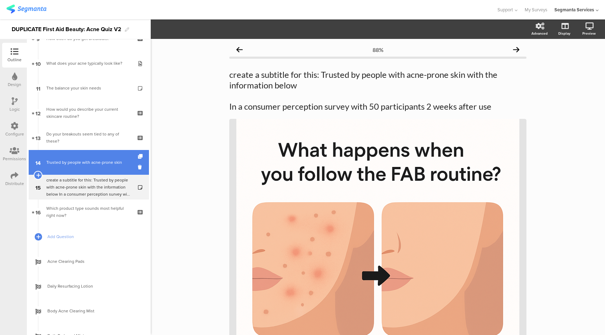
click at [97, 156] on link "14 Trusted by people with acne-prone skin" at bounding box center [89, 162] width 120 height 25
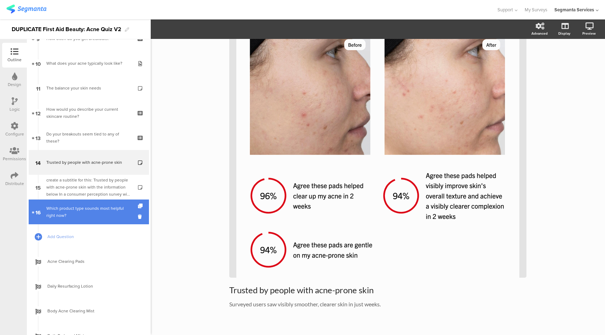
scroll to position [52, 0]
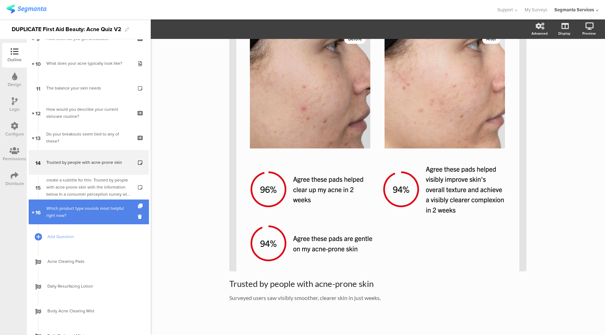
click at [87, 215] on div "Which product type sounds most helpful right now?" at bounding box center [88, 212] width 85 height 14
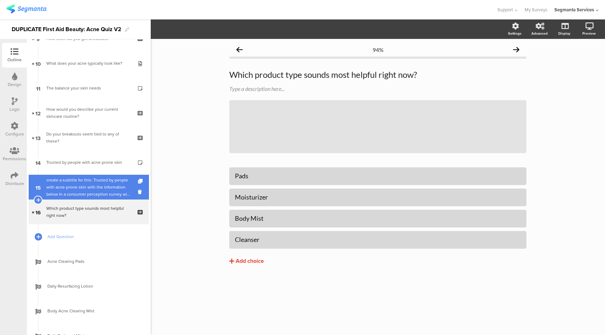
click at [87, 186] on div "create a subtitle for this: Trusted by people with acne-prone skin with the inf…" at bounding box center [88, 187] width 85 height 21
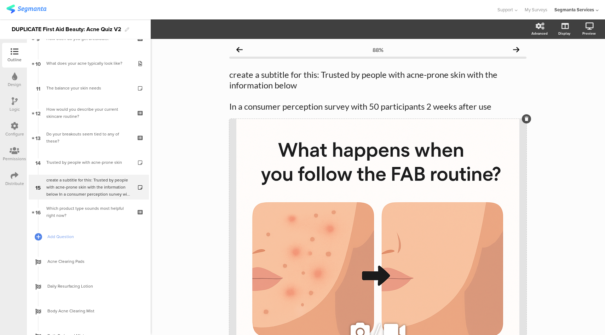
click at [343, 277] on div "/" at bounding box center [377, 331] width 297 height 424
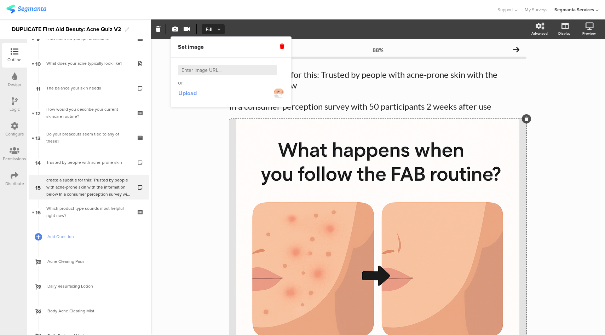
click at [196, 91] on span "Upload" at bounding box center [187, 93] width 18 height 8
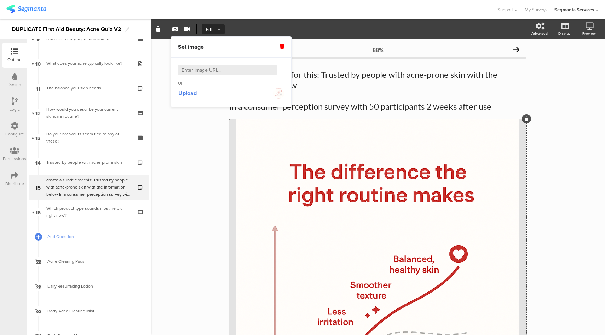
click at [192, 216] on div "88% create a subtitle for this: Trusted by people with acne-prone skin with the…" at bounding box center [378, 312] width 454 height 547
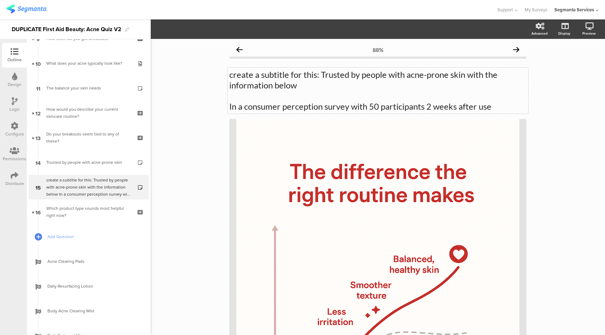
click at [259, 99] on div "create a subtitle for this: Trusted by people with acne-prone skin with the inf…" at bounding box center [377, 91] width 301 height 46
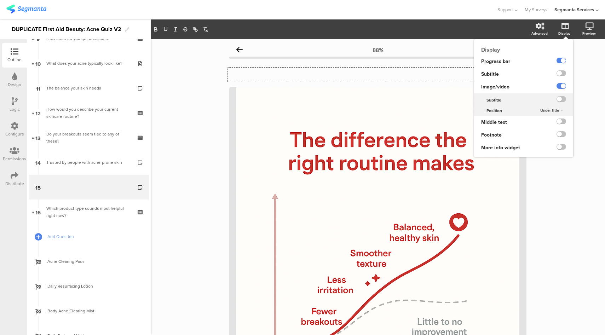
click at [544, 111] on span "Under title" at bounding box center [549, 111] width 19 height 6
click at [538, 126] on span "Above title" at bounding box center [540, 125] width 17 height 6
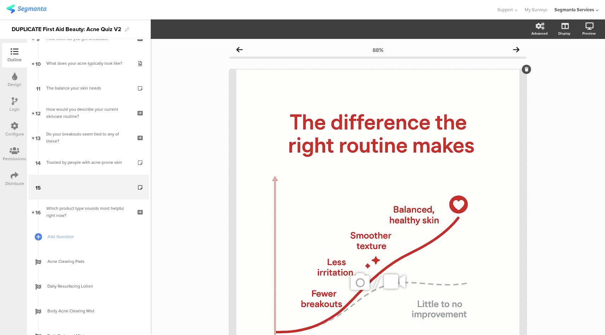
scroll to position [219, 0]
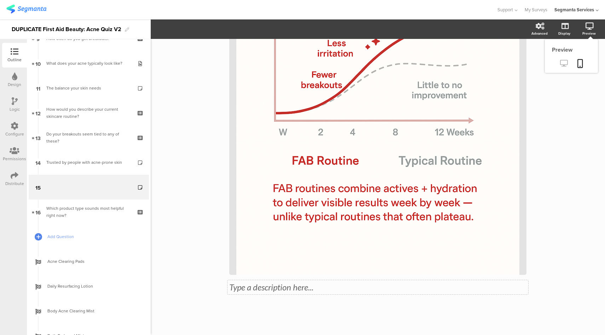
click at [560, 60] on icon at bounding box center [563, 63] width 7 height 7
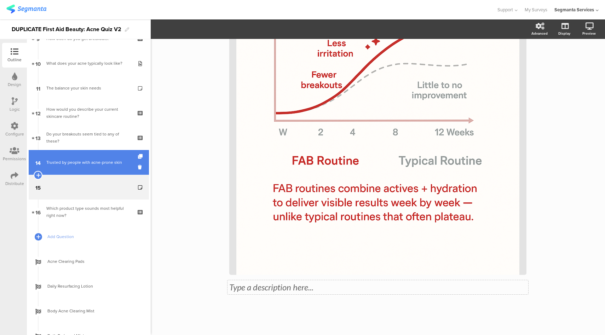
click at [85, 158] on link "14 Trusted by people with acne-prone skin" at bounding box center [89, 162] width 120 height 25
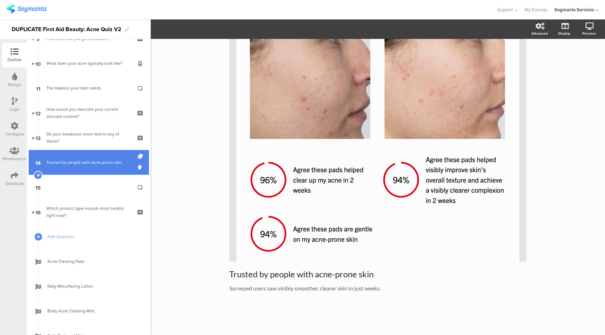
scroll to position [62, 0]
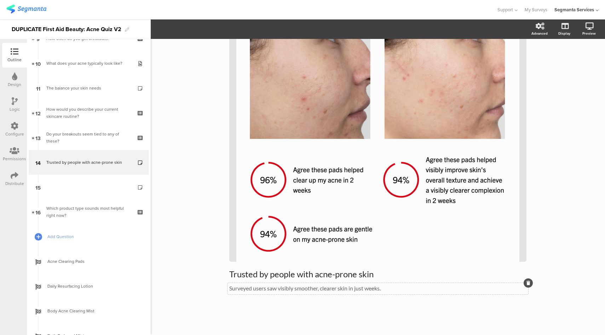
click at [268, 290] on div "Surveyed users saw visibly smoother, clearer skin in just weeks. Surveyed users…" at bounding box center [377, 288] width 301 height 11
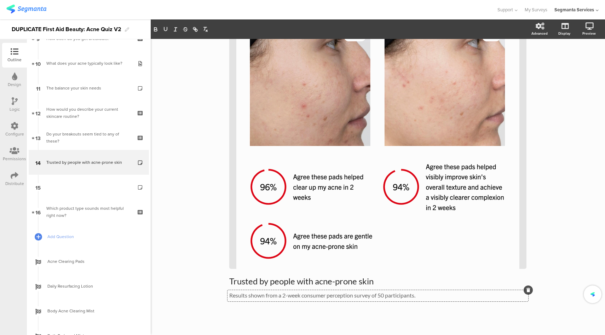
click at [201, 228] on div "82% Trusted by people with acne-prone skin Trusted by people with acne-prone sk…" at bounding box center [378, 163] width 454 height 358
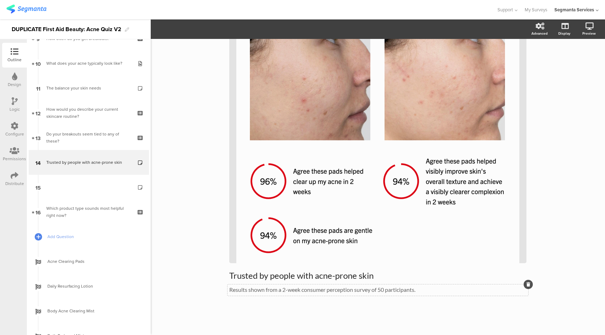
scroll to position [62, 0]
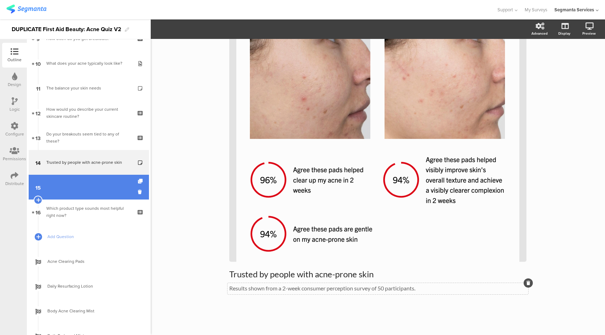
click at [65, 190] on link "15" at bounding box center [89, 187] width 120 height 25
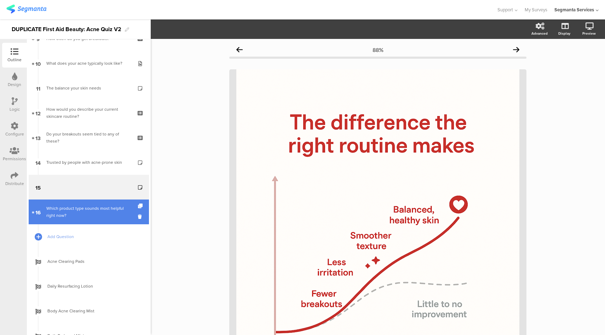
click at [77, 209] on div "Which product type sounds most helpful right now?" at bounding box center [88, 212] width 85 height 14
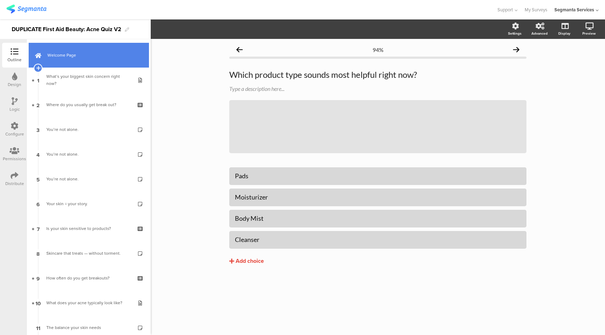
click at [112, 59] on link "Welcome Page" at bounding box center [89, 55] width 120 height 25
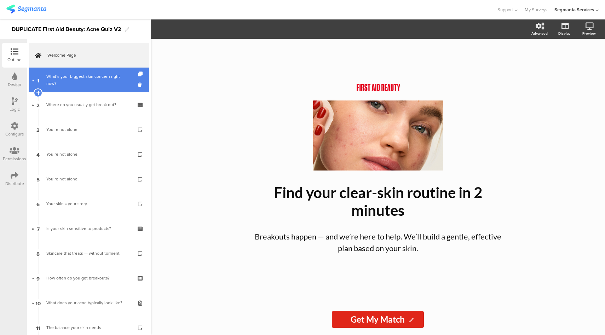
click at [89, 82] on div "What’s your biggest skin concern right now?" at bounding box center [88, 80] width 85 height 14
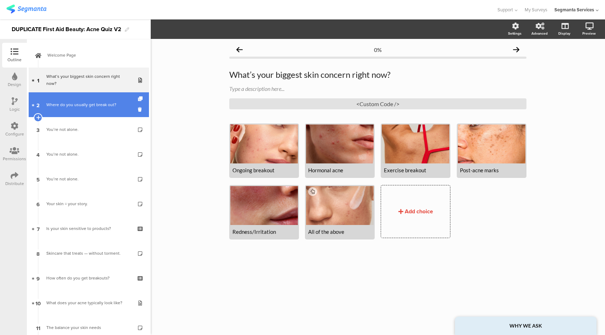
click at [83, 108] on div "Where do you usually get break out?" at bounding box center [88, 104] width 85 height 7
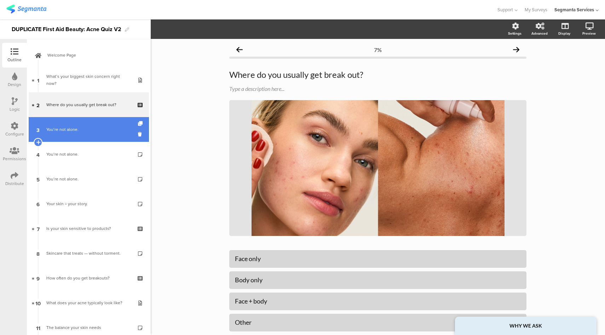
click at [82, 139] on link "3 You’re not alone." at bounding box center [89, 129] width 120 height 25
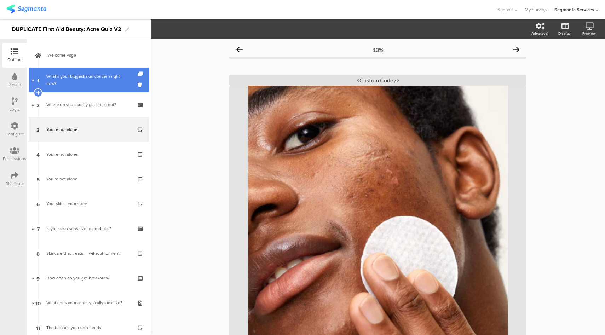
click at [86, 75] on div "What’s your biggest skin concern right now?" at bounding box center [88, 80] width 85 height 14
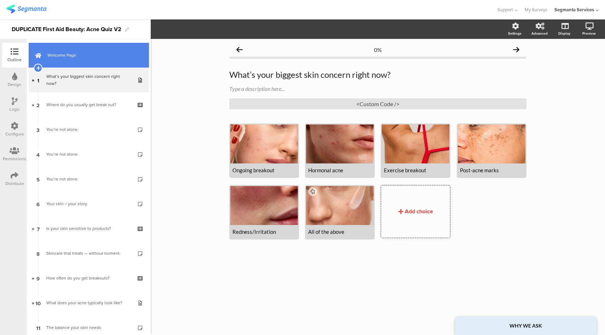
click at [96, 49] on link "Welcome Page" at bounding box center [89, 55] width 120 height 25
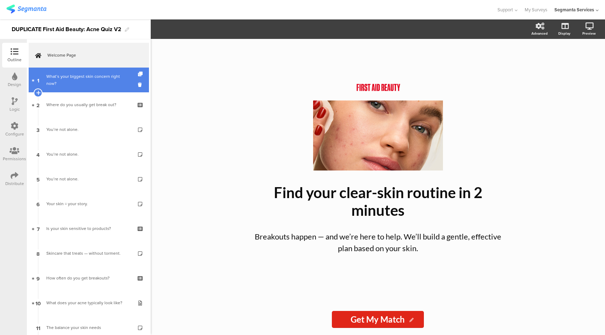
click at [92, 78] on div "What’s your biggest skin concern right now?" at bounding box center [88, 80] width 85 height 14
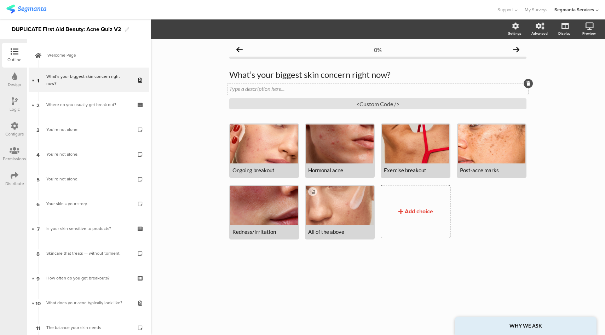
click at [256, 87] on div "Type a description here..." at bounding box center [377, 88] width 301 height 11
click at [392, 14] on div at bounding box center [248, 10] width 484 height 12
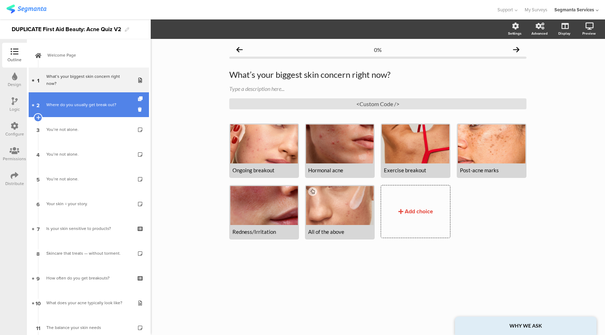
click at [95, 111] on link "2 Where do you usually get break out?" at bounding box center [89, 104] width 120 height 25
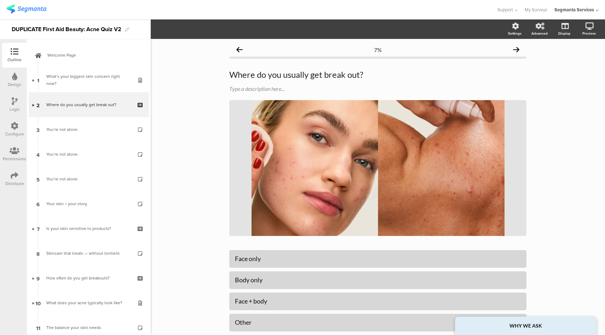
scroll to position [46, 0]
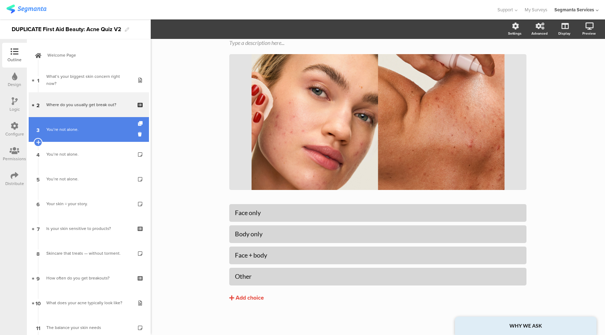
click at [89, 132] on div "You’re not alone." at bounding box center [88, 129] width 85 height 7
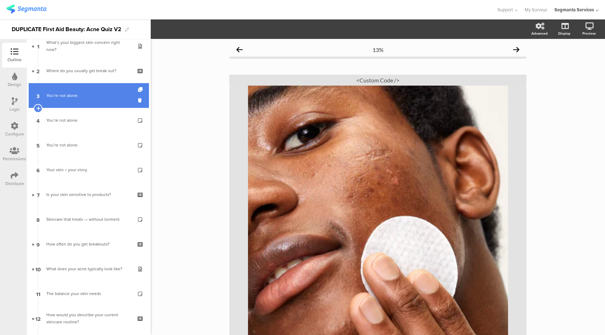
scroll to position [41, 0]
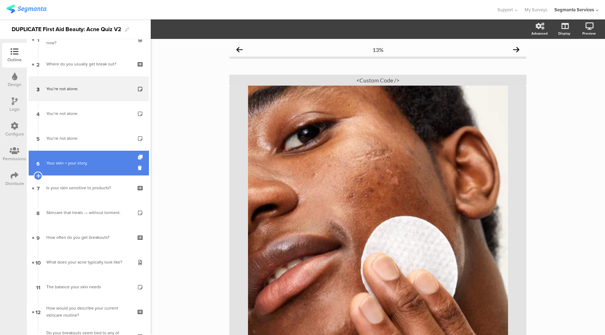
click at [85, 164] on div "Your skin = your story." at bounding box center [88, 163] width 85 height 7
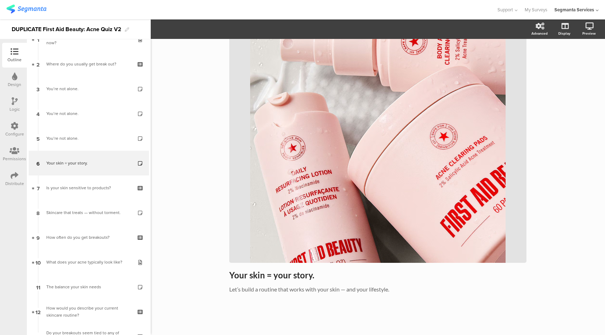
scroll to position [79, 0]
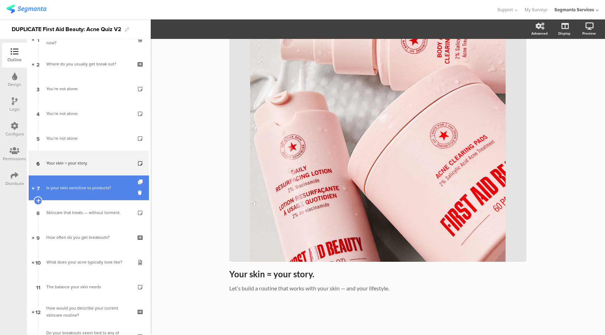
click at [83, 195] on link "7 Is your skin sensitive to products?" at bounding box center [89, 187] width 120 height 25
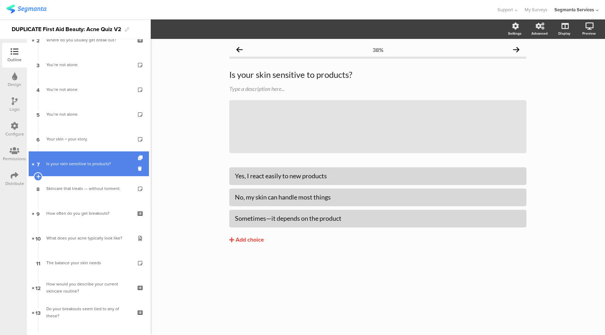
scroll to position [73, 0]
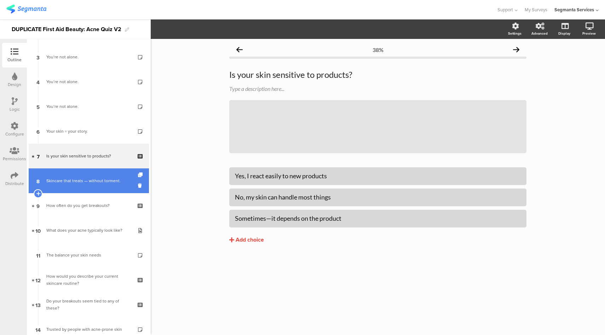
click at [81, 180] on div "Skincare that treats — without torment." at bounding box center [88, 180] width 85 height 7
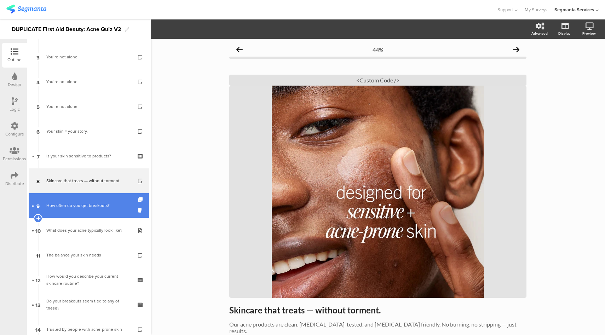
click at [92, 210] on link "9 How often do you get breakouts?" at bounding box center [89, 205] width 120 height 25
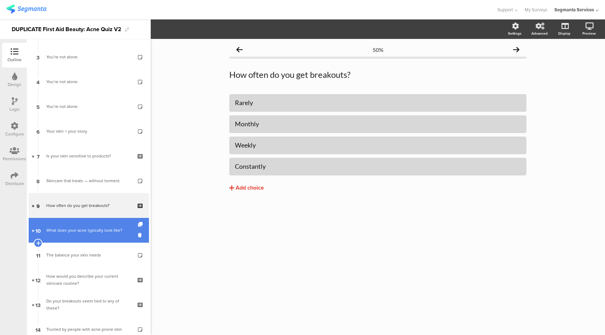
click at [89, 231] on div "What does your acne typically look like?" at bounding box center [88, 230] width 85 height 7
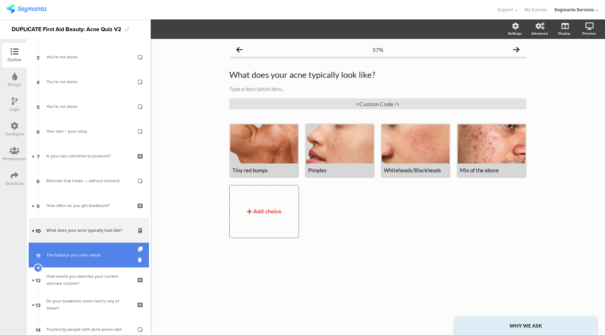
click at [86, 259] on link "11 The balance your skin needs" at bounding box center [89, 255] width 120 height 25
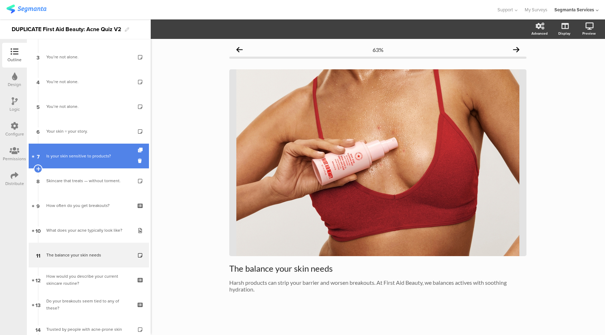
click at [78, 159] on div "Is your skin sensitive to products?" at bounding box center [88, 155] width 85 height 7
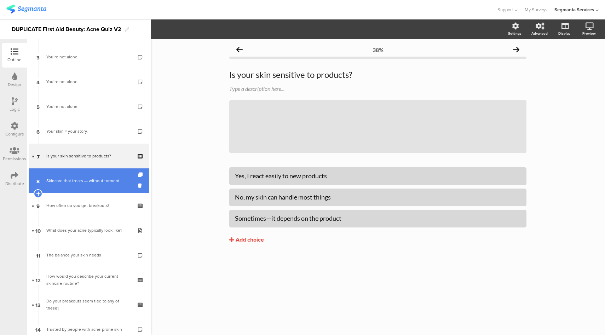
click at [75, 179] on div "Skincare that treats — without torment." at bounding box center [88, 180] width 85 height 7
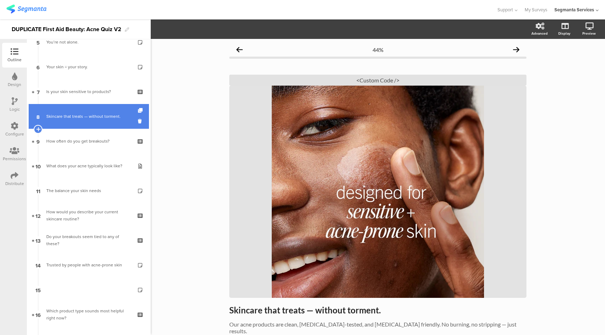
scroll to position [143, 0]
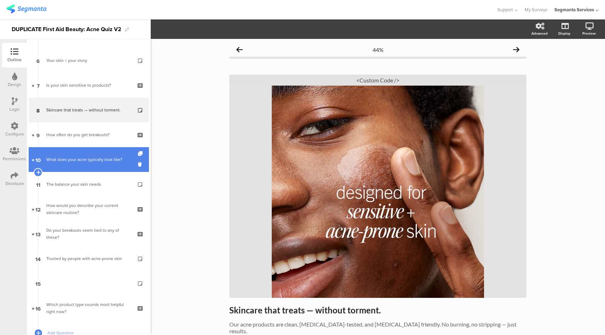
click at [82, 157] on div "What does your acne typically look like?" at bounding box center [88, 159] width 85 height 7
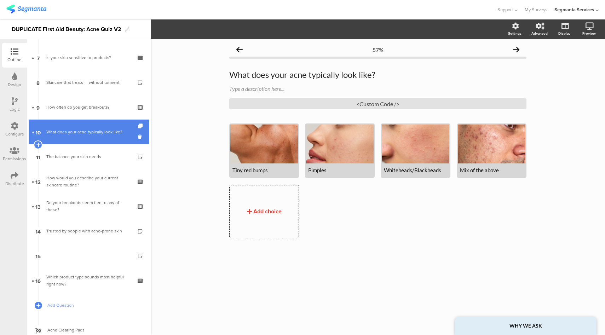
scroll to position [180, 0]
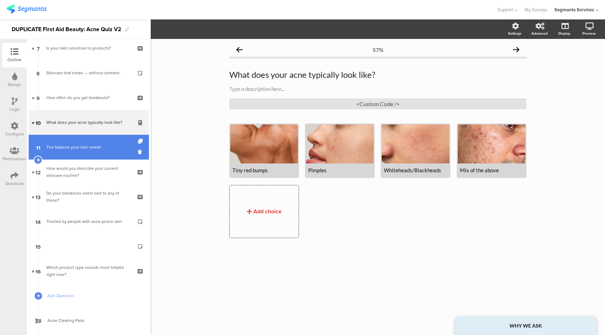
click at [80, 149] on div "The balance your skin needs" at bounding box center [88, 147] width 85 height 7
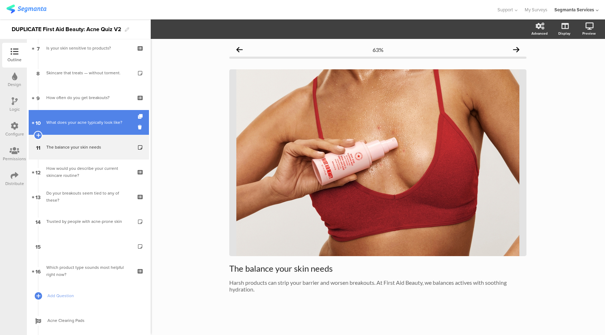
click at [94, 131] on link "10 What does your acne typically look like?" at bounding box center [89, 122] width 120 height 25
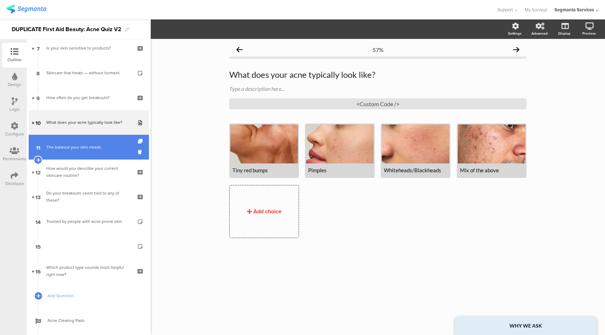
click at [93, 146] on div "The balance your skin needs" at bounding box center [88, 147] width 85 height 7
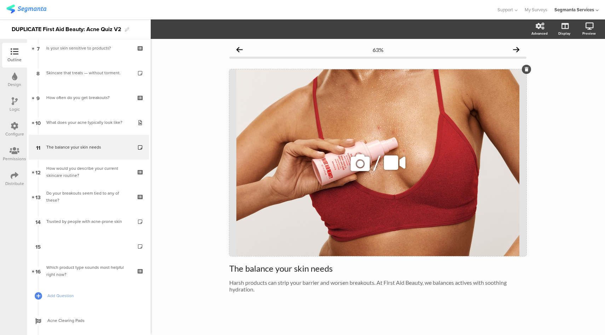
click at [358, 165] on icon at bounding box center [360, 163] width 24 height 24
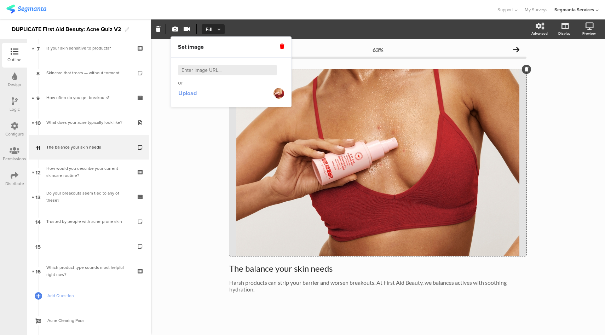
click at [188, 95] on span "Upload" at bounding box center [187, 93] width 18 height 8
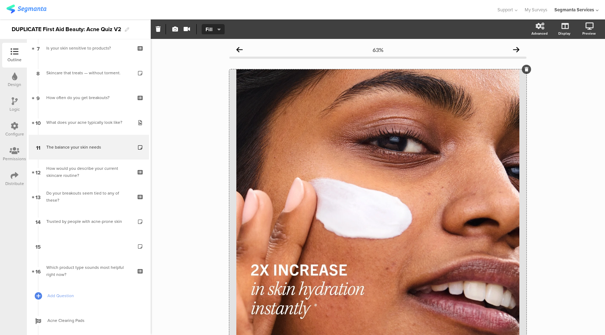
click at [214, 268] on div "63% The balance your skin needs The balance your skin needs Harsh products can …" at bounding box center [378, 235] width 454 height 392
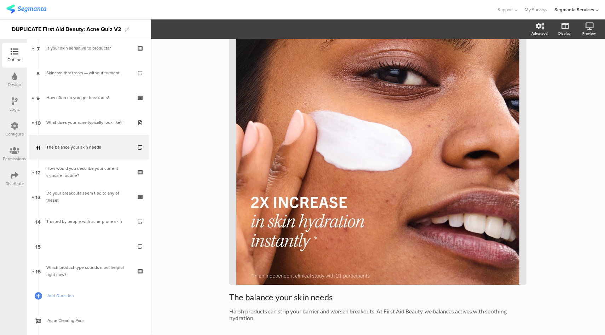
scroll to position [97, 0]
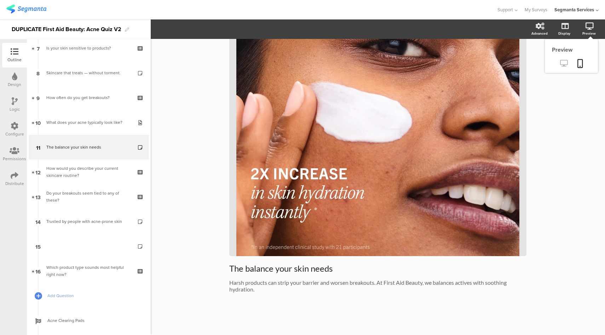
click at [560, 63] on icon at bounding box center [563, 63] width 7 height 7
click at [101, 123] on div "What does your acne typically look like?" at bounding box center [88, 122] width 85 height 7
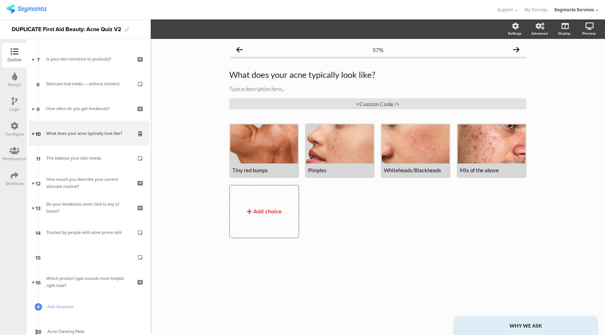
scroll to position [167, 0]
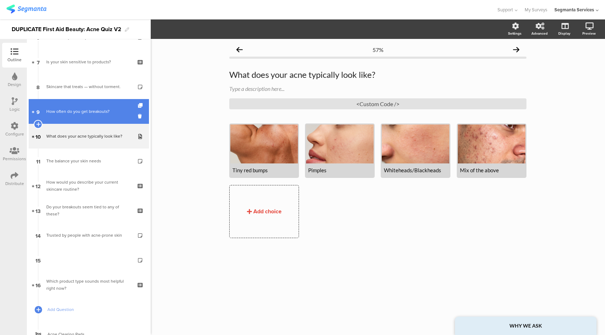
click at [91, 115] on link "9 How often do you get breakouts?" at bounding box center [89, 111] width 120 height 25
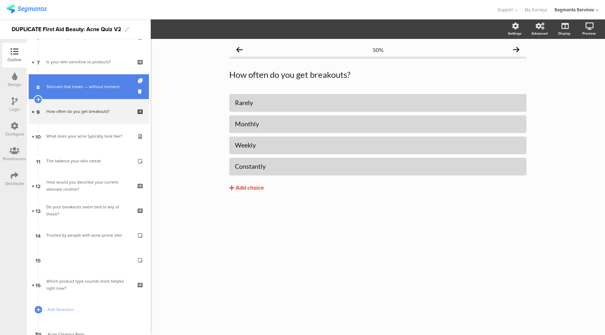
click at [89, 91] on link "8 Skincare that treats — without torment." at bounding box center [89, 86] width 120 height 25
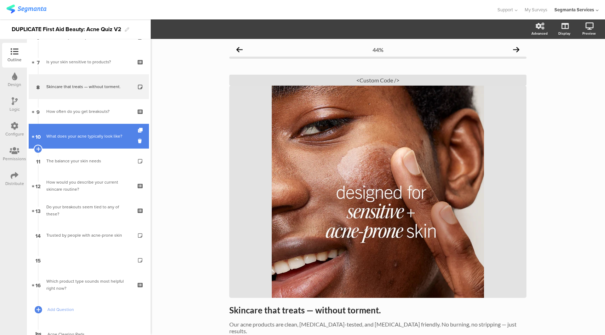
click at [87, 138] on div "What does your acne typically look like?" at bounding box center [88, 136] width 85 height 7
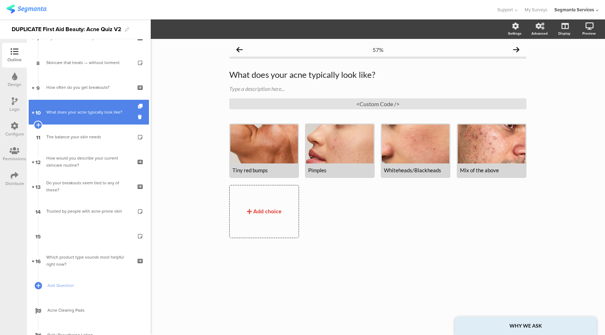
scroll to position [202, 0]
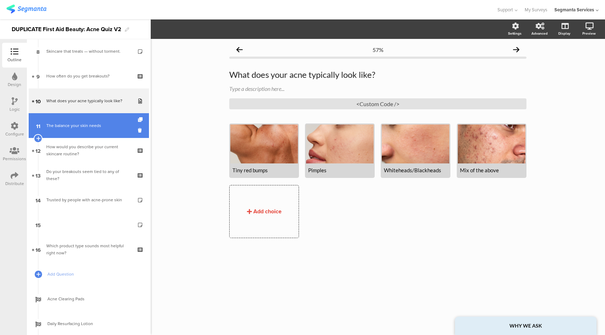
click at [87, 122] on div "The balance your skin needs" at bounding box center [88, 125] width 85 height 7
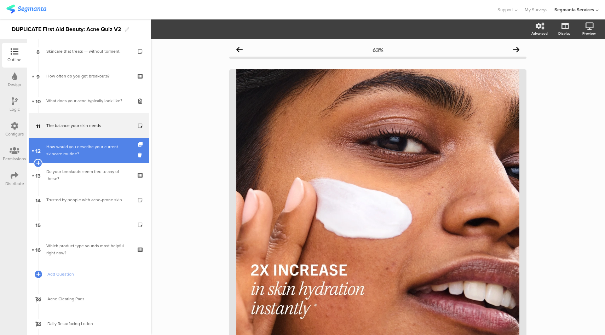
click at [88, 152] on div "How would you describe your current skincare routine?" at bounding box center [88, 150] width 85 height 14
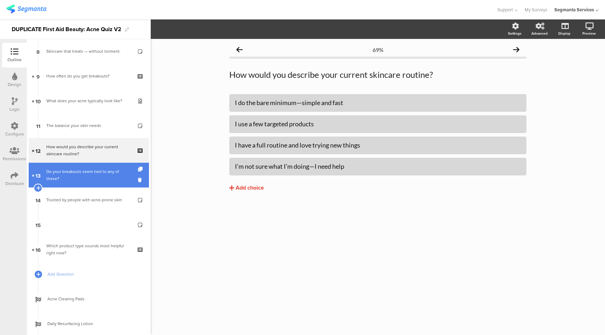
click at [86, 169] on div "Do your breakouts seem tied to any of these?" at bounding box center [88, 175] width 85 height 14
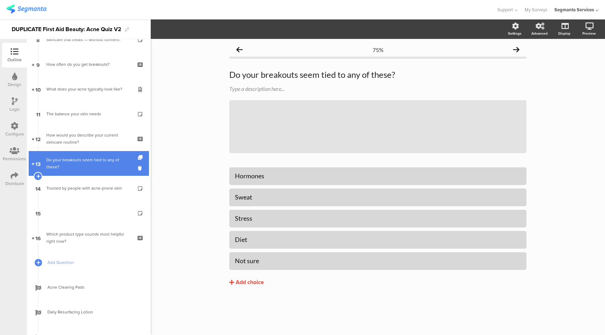
scroll to position [220, 0]
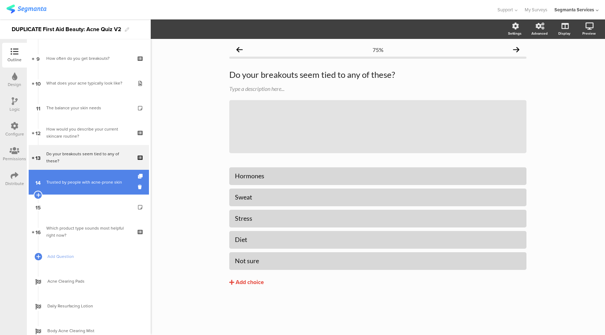
click at [85, 182] on div "Trusted by people with acne-prone skin" at bounding box center [88, 182] width 85 height 7
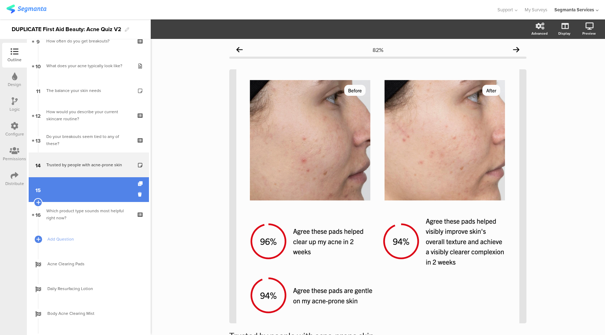
click at [76, 189] on link "15" at bounding box center [89, 189] width 120 height 25
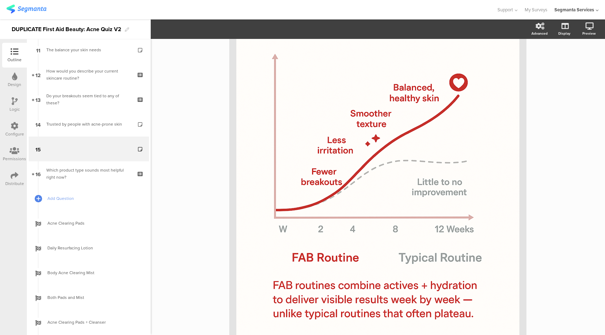
scroll to position [125, 0]
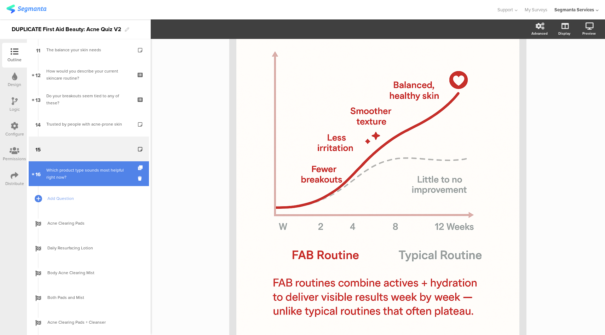
click at [102, 179] on div "Which product type sounds most helpful right now?" at bounding box center [88, 174] width 85 height 14
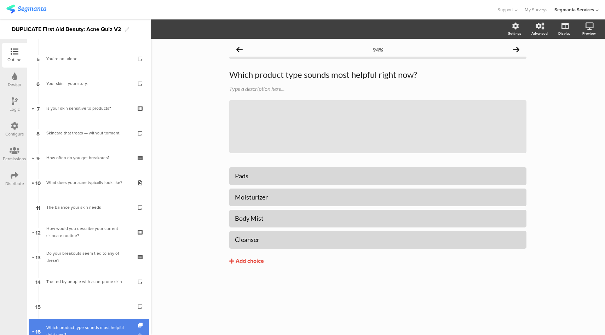
scroll to position [120, 0]
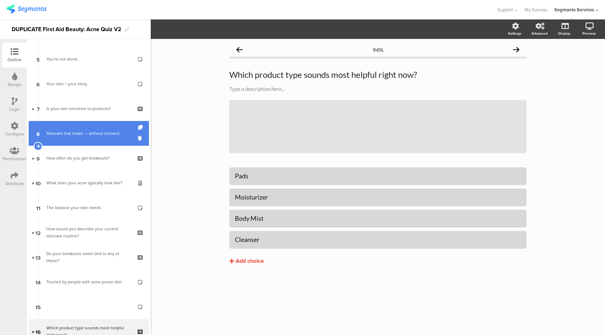
click at [97, 138] on link "8 Skincare that treats — without torment." at bounding box center [89, 133] width 120 height 25
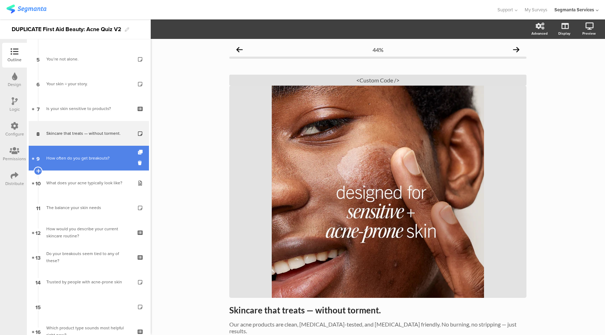
click at [92, 155] on div "How often do you get breakouts?" at bounding box center [88, 158] width 85 height 7
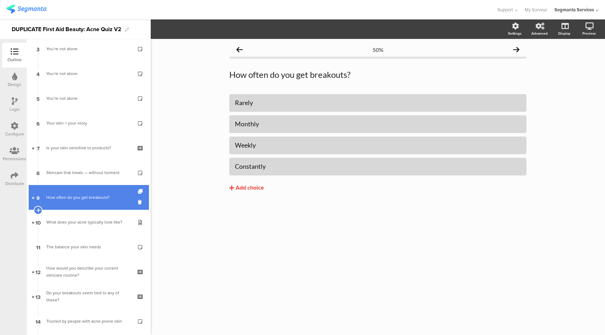
scroll to position [80, 0]
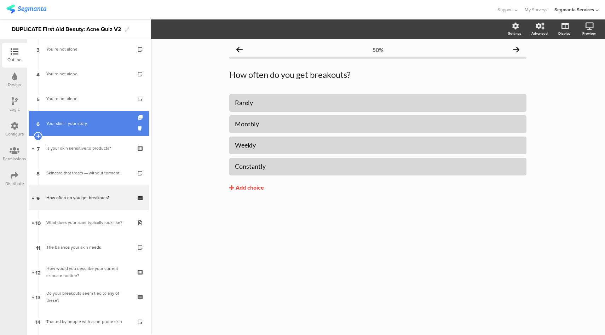
click at [89, 121] on div "Your skin = your story." at bounding box center [88, 123] width 85 height 7
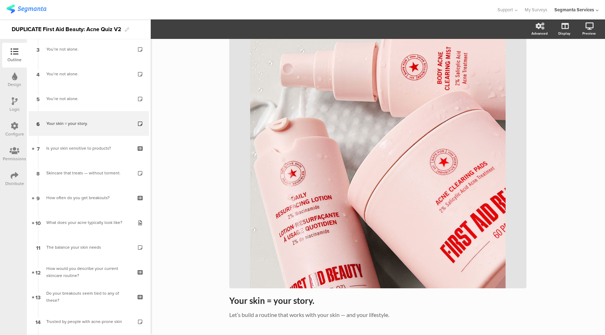
scroll to position [59, 0]
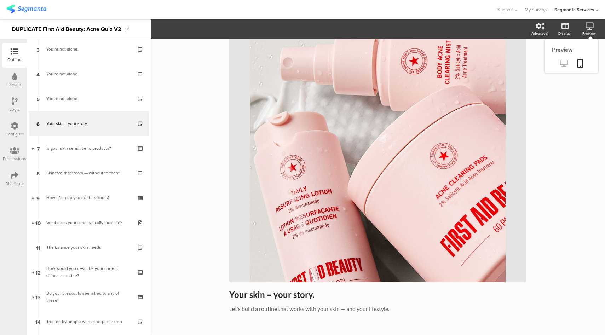
click at [560, 62] on icon at bounding box center [563, 63] width 7 height 7
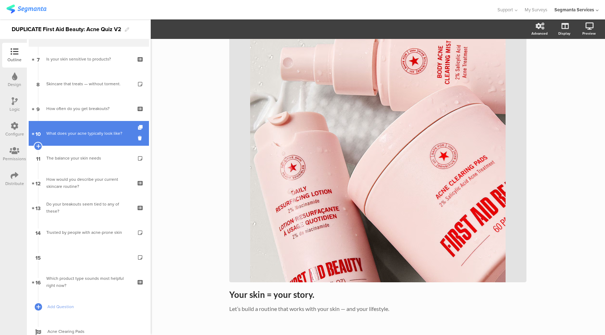
scroll to position [174, 0]
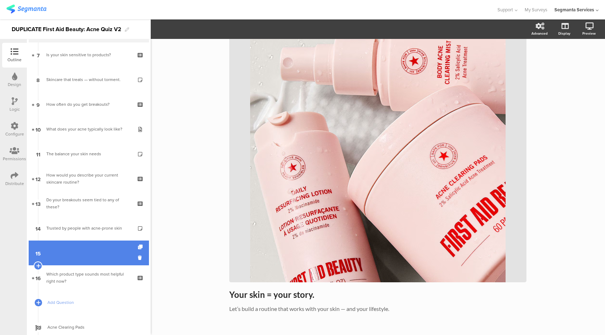
click at [88, 259] on link "15" at bounding box center [89, 253] width 120 height 25
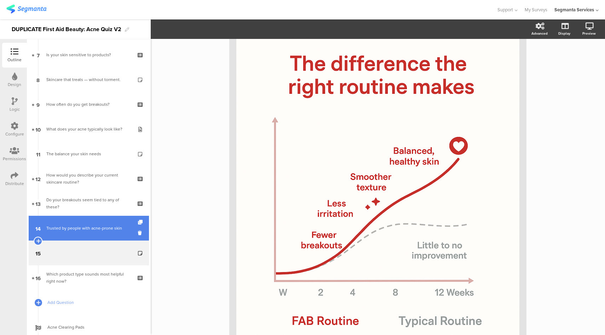
click at [92, 234] on link "14 Trusted by people with acne-prone skin" at bounding box center [89, 228] width 120 height 25
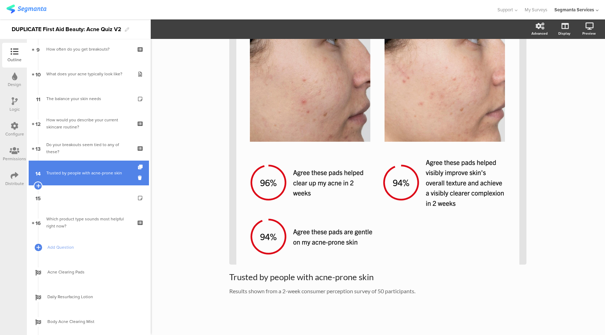
scroll to position [236, 0]
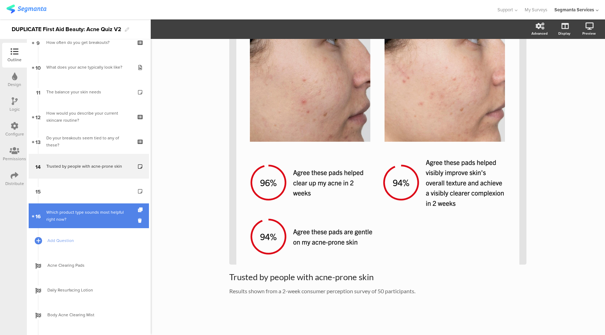
click at [101, 218] on div "Which product type sounds most helpful right now?" at bounding box center [88, 216] width 85 height 14
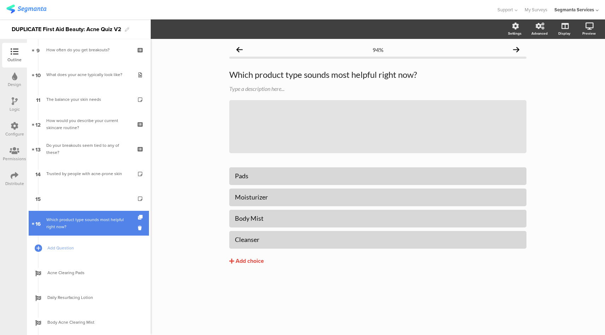
scroll to position [225, 0]
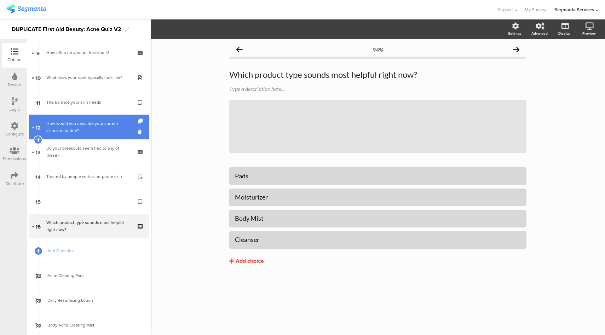
click at [88, 137] on link "12 How would you describe your current skincare routine?" at bounding box center [89, 127] width 120 height 25
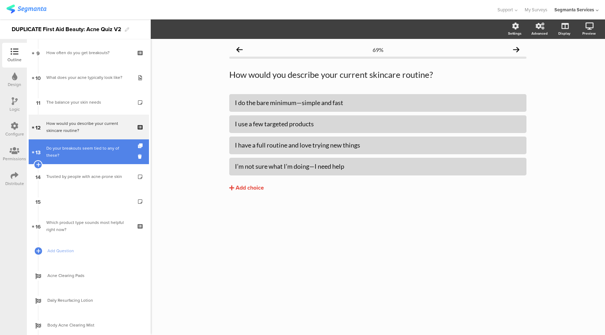
click at [88, 152] on div "Do your breakouts seem tied to any of these?" at bounding box center [88, 152] width 85 height 14
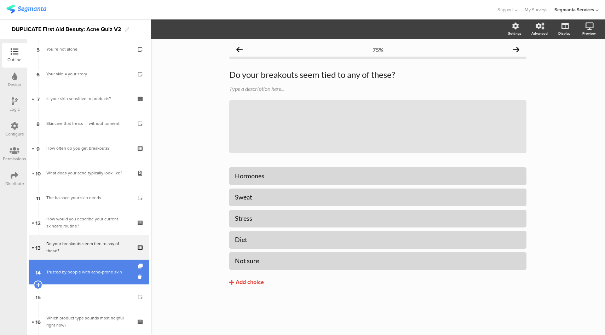
scroll to position [54, 0]
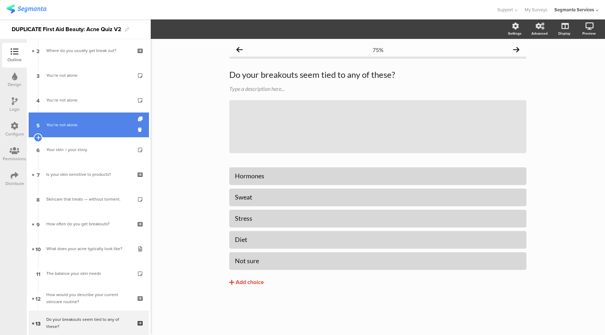
click at [80, 129] on link "5 You’re not alone." at bounding box center [89, 124] width 120 height 25
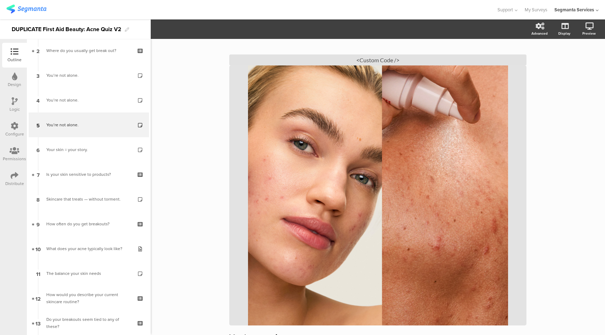
scroll to position [19, 0]
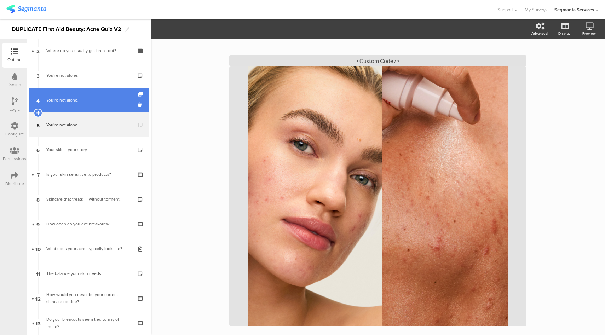
click at [101, 103] on div "You’re not alone." at bounding box center [88, 100] width 85 height 7
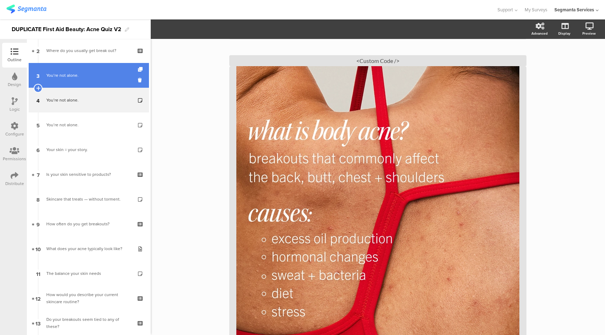
click at [87, 78] on div "You’re not alone." at bounding box center [88, 75] width 85 height 7
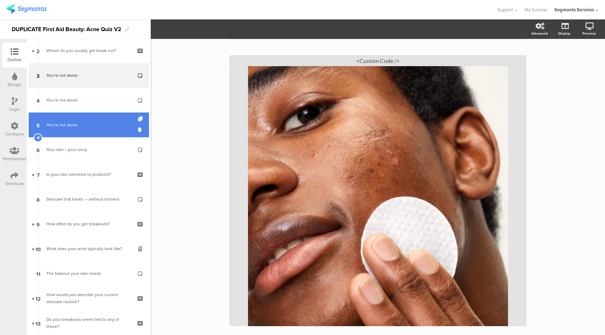
scroll to position [68, 0]
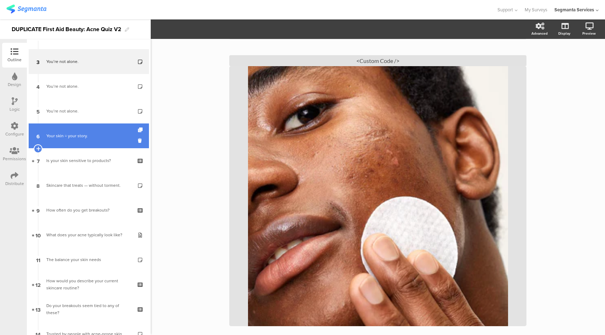
click at [93, 137] on div "Your skin = your story." at bounding box center [88, 135] width 85 height 7
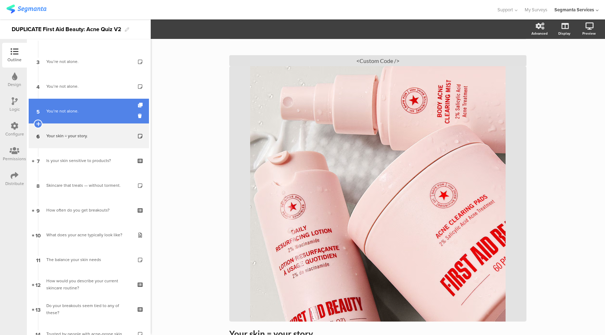
click at [66, 116] on link "5 You’re not alone." at bounding box center [89, 111] width 120 height 25
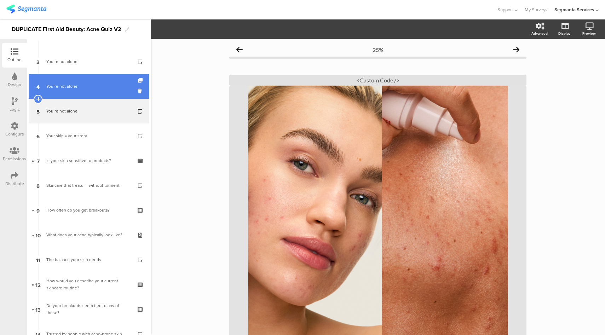
click at [80, 80] on link "4 You’re not alone." at bounding box center [89, 86] width 120 height 25
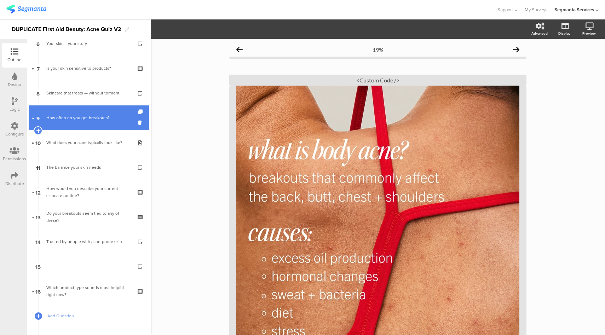
scroll to position [161, 0]
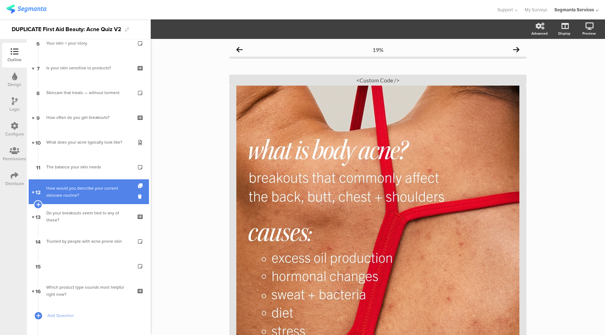
click at [70, 189] on div "How would you describe your current skincare routine?" at bounding box center [88, 192] width 85 height 14
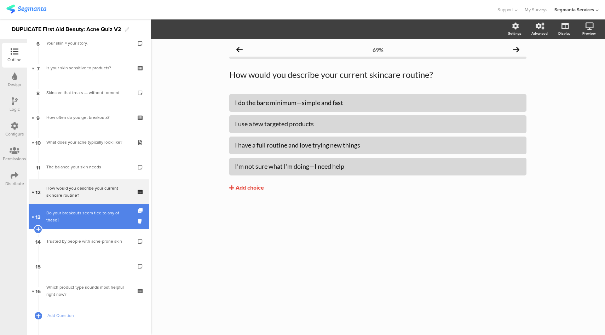
click at [74, 217] on div "Do your breakouts seem tied to any of these?" at bounding box center [88, 216] width 85 height 14
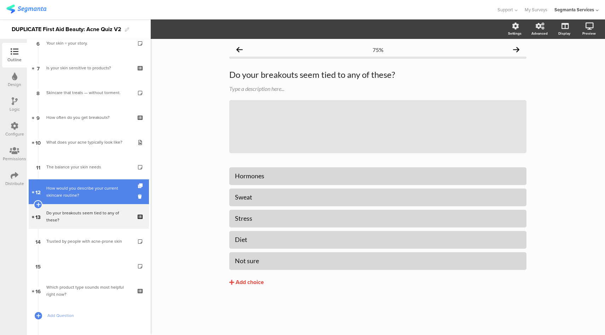
click at [82, 192] on div "How would you describe your current skincare routine?" at bounding box center [88, 192] width 85 height 14
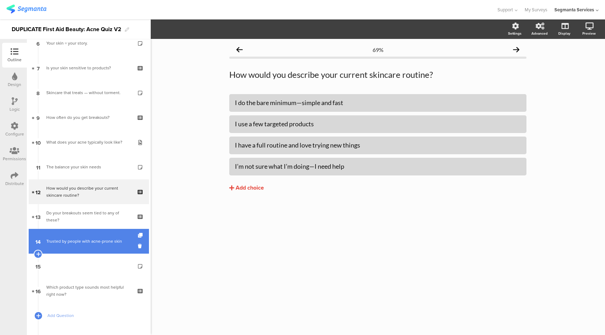
click at [81, 247] on link "14 Trusted by people with acne-prone skin" at bounding box center [89, 241] width 120 height 25
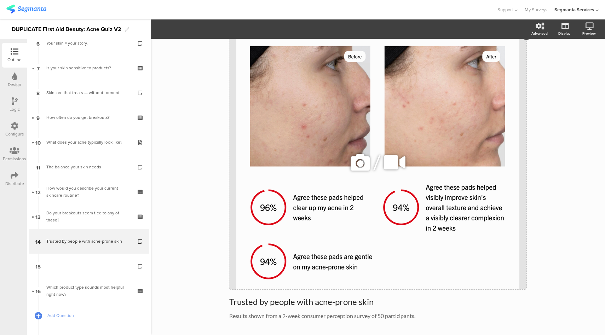
scroll to position [62, 0]
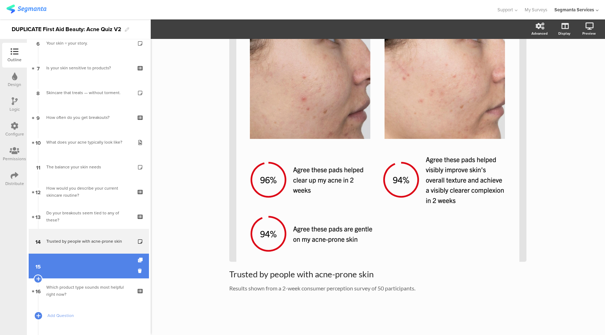
click at [92, 272] on link "15" at bounding box center [89, 266] width 120 height 25
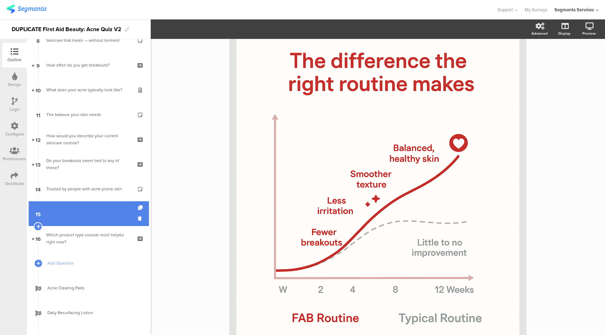
scroll to position [224, 0]
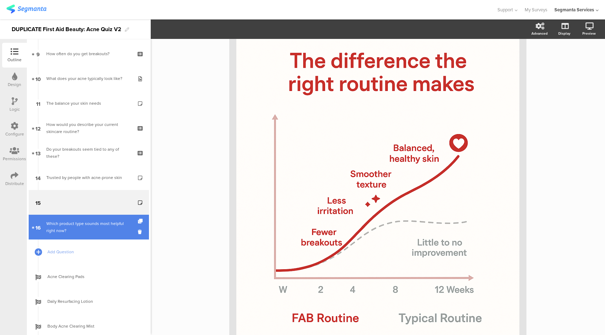
click at [93, 228] on div "Which product type sounds most helpful right now?" at bounding box center [88, 227] width 85 height 14
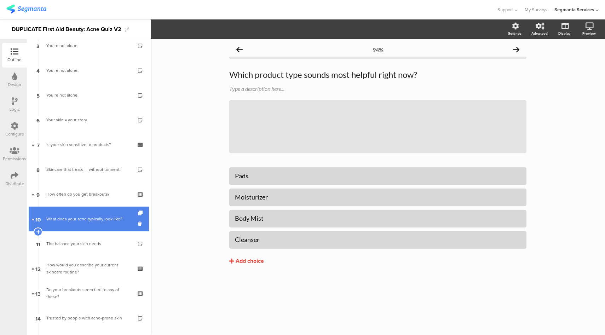
scroll to position [39, 0]
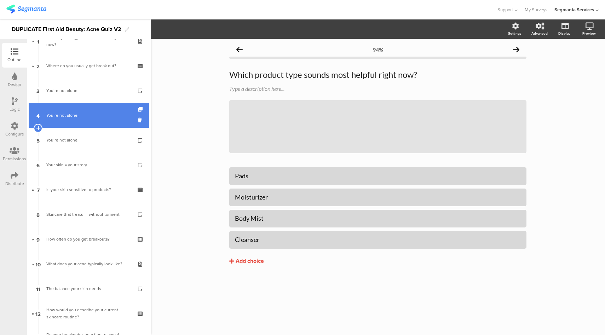
click at [89, 116] on div "You’re not alone." at bounding box center [88, 115] width 85 height 7
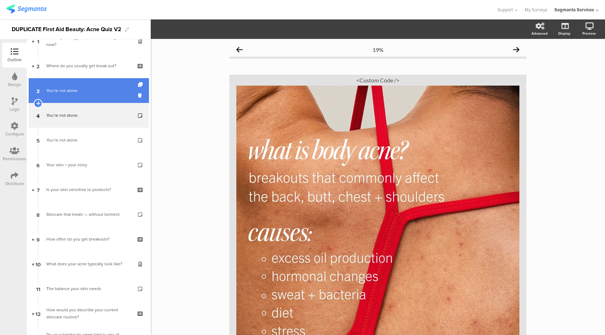
click at [89, 94] on link "3 You’re not alone." at bounding box center [89, 90] width 120 height 25
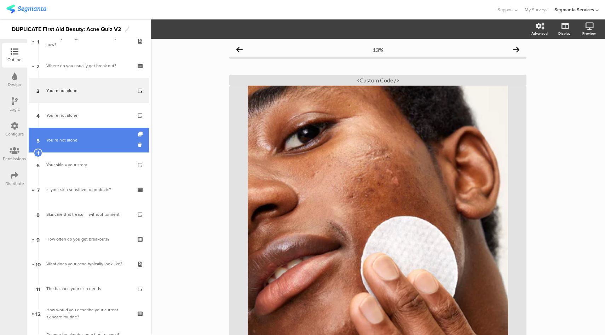
click at [89, 144] on link "5 You’re not alone." at bounding box center [89, 140] width 120 height 25
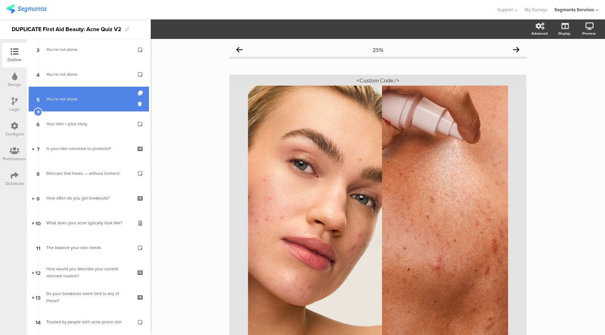
scroll to position [81, 0]
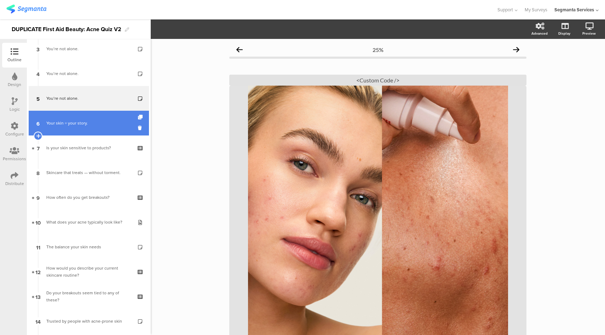
click at [91, 123] on div "Your skin = your story." at bounding box center [88, 123] width 85 height 7
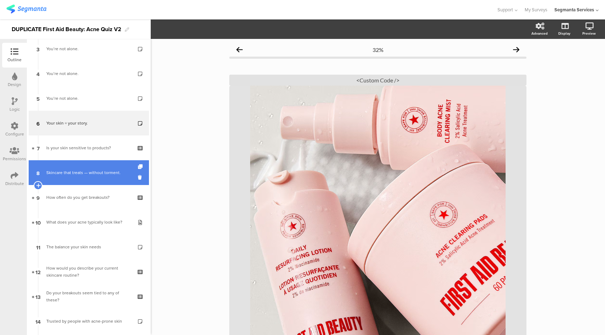
click at [69, 174] on div "Skincare that treats — without torment." at bounding box center [88, 172] width 85 height 7
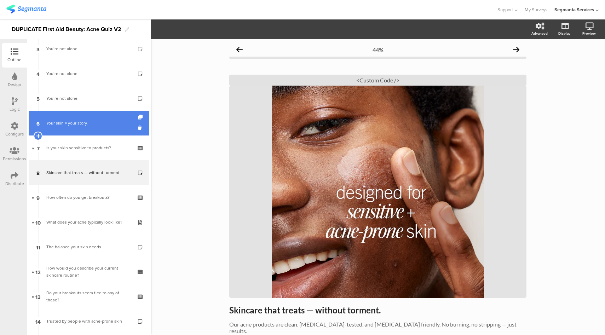
click at [75, 129] on link "6 Your skin = your story." at bounding box center [89, 123] width 120 height 25
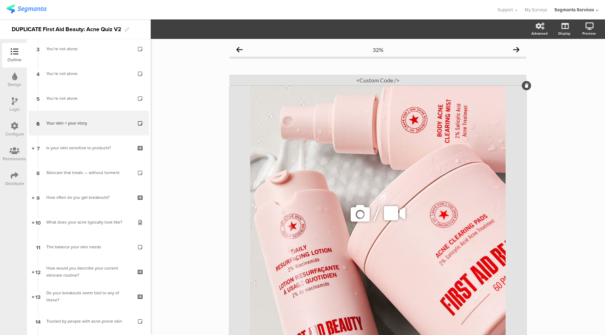
click at [357, 215] on icon at bounding box center [360, 213] width 24 height 24
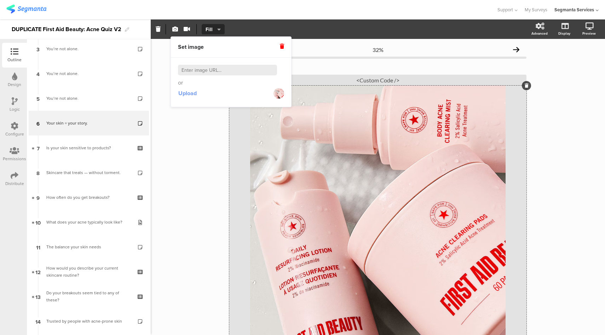
click at [185, 95] on span "Upload" at bounding box center [187, 93] width 18 height 8
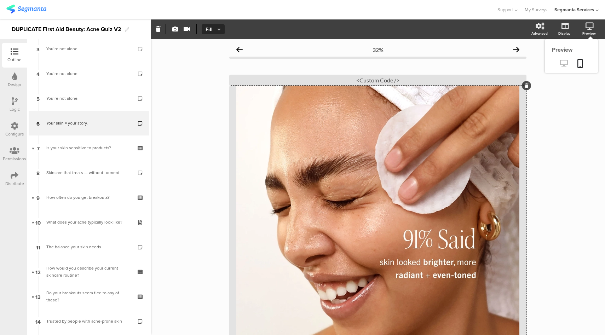
click at [560, 64] on icon at bounding box center [563, 63] width 7 height 7
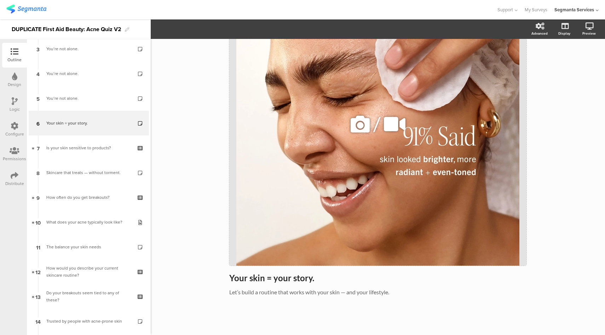
scroll to position [107, 0]
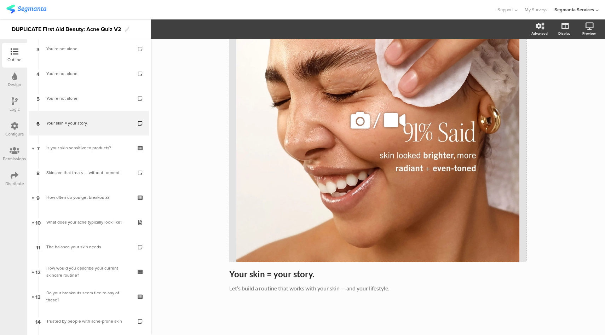
click at [357, 118] on icon at bounding box center [360, 120] width 24 height 24
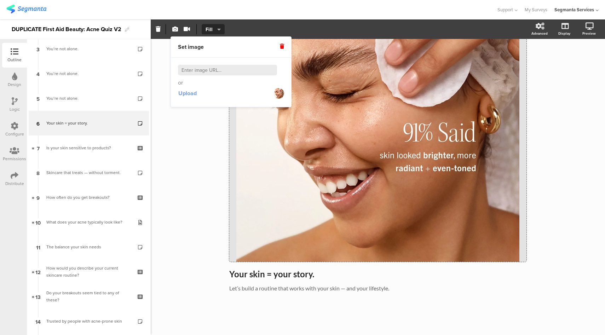
click at [186, 93] on span "Upload" at bounding box center [187, 93] width 18 height 8
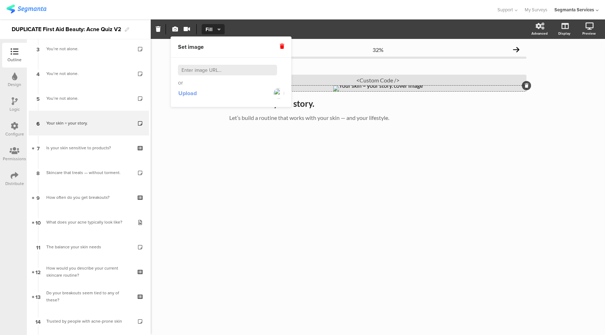
click at [191, 97] on span "Upload" at bounding box center [187, 93] width 18 height 8
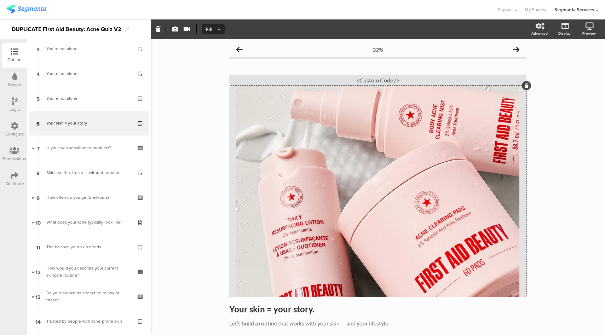
click at [194, 208] on div "32% Your skin = your story. Your skin = your story. Let’s build a routine that …" at bounding box center [378, 204] width 454 height 331
click at [261, 121] on div "/" at bounding box center [377, 191] width 297 height 211
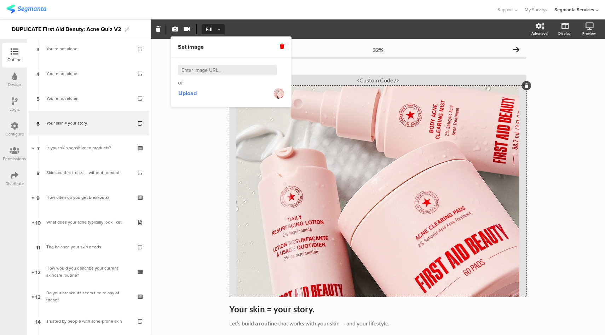
click at [183, 153] on div "32% Your skin = your story. Your skin = your story. Let’s build a routine that …" at bounding box center [378, 204] width 454 height 331
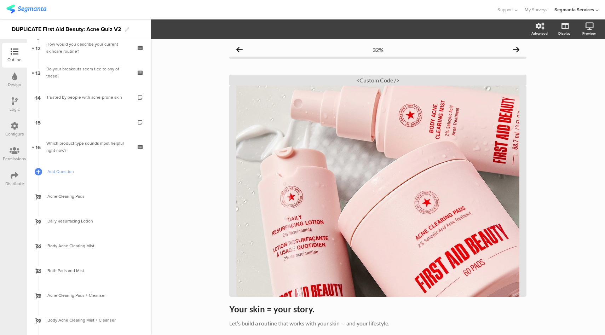
scroll to position [268, 0]
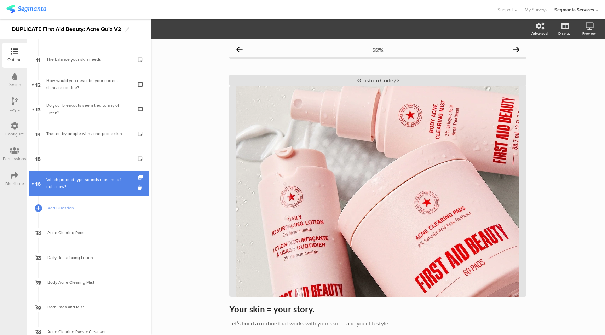
click at [92, 181] on div "Which product type sounds most helpful right now?" at bounding box center [88, 183] width 85 height 14
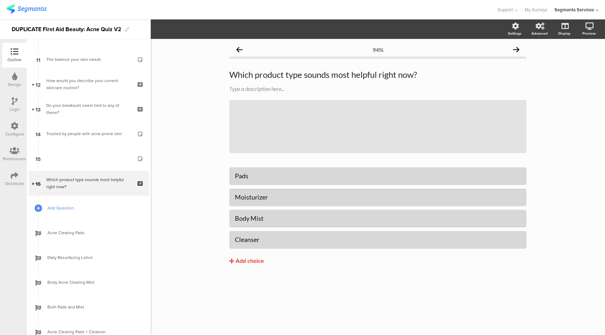
click at [49, 209] on span "Add Question" at bounding box center [92, 207] width 91 height 7
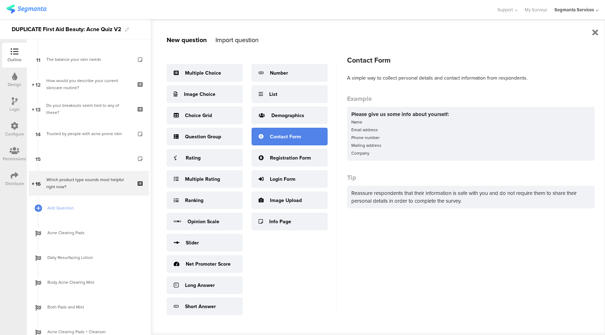
click at [278, 140] on div "Contact Form" at bounding box center [289, 137] width 76 height 18
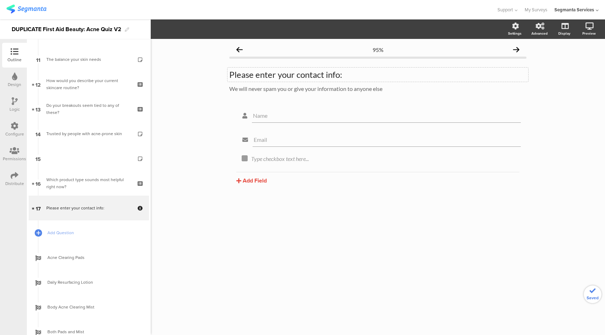
click at [285, 75] on div "Please enter your contact info: Please enter your contact info:" at bounding box center [377, 75] width 301 height 14
click at [253, 87] on div "We will never spam you or give your information to anyone else We will never sp…" at bounding box center [377, 88] width 301 height 11
click at [510, 109] on icon at bounding box center [512, 107] width 4 height 4
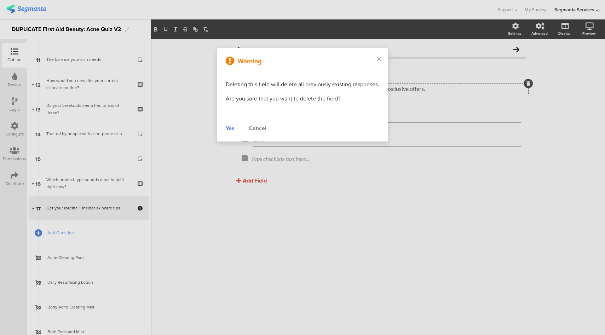
click at [230, 128] on div "Yes" at bounding box center [230, 128] width 9 height 8
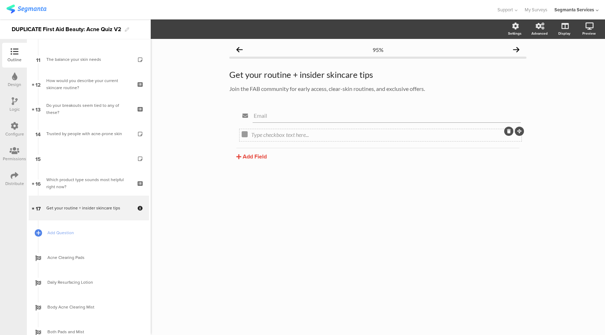
click at [507, 131] on icon at bounding box center [509, 131] width 4 height 4
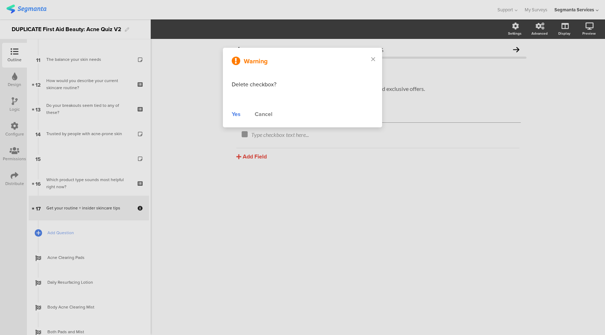
click at [237, 114] on div "Yes" at bounding box center [236, 114] width 9 height 8
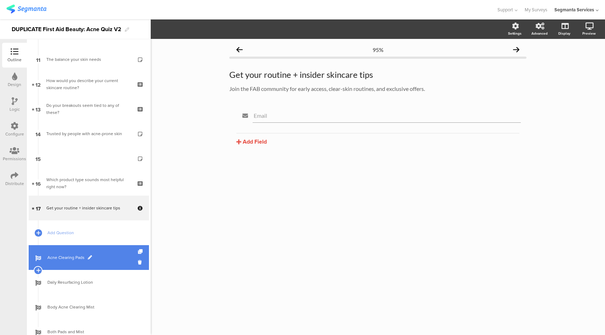
click at [106, 257] on span "Acne Clearing Pads" at bounding box center [92, 257] width 91 height 7
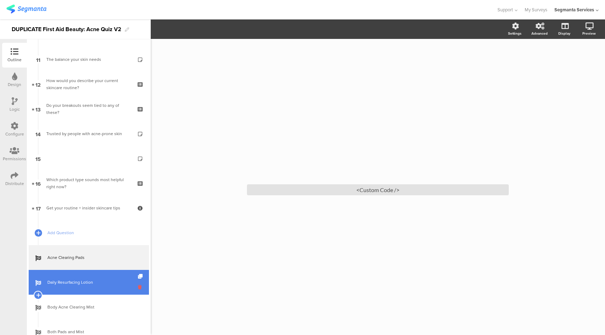
click at [138, 287] on icon at bounding box center [141, 287] width 6 height 7
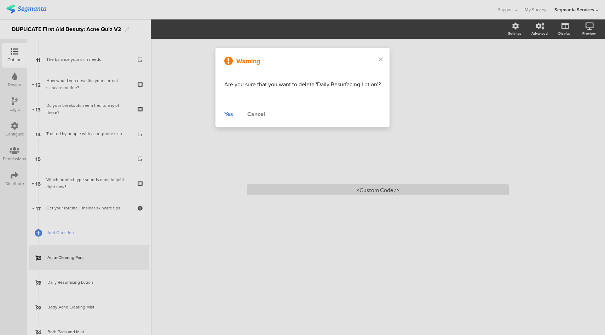
click at [230, 116] on div "Yes" at bounding box center [228, 114] width 9 height 8
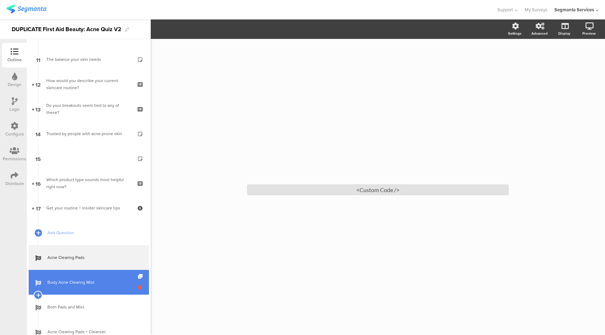
click at [138, 286] on icon at bounding box center [141, 287] width 6 height 7
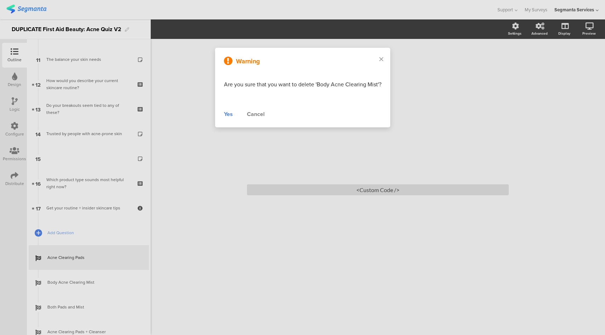
click at [230, 117] on div "Yes" at bounding box center [228, 114] width 9 height 8
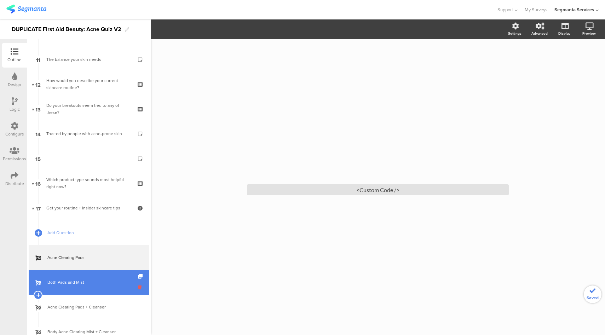
click at [138, 287] on icon at bounding box center [141, 287] width 6 height 7
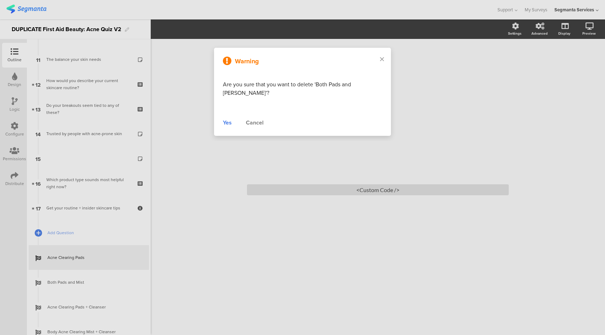
click at [232, 118] on div "Yes" at bounding box center [227, 122] width 9 height 8
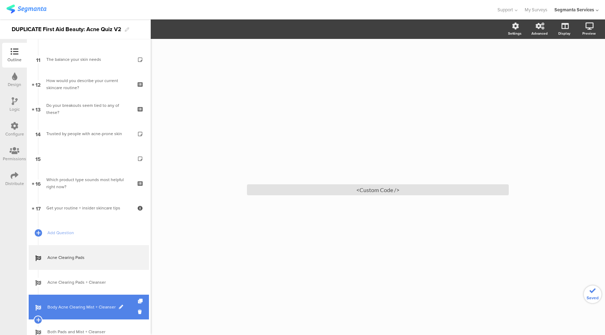
scroll to position [368, 0]
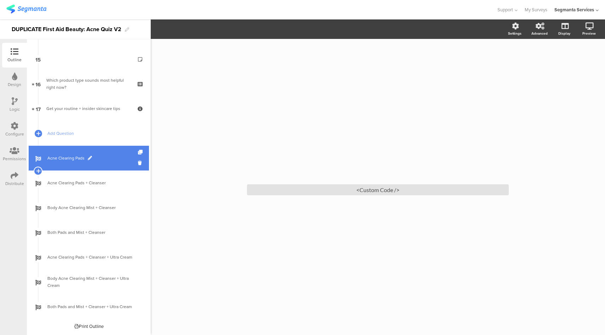
click at [74, 159] on span "Acne Clearing Pads" at bounding box center [92, 158] width 91 height 7
click at [89, 157] on span at bounding box center [90, 158] width 4 height 4
type input "Default Routine"
click at [81, 158] on span at bounding box center [82, 158] width 4 height 4
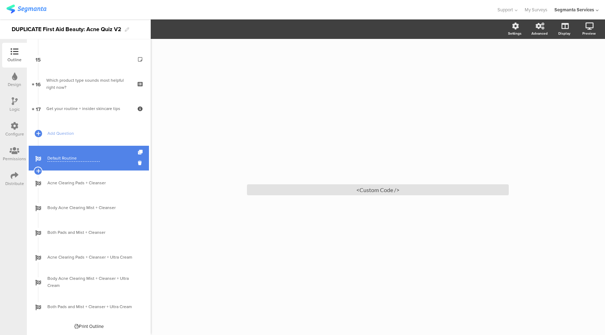
click at [87, 159] on input "Default Routine" at bounding box center [73, 158] width 52 height 7
paste input "Cleanser + Ultra Repair Cream + (gentle-use) Resurfacing Moisturizer"
drag, startPoint x: 56, startPoint y: 160, endPoint x: 50, endPoint y: 160, distance: 6.0
click at [50, 160] on input "Default Routine (Cleanser + Ultra Repair Cream + (gentle-use) Resurfacing Moist…" at bounding box center [73, 158] width 52 height 7
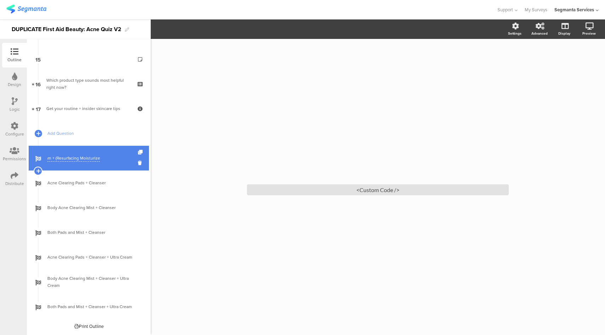
type input "Default Routine (Cleanser + Ultra Repair Cream + Resurfacing Moisturizer)"
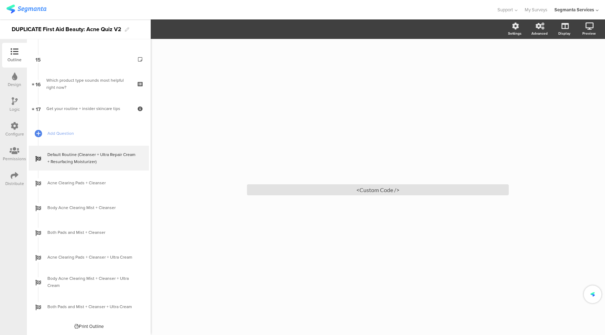
click at [192, 171] on div "/ <Custom Code />" at bounding box center [378, 187] width 454 height 296
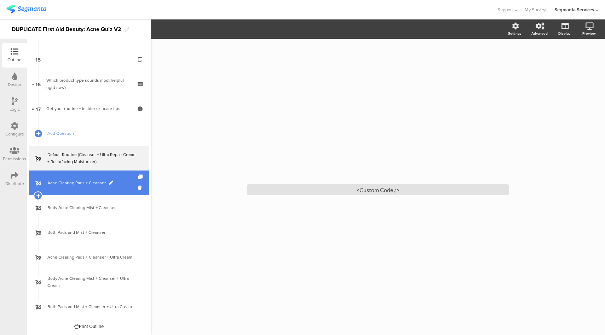
click at [109, 184] on span at bounding box center [111, 183] width 4 height 4
click at [91, 183] on input "Acne Clearing Pads + Cleanser" at bounding box center [73, 183] width 52 height 7
paste input "Ongoing breakout (Face, Not sensitive) → Cleanser + Pads + Resurfacing Moisturiz"
type input "Ongoing breakout (Face, Not sensitive) → Cleanser + Pads + Resurfacing Moisturi…"
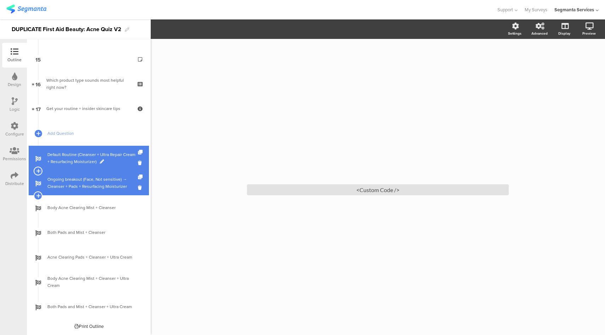
click at [88, 158] on span "Default Routine (Cleanser + Ultra Repair Cream + Resurfacing Moisturizer)" at bounding box center [92, 158] width 91 height 14
click at [104, 161] on span at bounding box center [102, 162] width 4 height 4
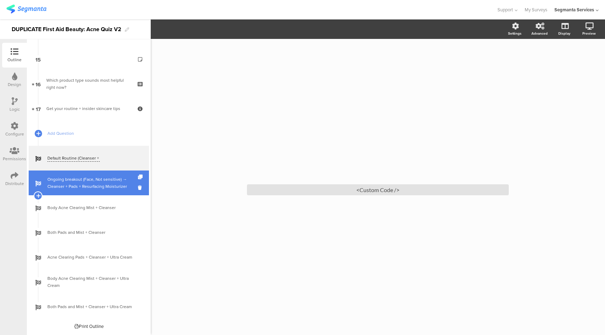
scroll to position [0, 83]
drag, startPoint x: 77, startPoint y: 159, endPoint x: 178, endPoint y: 164, distance: 100.2
click at [178, 164] on div "Outline Design Logic Configure Permissions Distribute New question Import quest…" at bounding box center [302, 177] width 605 height 316
paste input "Face Cleanser + Ultra Repair Cream + Daily Resurfacing Lotion"
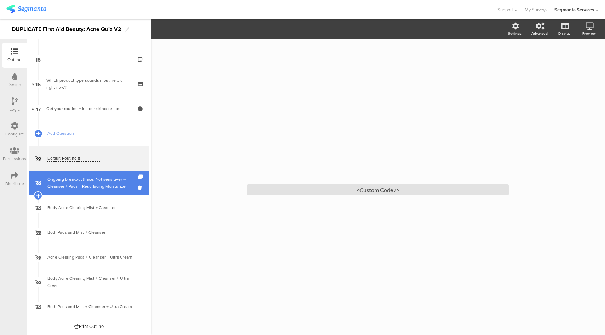
type input "Default Routine (Face Cleanser + Ultra Repair Cream + Daily Resurfacing Lotion)"
click at [106, 191] on link "Ongoing breakout (Face, Not sensitive) → Cleanser + Pads + Resurfacing Moisturi…" at bounding box center [89, 182] width 120 height 25
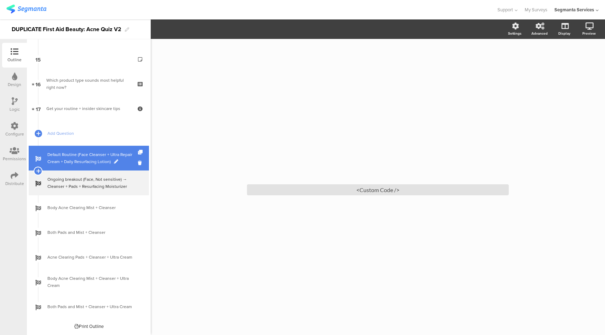
click at [81, 160] on span "Default Routine (Face Cleanser + Ultra Repair Cream + Daily Resurfacing Lotion)" at bounding box center [92, 158] width 91 height 14
click at [79, 153] on span "Default Routine (Face Cleanser + Ultra Repair Cream + Daily Resurfacing Lotion)" at bounding box center [92, 158] width 91 height 14
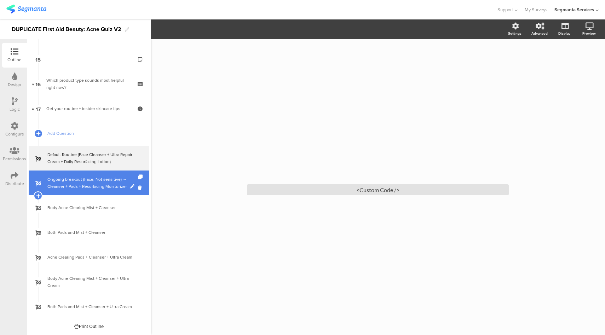
click at [76, 182] on span "Ongoing breakout (Face, Not sensitive) → Cleanser + Pads + Resurfacing Moisturi…" at bounding box center [92, 183] width 91 height 14
click at [130, 188] on span at bounding box center [132, 186] width 4 height 4
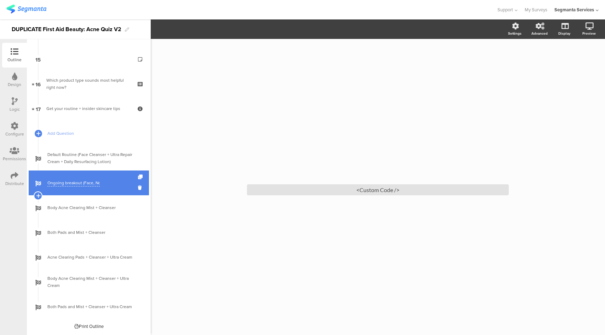
scroll to position [0, 104]
drag, startPoint x: 82, startPoint y: 183, endPoint x: 135, endPoint y: 191, distance: 52.9
click at [135, 191] on div "Ongoing breakout (Face, Not sensitive) → Cleanser + Pads + Resurfacing Moisturi…" at bounding box center [89, 182] width 120 height 25
click at [92, 182] on input "Ongoing breakout (Face, Not sensitive) → Cleanser + Pads + Resurfacing Moisturi…" at bounding box center [73, 183] width 52 height 7
click at [91, 179] on span "Ongoing breakout (Face, Not sensitive) → Cleanser + Pads + Resurfacing Moisturi…" at bounding box center [92, 183] width 91 height 14
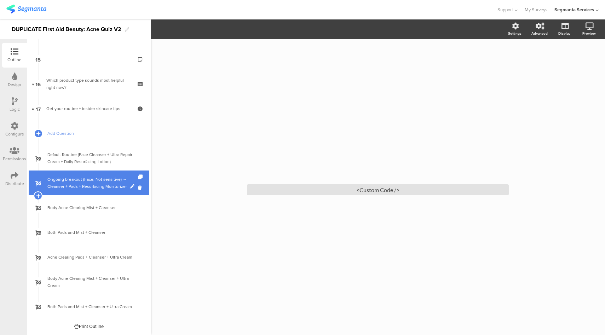
click at [91, 179] on span "Ongoing breakout (Face, Not sensitive) → Cleanser + Pads + Resurfacing Moisturi…" at bounding box center [92, 183] width 91 height 14
click at [130, 188] on span at bounding box center [132, 186] width 4 height 4
click at [89, 183] on input "Ongoing breakout (Face, Not sensitive) → Cleanser + Pads + Resurfacing Moisturi…" at bounding box center [73, 183] width 52 height 7
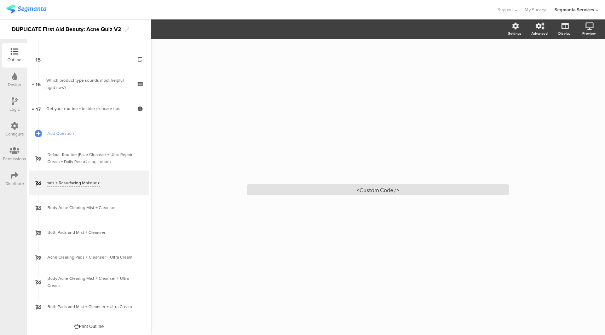
drag, startPoint x: 71, startPoint y: 183, endPoint x: 156, endPoint y: 190, distance: 84.8
click at [156, 190] on div "Outline Design Logic Configure Permissions Distribute New question Import quest…" at bounding box center [302, 177] width 605 height 316
paste input "Acne Clearing Pads + Face Cleanser + Daily Resurfacing Lotion"
type input "Ongoing breakout (Face, Not sensitive) → Acne Clearing Pads + Face Cleanser + D…"
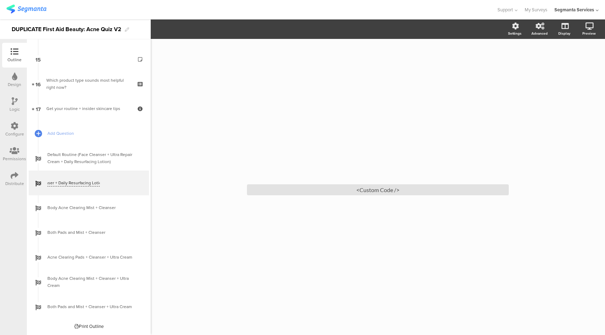
click at [226, 14] on div at bounding box center [248, 10] width 484 height 12
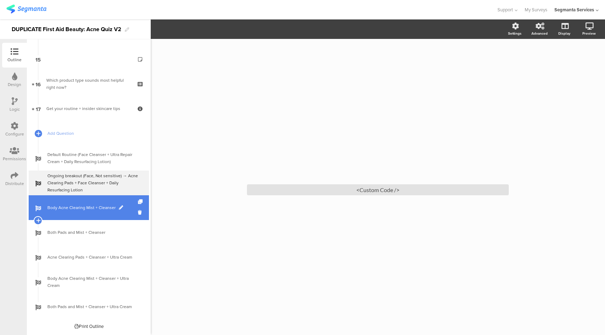
click at [119, 208] on span at bounding box center [121, 208] width 4 height 4
click at [93, 209] on input "Body Acne Clearing Mist + Cleanser" at bounding box center [73, 207] width 52 height 7
paste input "Face Cleanser + Ultra Repair Cream Intense Hydration + Resurfacing Lotion (gent…"
type input "Ongoing breakout (Face, sensitive) Face Cleanser + Ultra Repair Cream Intense H…"
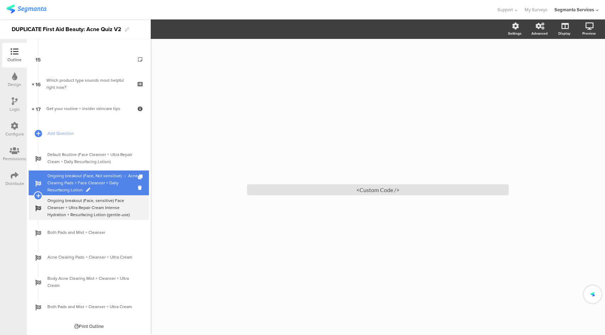
click at [86, 189] on span at bounding box center [88, 190] width 4 height 4
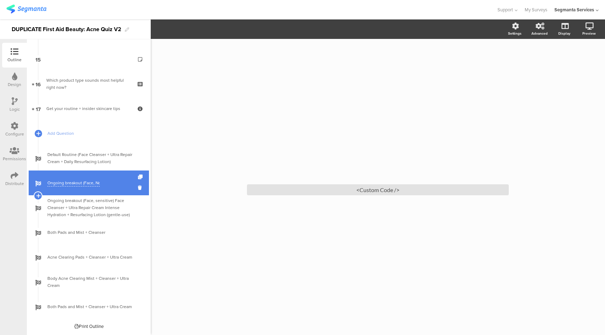
click at [95, 184] on input "Ongoing breakout (Face, Not sensitive) → Acne Clearing Pads + Face Cleanser + D…" at bounding box center [73, 183] width 52 height 7
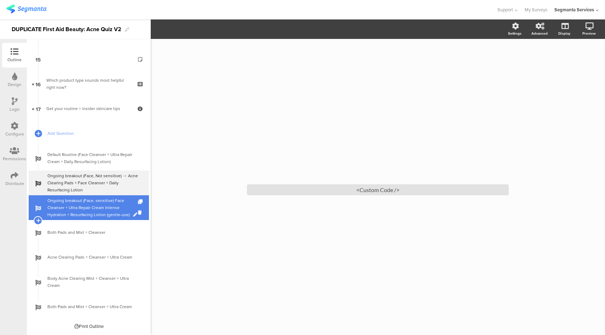
click at [133, 217] on span at bounding box center [135, 215] width 4 height 4
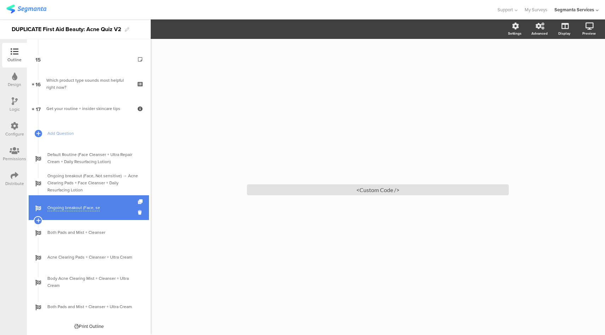
click at [96, 210] on input "Ongoing breakout (Face, sensitive) Face Cleanser + Ultra Repair Cream Intense H…" at bounding box center [73, 207] width 52 height 7
paste input "→"
type input "Ongoing breakout (Face, sensitive) → Face Cleanser + Ultra Repair Cream Intense…"
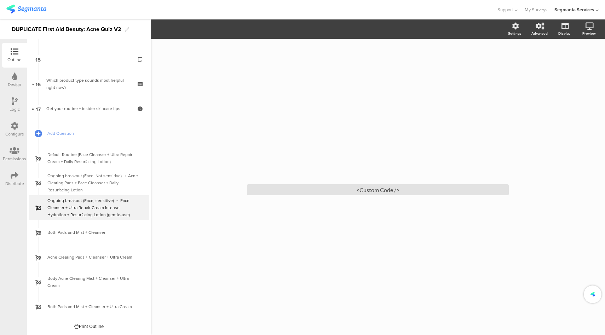
click at [177, 231] on div "/ <Custom Code />" at bounding box center [378, 187] width 454 height 296
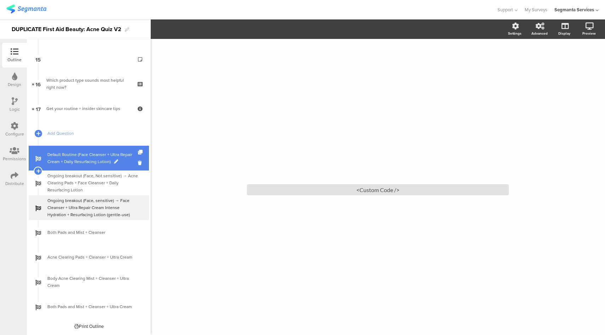
click at [114, 161] on span at bounding box center [116, 162] width 4 height 4
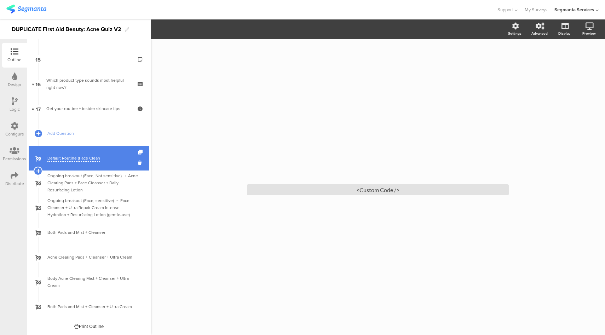
click at [94, 156] on input "Default Routine (Face Cleanser + Ultra Repair Cream + Daily Resurfacing Lotion)" at bounding box center [73, 158] width 52 height 7
paste input "Face Breakouts (not sensitive"
type input "Face Breakouts (not sensitive)"
click at [108, 157] on span at bounding box center [110, 158] width 4 height 4
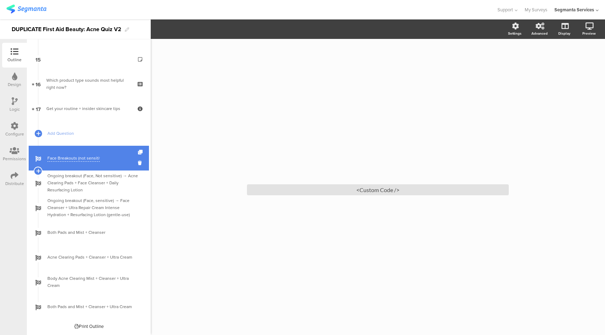
click at [90, 160] on input "Face Breakouts (not sensitive)" at bounding box center [73, 158] width 52 height 7
type input "Default Ending"
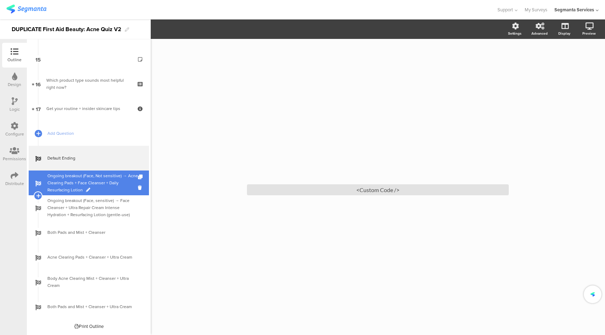
click at [86, 189] on span at bounding box center [88, 190] width 4 height 4
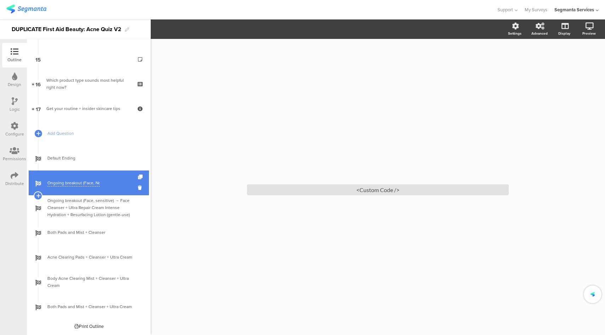
click at [89, 184] on input "Ongoing breakout (Face, Not sensitive) → Acne Clearing Pads + Face Cleanser + D…" at bounding box center [73, 183] width 52 height 7
paste input "Face Breakouts (not sensitive)"
type input "Face Breakouts (not sensitive)"
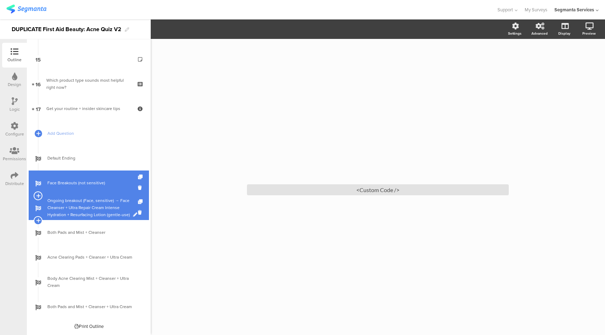
click at [133, 217] on span at bounding box center [135, 215] width 4 height 4
click at [76, 206] on input "Ongoing breakout (Face, sensitive) → Face Cleanser + Ultra Repair Cream Intense…" at bounding box center [73, 207] width 52 height 7
paste input "Face Breakouts (sensitive / redness-pron"
type input "Face Breakouts (sensitive / redness-prone)"
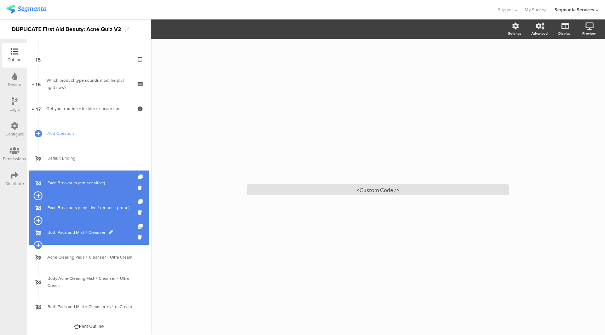
click at [110, 231] on span at bounding box center [111, 232] width 4 height 4
click at [89, 233] on input "Both Pads and Mist + Cleanser" at bounding box center [73, 232] width 52 height 7
paste input "dy Breakouts (exercise or body-only)"
type input "Body Breakouts (exercise or body-only)"
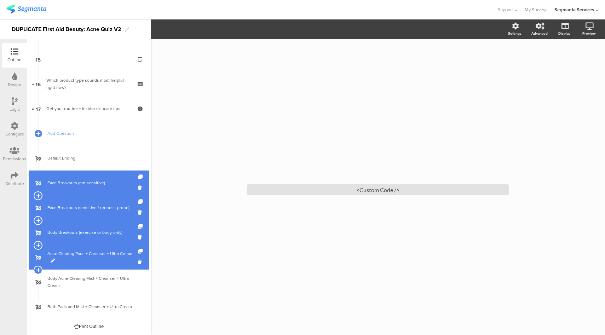
click at [53, 261] on span at bounding box center [53, 261] width 4 height 4
click at [67, 258] on input "Acne Clearing Pads + Cleanser + Ultra Cream" at bounding box center [73, 257] width 52 height 7
paste input "Face + Body Breakouts (complex case)"
type input "Face + Body Breakouts (complex case)"
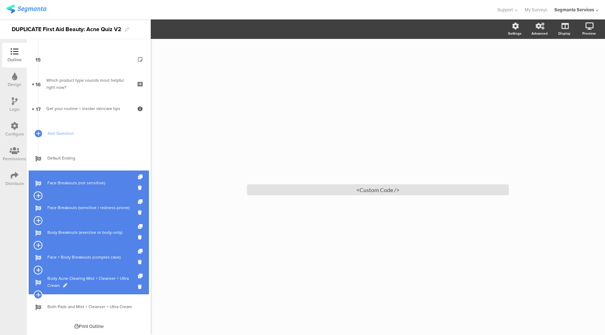
click at [65, 285] on span at bounding box center [65, 285] width 4 height 4
click at [69, 282] on input "Body Acne Clearing Mist + Cleanser + Ultra Cream" at bounding box center [73, 282] width 52 height 7
paste input "Post-Acne Marks / Uneven Texture"
type input "Post-Acne Marks / Uneven Texture"
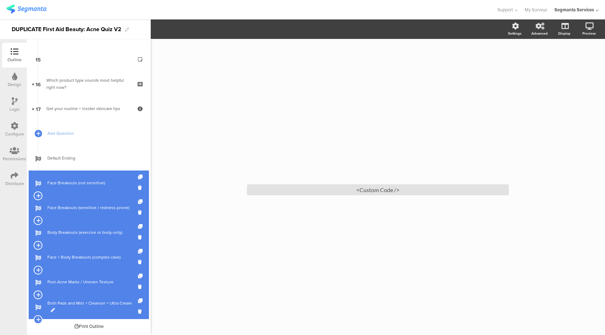
click at [53, 310] on span at bounding box center [53, 310] width 4 height 4
click at [67, 304] on input "Both Pads and Mist + Cleanser + Ultra Cream" at bounding box center [73, 306] width 52 height 7
paste input "Sensitive / Redness Focus"
type input "Sensitive / Redness Focus"
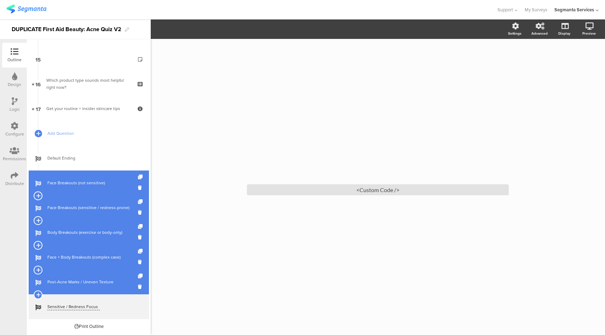
click at [174, 263] on div "/ <Custom Code />" at bounding box center [378, 187] width 454 height 296
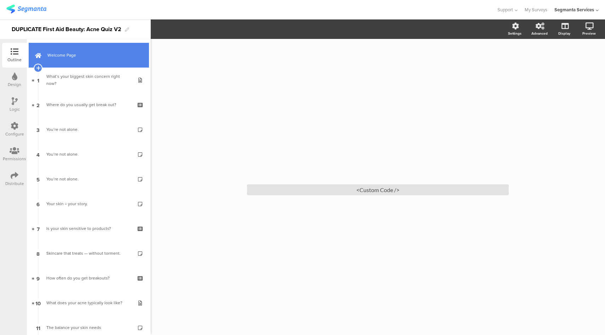
click at [89, 57] on span "Welcome Page" at bounding box center [92, 55] width 91 height 7
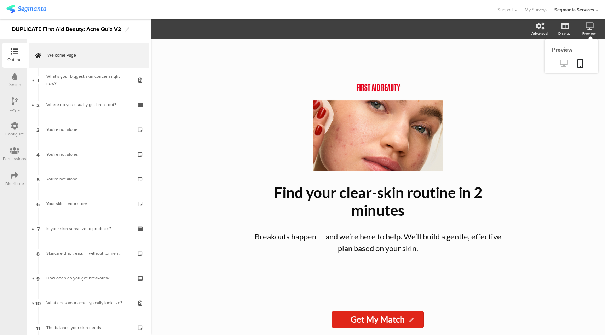
click at [565, 63] on icon at bounding box center [563, 63] width 7 height 7
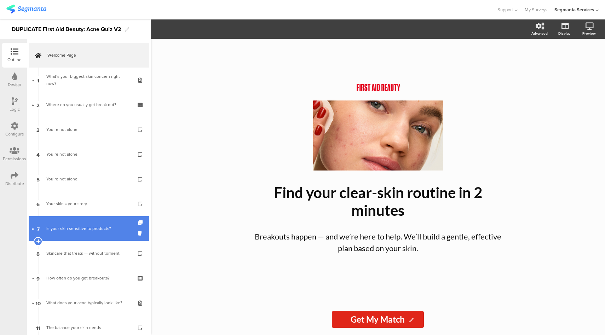
click at [96, 234] on link "7 Is your skin sensitive to products?" at bounding box center [89, 228] width 120 height 25
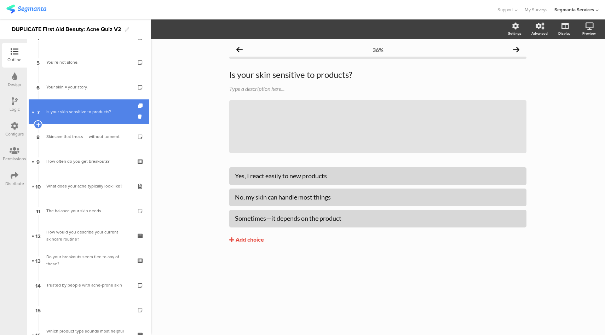
scroll to position [120, 0]
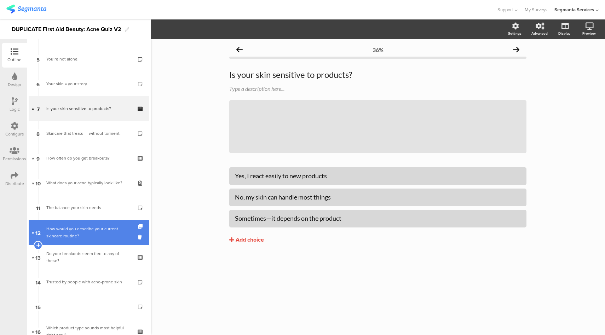
click at [79, 237] on div "How would you describe your current skincare routine?" at bounding box center [88, 232] width 85 height 14
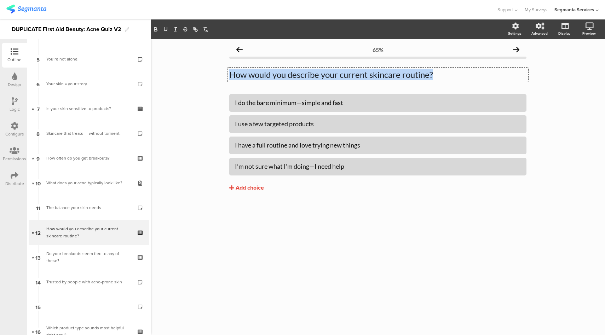
drag, startPoint x: 230, startPoint y: 76, endPoint x: 433, endPoint y: 79, distance: 203.0
click at [433, 79] on div "How would you describe your current skincare routine? How would you describe yo…" at bounding box center [377, 75] width 301 height 14
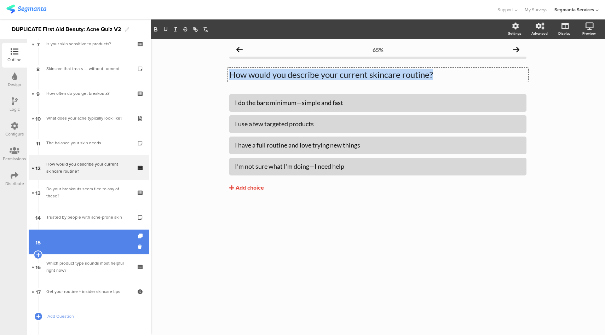
scroll to position [210, 0]
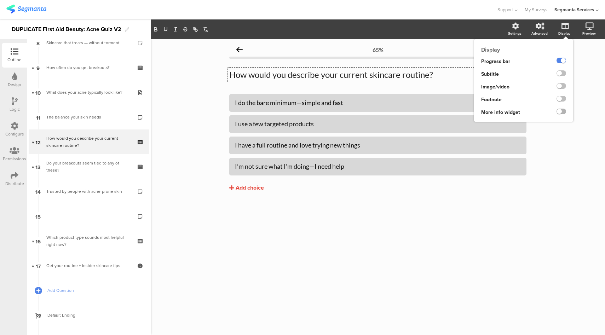
click at [562, 112] on label at bounding box center [561, 112] width 10 height 6
click at [0, 0] on input "checkbox" at bounding box center [0, 0] width 0 height 0
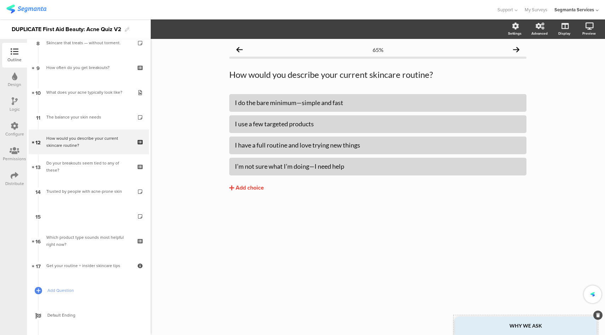
click at [507, 333] on div "WHY WE ASK" at bounding box center [525, 326] width 141 height 18
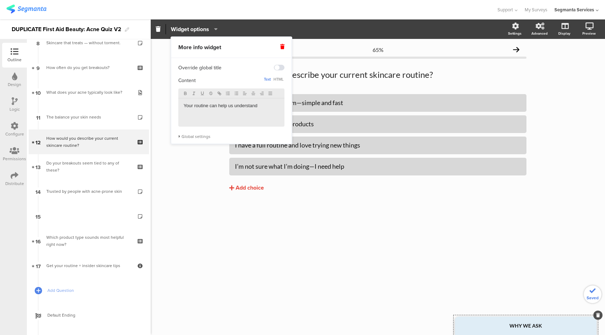
click at [208, 106] on p "Your routine can help us understand" at bounding box center [232, 106] width 96 height 6
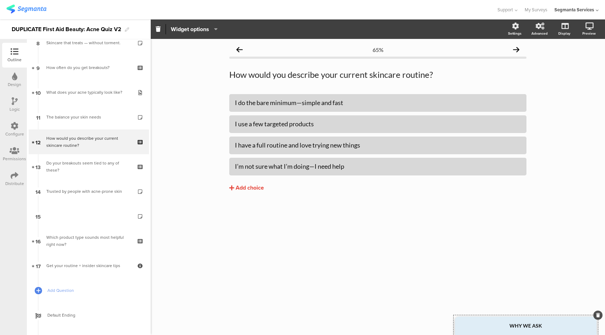
click at [308, 11] on div at bounding box center [248, 10] width 484 height 12
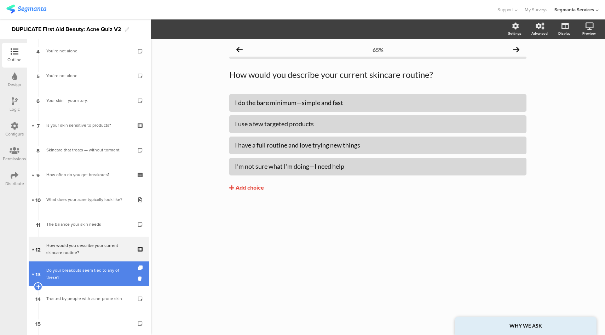
scroll to position [0, 0]
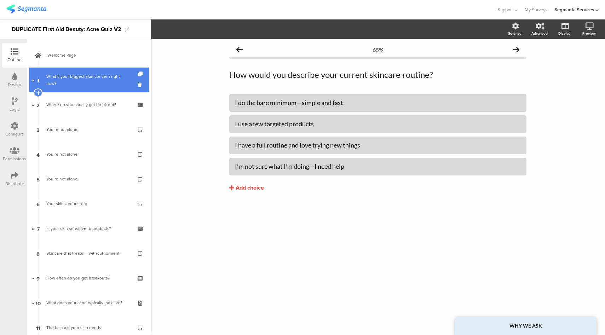
click at [79, 82] on div "What’s your biggest skin concern right now?" at bounding box center [88, 80] width 85 height 14
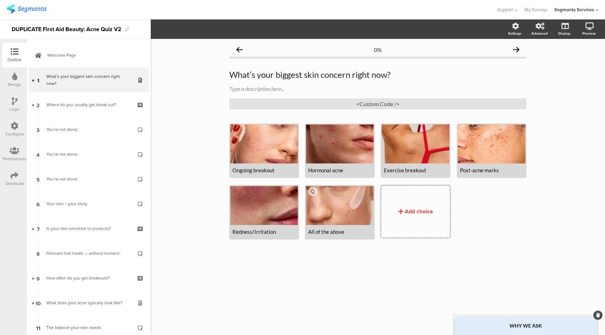
click at [526, 325] on strong "WHY WE ASK" at bounding box center [525, 326] width 33 height 6
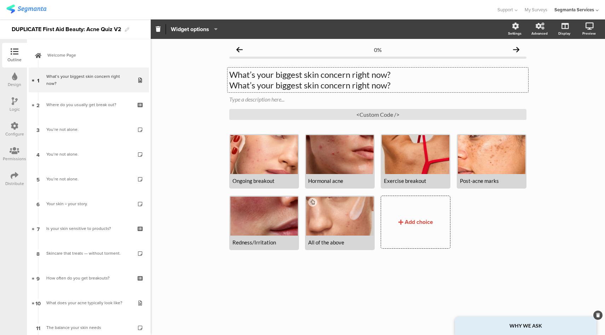
click at [328, 76] on div "What’s your biggest skin concern right now? What’s your biggest skin concern ri…" at bounding box center [377, 80] width 301 height 25
click at [328, 80] on p "What’s your biggest skin concern right now?" at bounding box center [377, 85] width 297 height 11
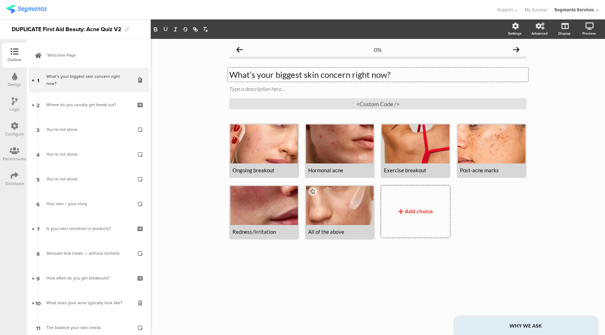
click at [328, 76] on p "What’s your biggest skin concern right now?" at bounding box center [377, 74] width 297 height 11
copy p "What’s your biggest skin concern right now?"
click at [498, 324] on div "WHY WE ASK" at bounding box center [525, 326] width 141 height 18
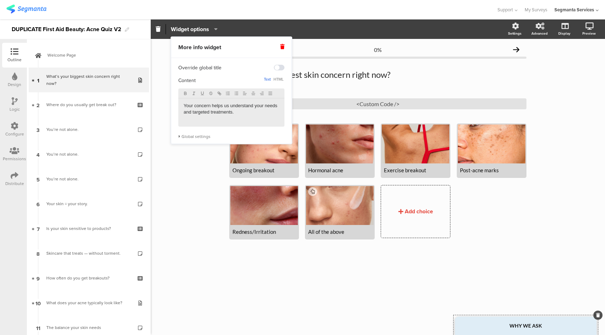
click at [243, 112] on p "Your concern helps us understand your needs and targeted treatments." at bounding box center [232, 109] width 96 height 13
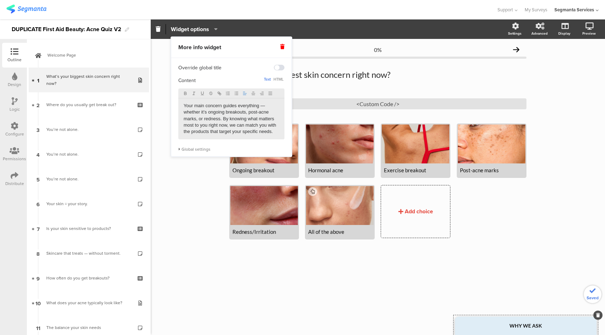
click at [181, 194] on div "0% What’s your biggest skin concern right now? What’s your biggest skin concern…" at bounding box center [378, 187] width 454 height 296
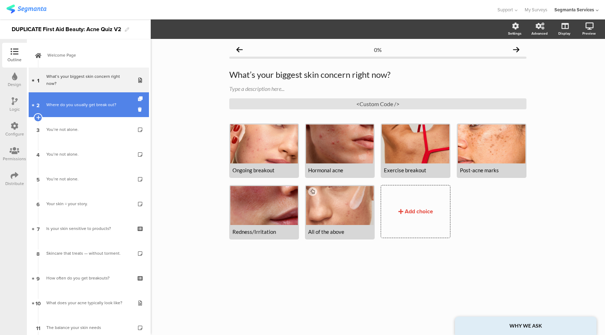
click at [94, 106] on div "Where do you usually get break out?" at bounding box center [88, 104] width 85 height 7
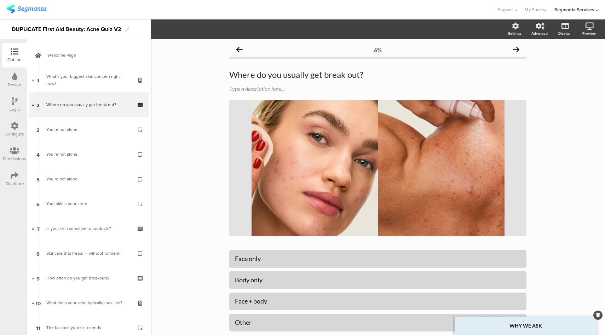
click at [487, 332] on div "WHY WE ASK" at bounding box center [525, 326] width 141 height 18
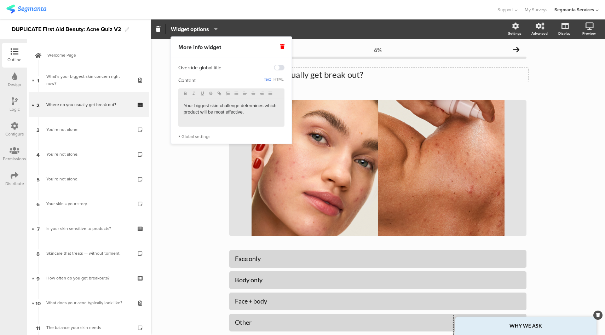
click at [320, 73] on div "Where do you usually get break out? Where do you usually get break out?" at bounding box center [377, 75] width 301 height 14
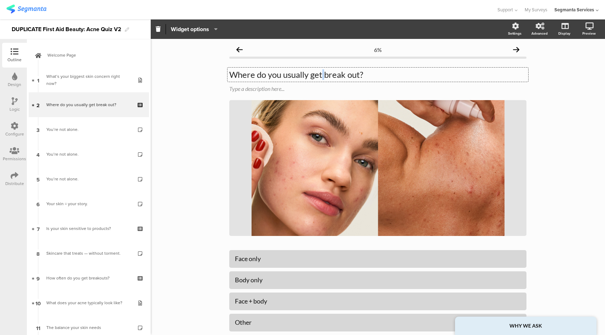
click at [320, 73] on p "Where do you usually get break out?" at bounding box center [377, 74] width 297 height 11
copy p "Where do you usually get break out?"
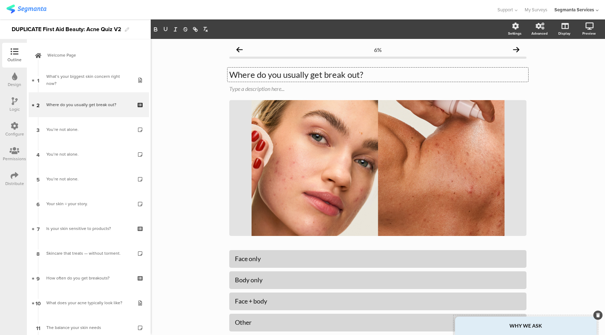
click at [477, 331] on div "WHY WE ASK" at bounding box center [525, 326] width 141 height 18
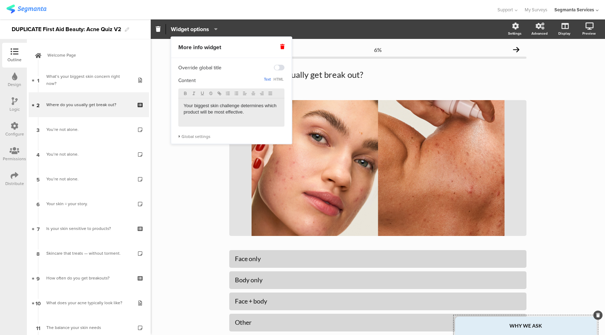
click at [258, 111] on p "Your biggest skin challenge determines which product will be most effective." at bounding box center [232, 109] width 96 height 13
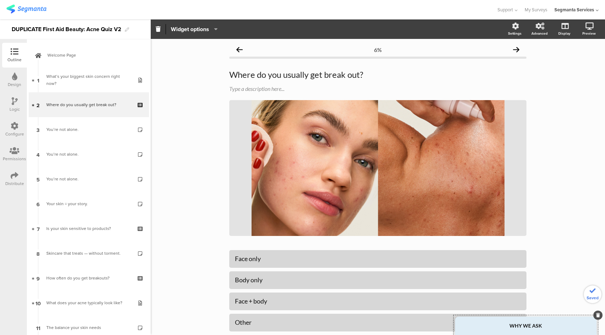
click at [161, 135] on div "6% Where do you usually get break out? Where do you usually get break out? Type…" at bounding box center [378, 210] width 454 height 342
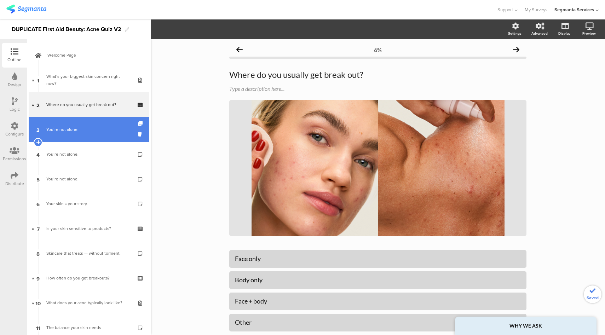
click at [99, 135] on link "3 You’re not alone." at bounding box center [89, 129] width 120 height 25
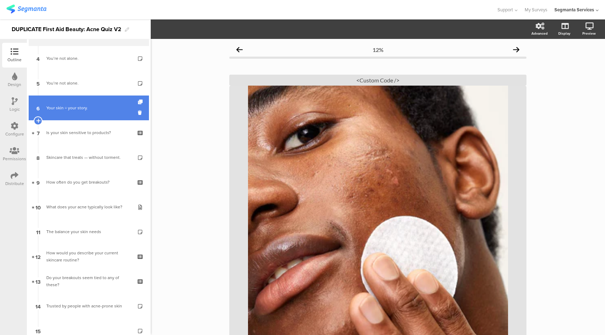
scroll to position [99, 0]
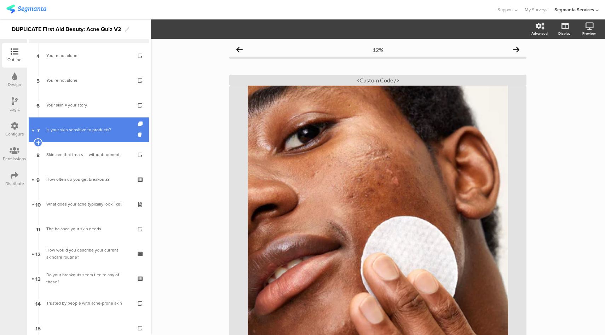
click at [109, 132] on div "Is your skin sensitive to products?" at bounding box center [88, 129] width 85 height 7
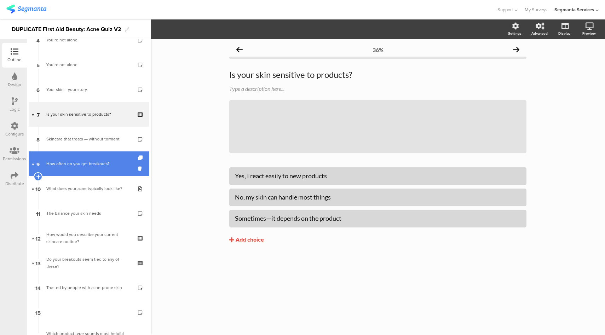
scroll to position [115, 0]
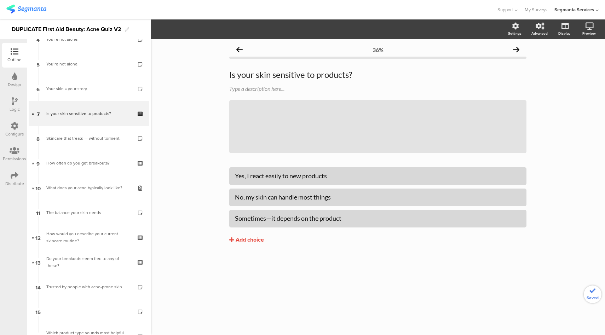
click at [85, 192] on link "10 What does your acne typically look like?" at bounding box center [89, 187] width 120 height 25
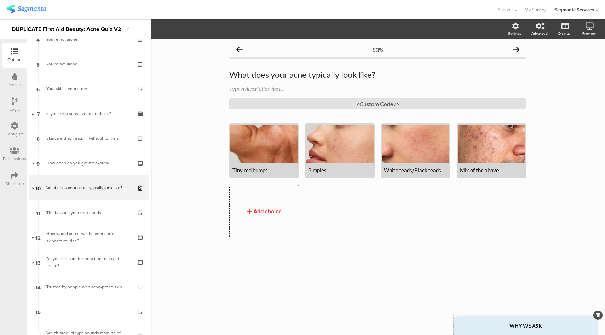
click at [486, 326] on div "WHY WE ASK" at bounding box center [525, 326] width 141 height 18
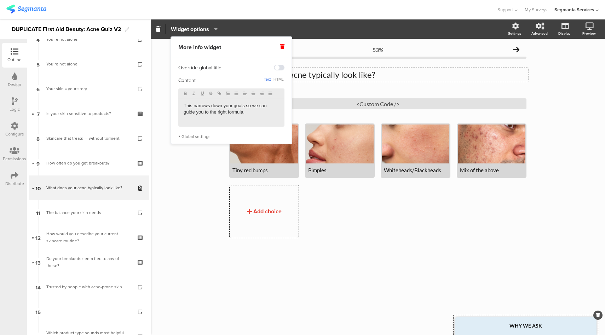
click at [308, 74] on div "What does your acne typically look like? What does your acne typically look lik…" at bounding box center [377, 75] width 301 height 14
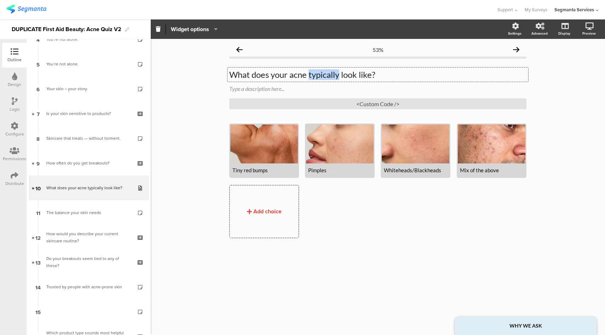
click at [308, 74] on p "What does your acne typically look like?" at bounding box center [377, 74] width 297 height 11
copy p "What does your acne typically look like?"
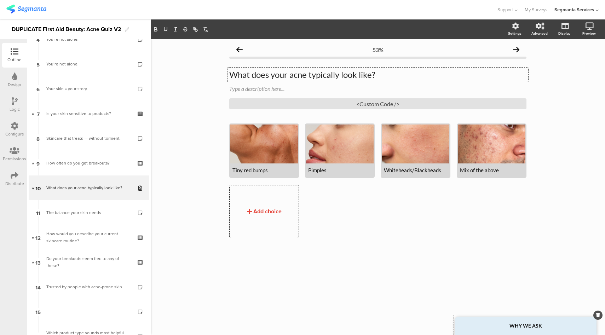
click at [512, 333] on div "WHY WE ASK" at bounding box center [525, 326] width 141 height 18
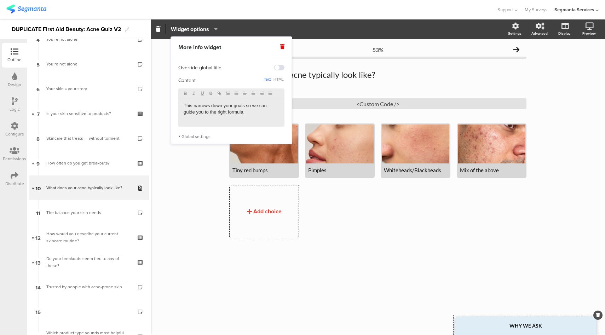
click at [216, 102] on div "This narrows down your goals so we can guide you to the right formula." at bounding box center [231, 112] width 106 height 28
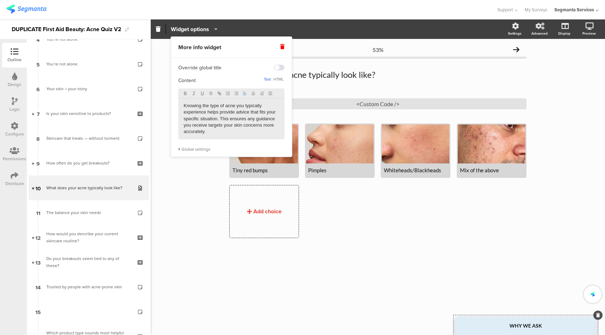
click at [163, 190] on div "53% What does your acne typically look like? What does your acne typically look…" at bounding box center [378, 187] width 454 height 296
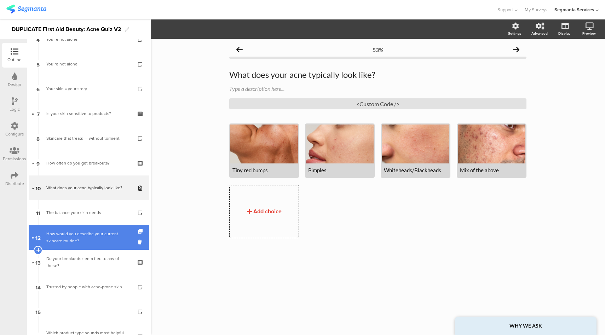
click at [77, 231] on div "How would you describe your current skincare routine?" at bounding box center [88, 237] width 85 height 14
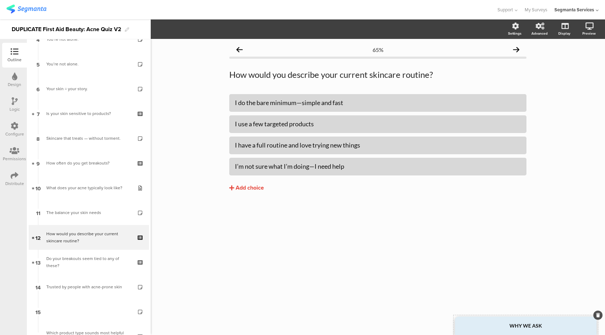
click at [499, 325] on div "WHY WE ASK" at bounding box center [525, 326] width 141 height 18
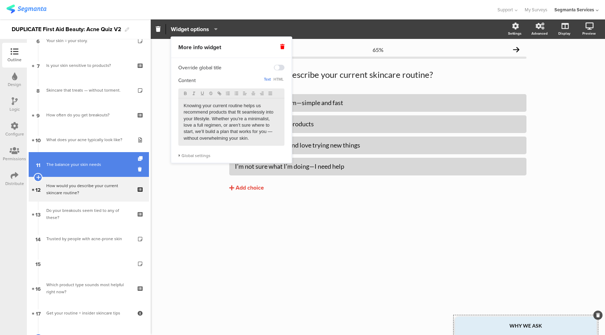
scroll to position [164, 0]
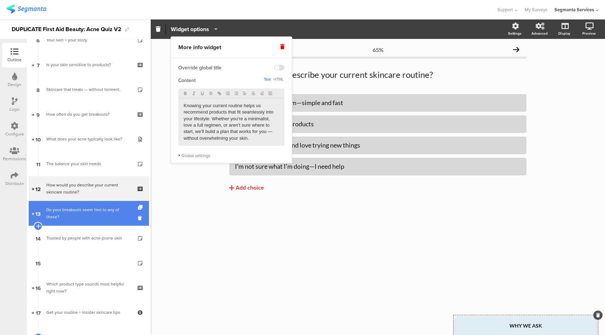
click at [98, 215] on div "Do your breakouts seem tied to any of these?" at bounding box center [88, 213] width 85 height 14
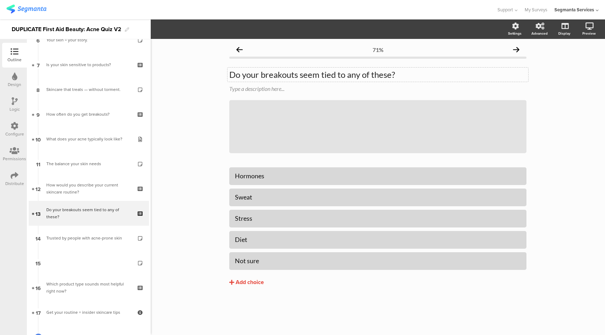
click at [311, 76] on div "Do your breakouts seem tied to any of these? Do your breakouts seem tied to any…" at bounding box center [377, 75] width 301 height 14
click at [311, 76] on p "Do your breakouts seem tied to any of these?" at bounding box center [377, 74] width 297 height 11
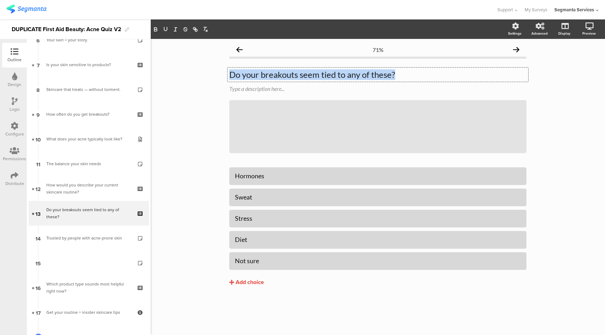
click at [311, 76] on p "Do your breakouts seem tied to any of these?" at bounding box center [377, 74] width 297 height 11
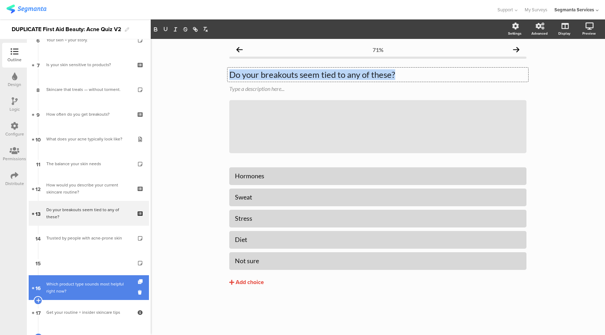
click at [65, 288] on div "Which product type sounds most helpful right now?" at bounding box center [88, 287] width 85 height 14
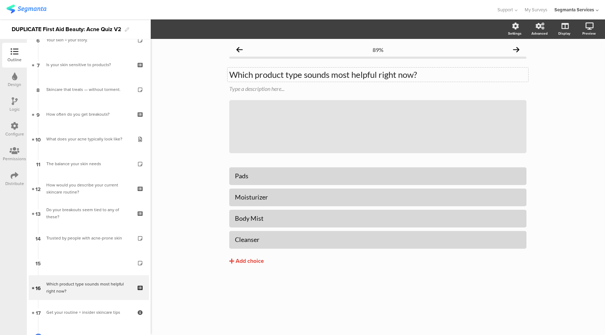
click at [328, 81] on div "Which product type sounds most helpful right now? Which product type sounds mos…" at bounding box center [377, 75] width 301 height 14
click at [329, 75] on p "Which product type sounds most helpful right now?" at bounding box center [377, 74] width 297 height 11
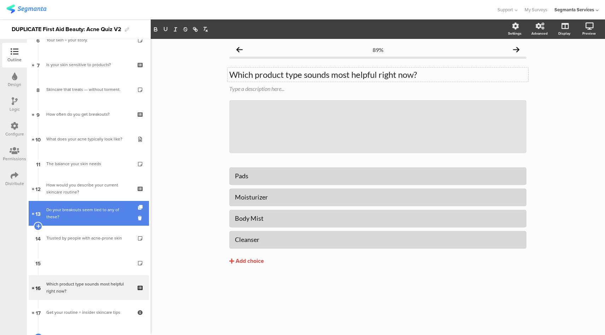
click at [83, 218] on div "Do your breakouts seem tied to any of these?" at bounding box center [88, 213] width 85 height 14
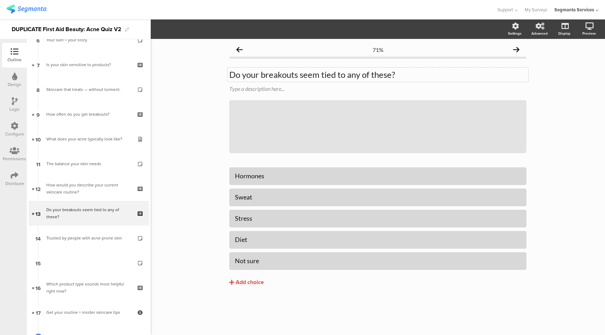
click at [278, 73] on div "Do your breakouts seem tied to any of these? Do your breakouts seem tied to any…" at bounding box center [377, 75] width 301 height 14
click at [278, 73] on p "Do your breakouts seem tied to any of these?" at bounding box center [377, 74] width 297 height 11
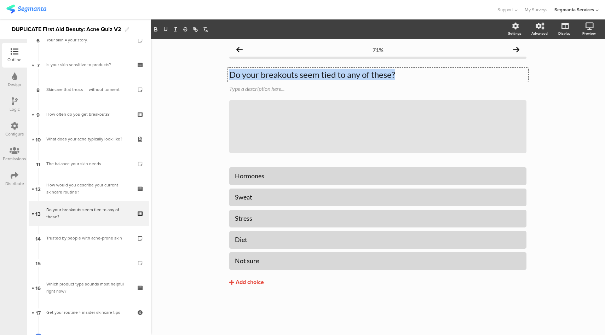
click at [278, 73] on p "Do your breakouts seem tied to any of these?" at bounding box center [377, 74] width 297 height 11
copy p "Do your breakouts seem tied to any of these?"
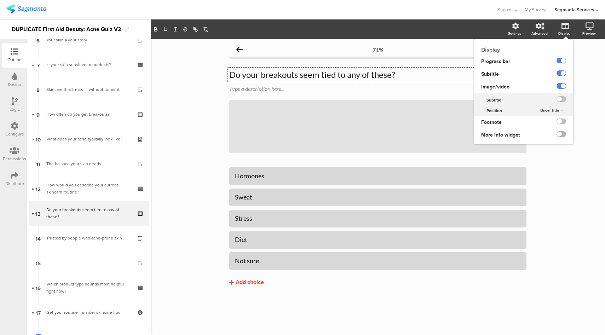
click at [561, 137] on label at bounding box center [561, 134] width 10 height 6
click at [0, 0] on input "checkbox" at bounding box center [0, 0] width 0 height 0
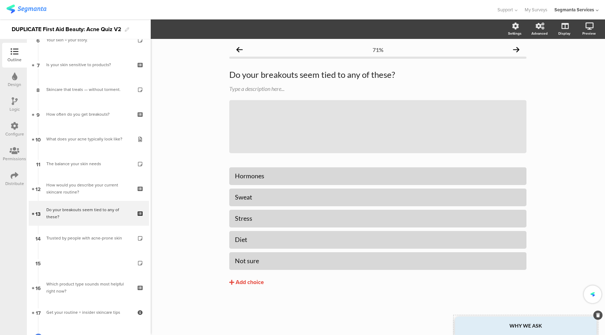
click at [525, 325] on strong "WHY WE ASK" at bounding box center [525, 326] width 33 height 6
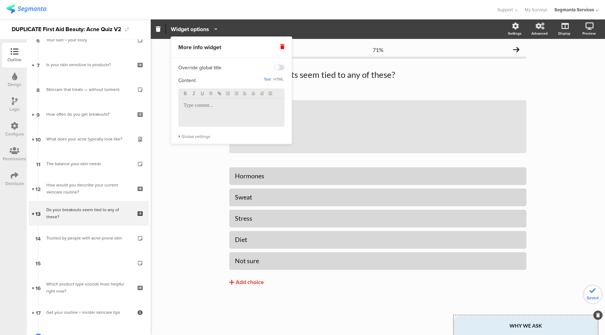
click at [214, 111] on div at bounding box center [231, 112] width 106 height 28
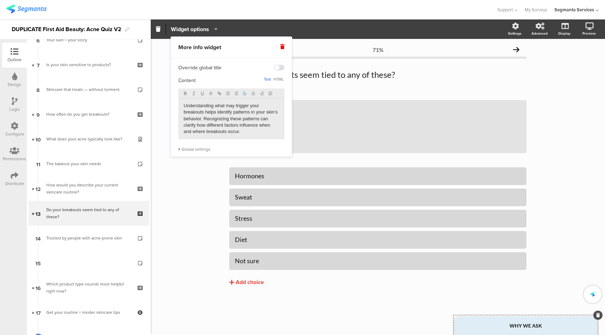
click at [193, 206] on div "71% Do your breakouts seem tied to any of these? Do your breakouts seem tied to…" at bounding box center [378, 187] width 454 height 296
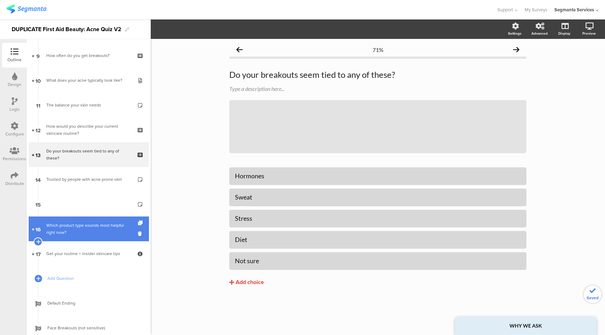
scroll to position [224, 0]
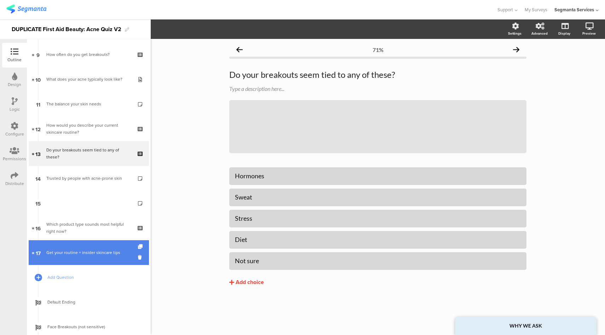
click at [93, 254] on div "Get your routine + insider skincare tips" at bounding box center [88, 252] width 85 height 7
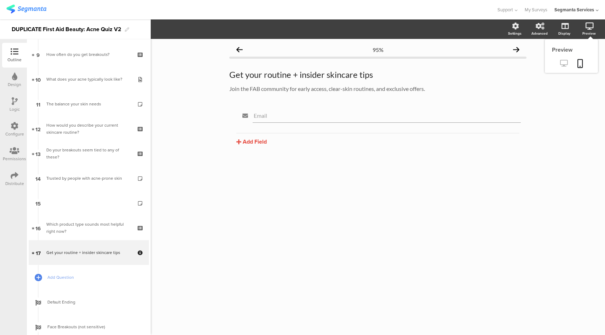
click at [564, 64] on icon at bounding box center [563, 63] width 7 height 7
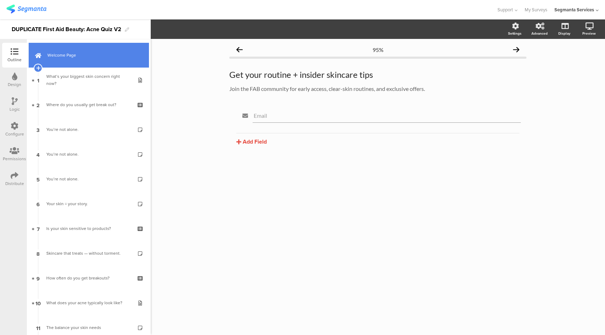
click at [88, 50] on link "Welcome Page" at bounding box center [89, 55] width 120 height 25
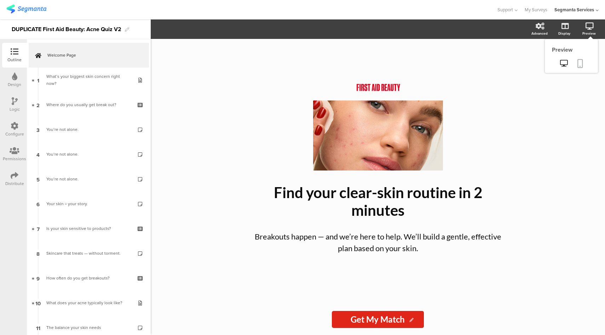
click at [579, 64] on icon at bounding box center [580, 63] width 6 height 9
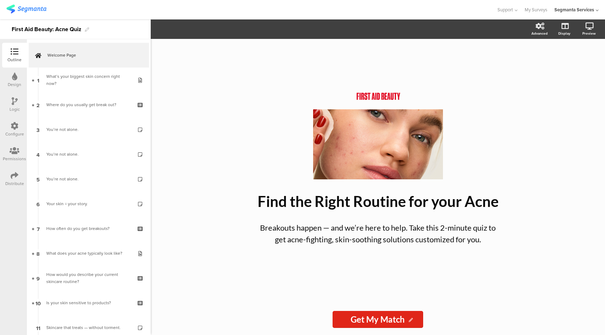
scroll to position [293, 0]
